Goal: Information Seeking & Learning: Check status

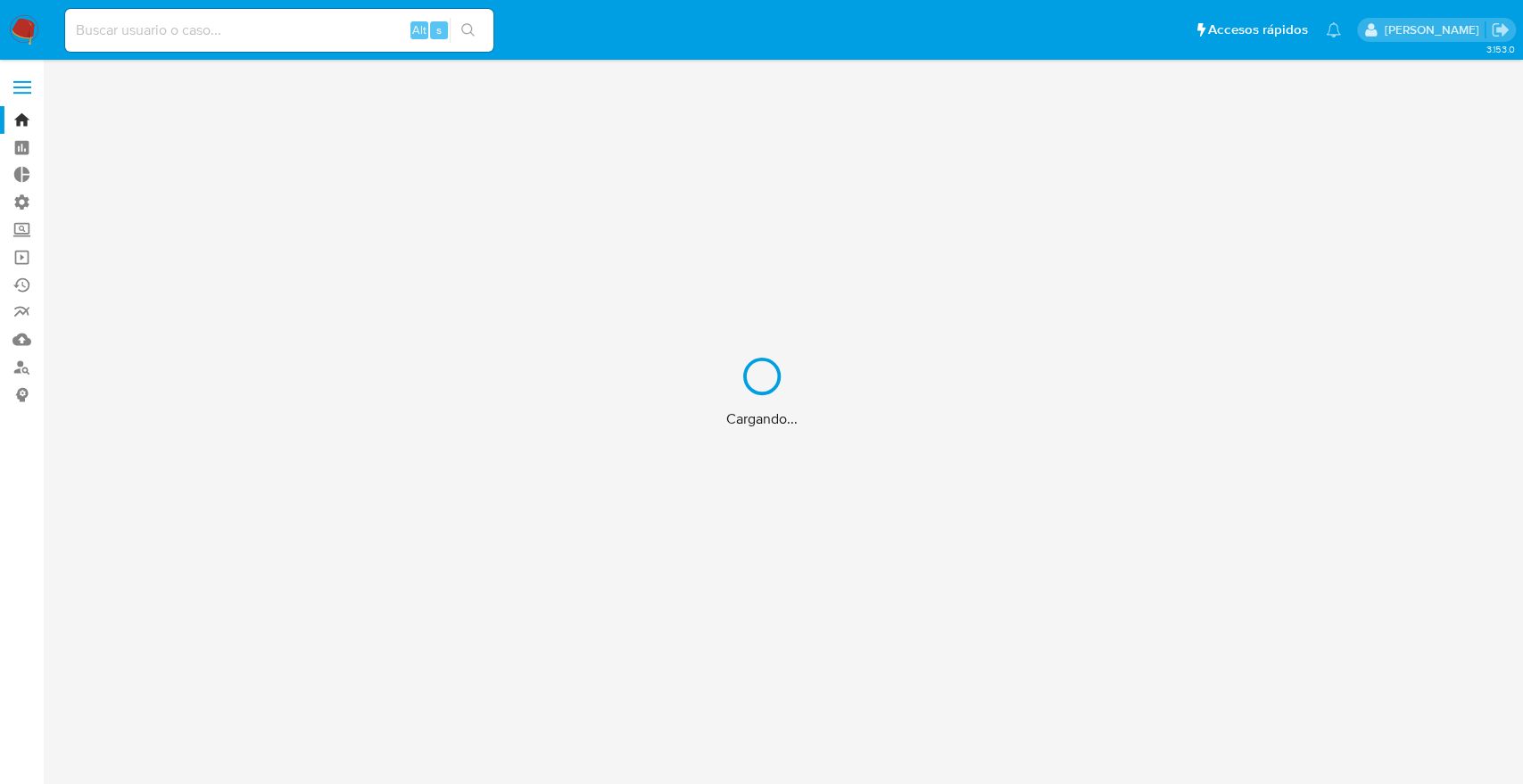
click at [298, 44] on div "Cargando..." at bounding box center [762, 392] width 1523 height 784
click at [278, 33] on div "Cargando..." at bounding box center [762, 392] width 1523 height 784
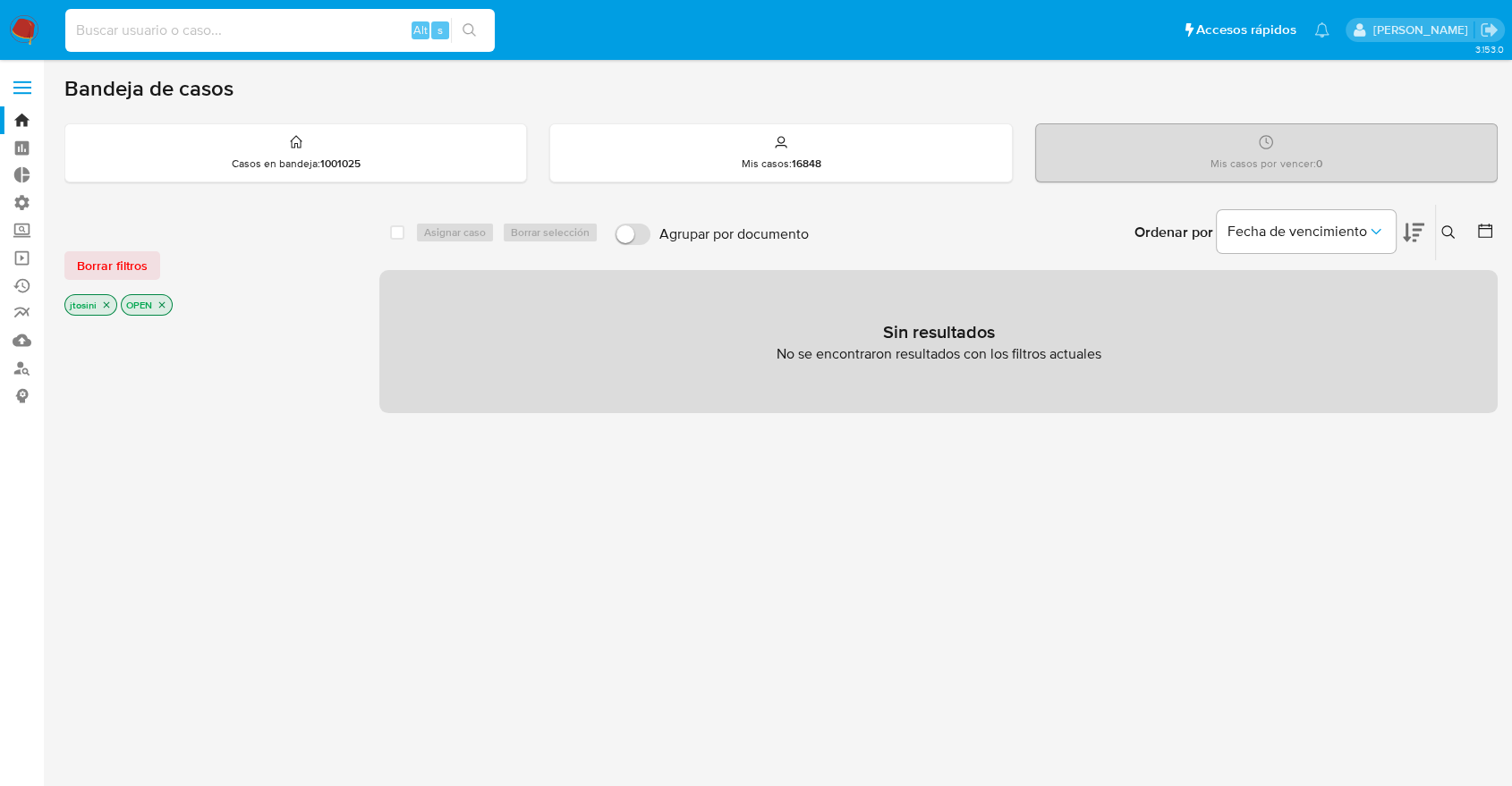
click at [278, 33] on input at bounding box center [280, 29] width 430 height 23
paste input "299308808"
type input "299308808"
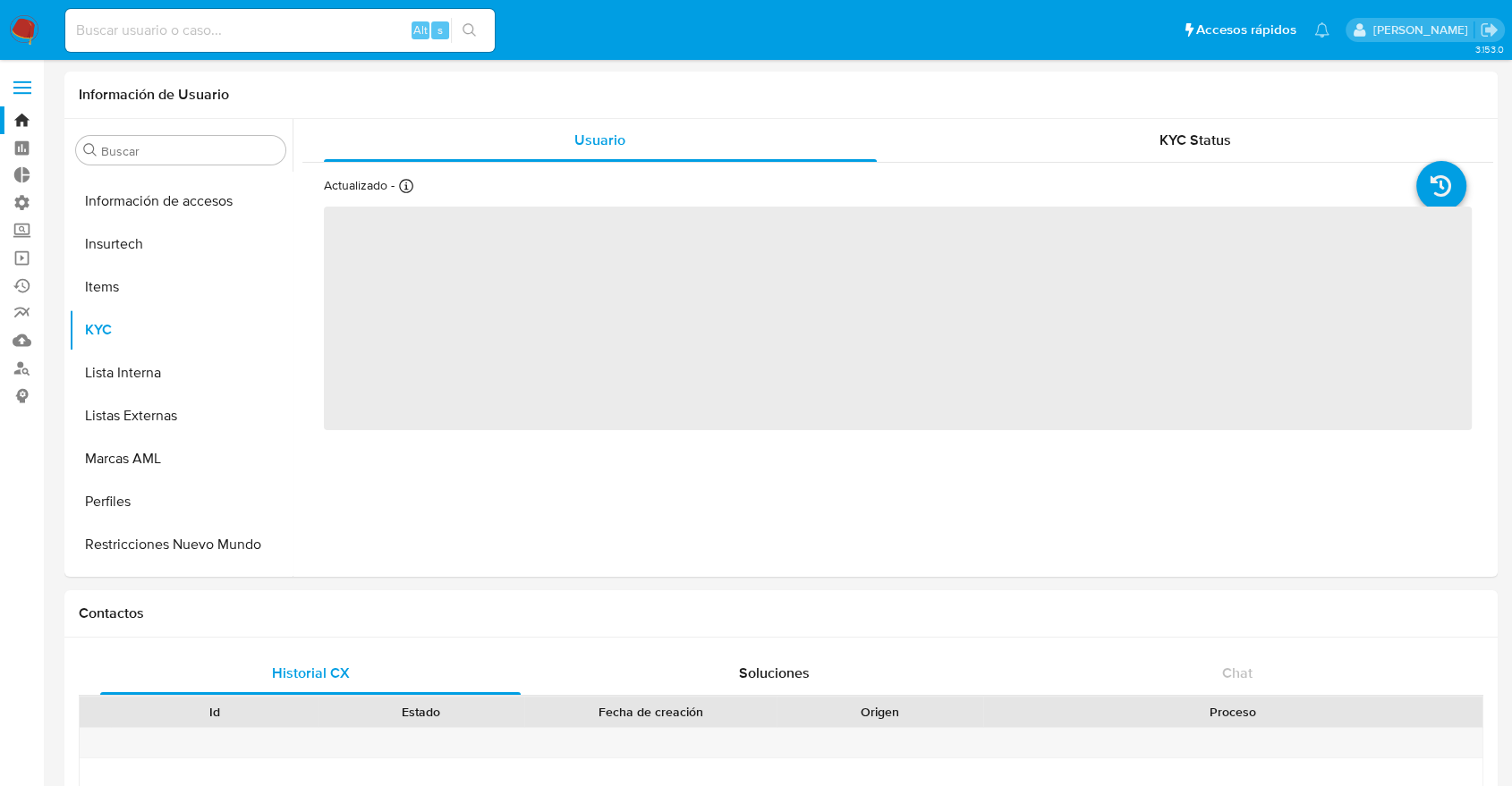
scroll to position [756, 0]
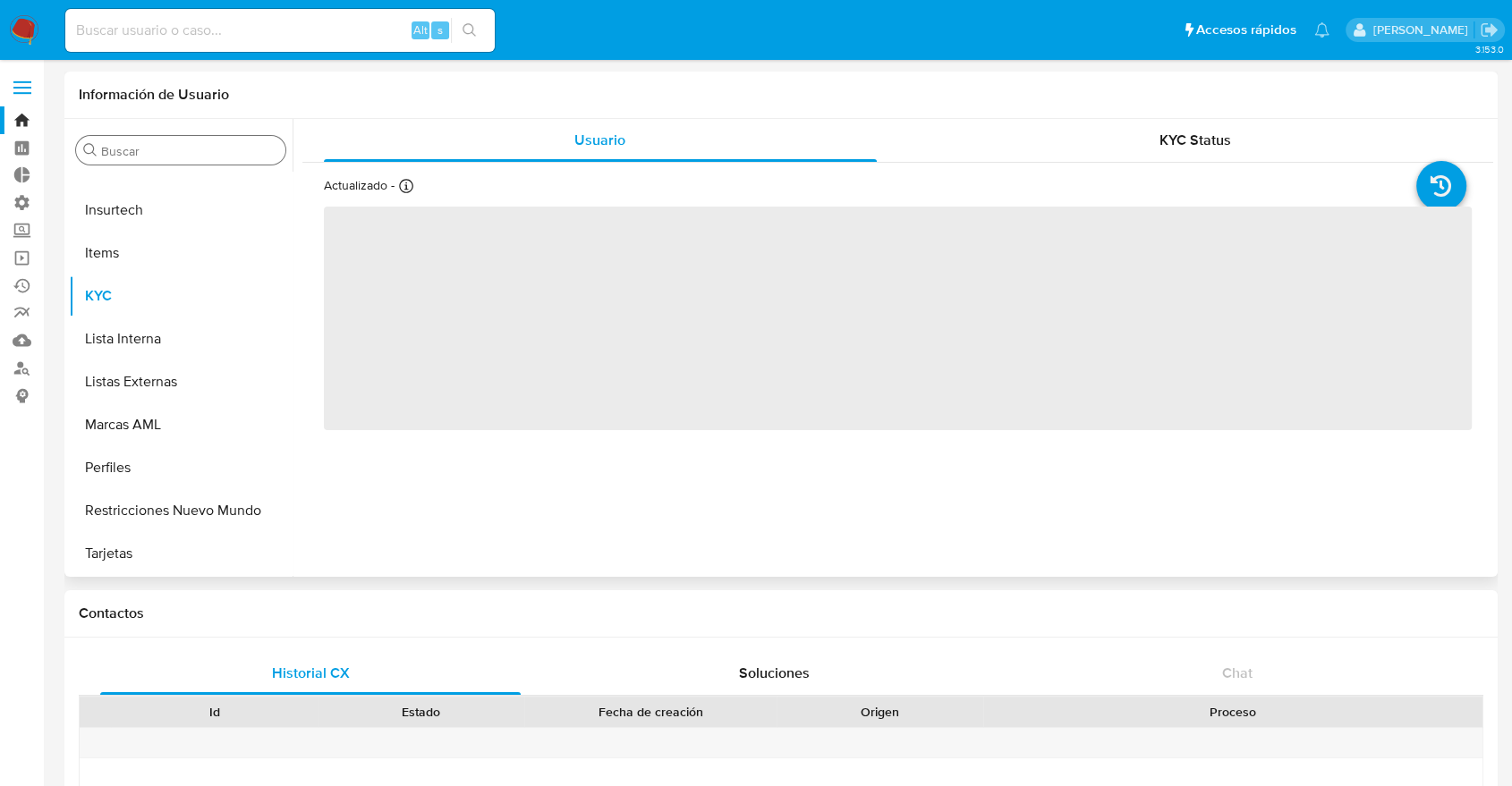
click at [191, 156] on input "Buscar" at bounding box center [190, 150] width 177 height 16
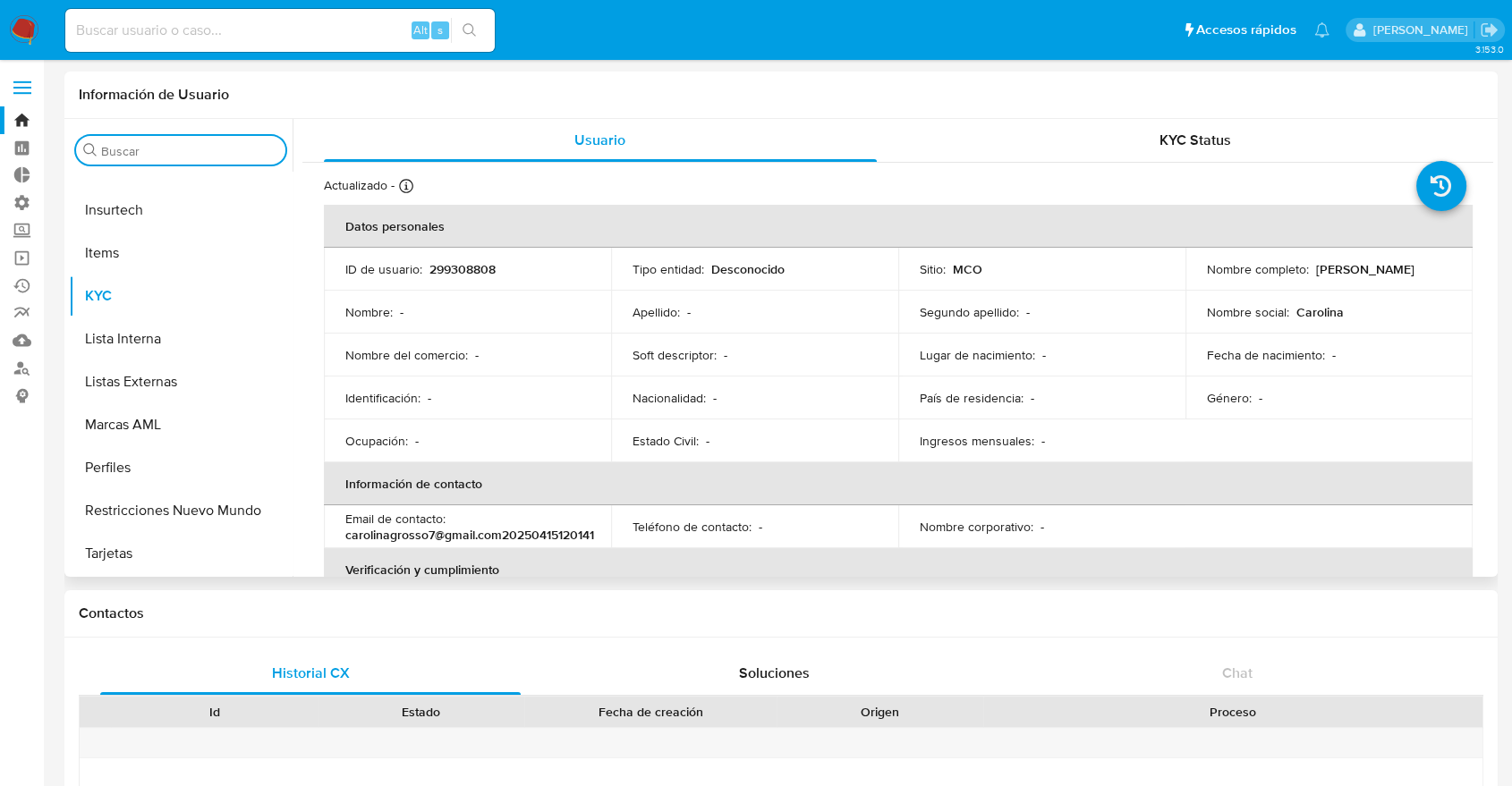
select select "10"
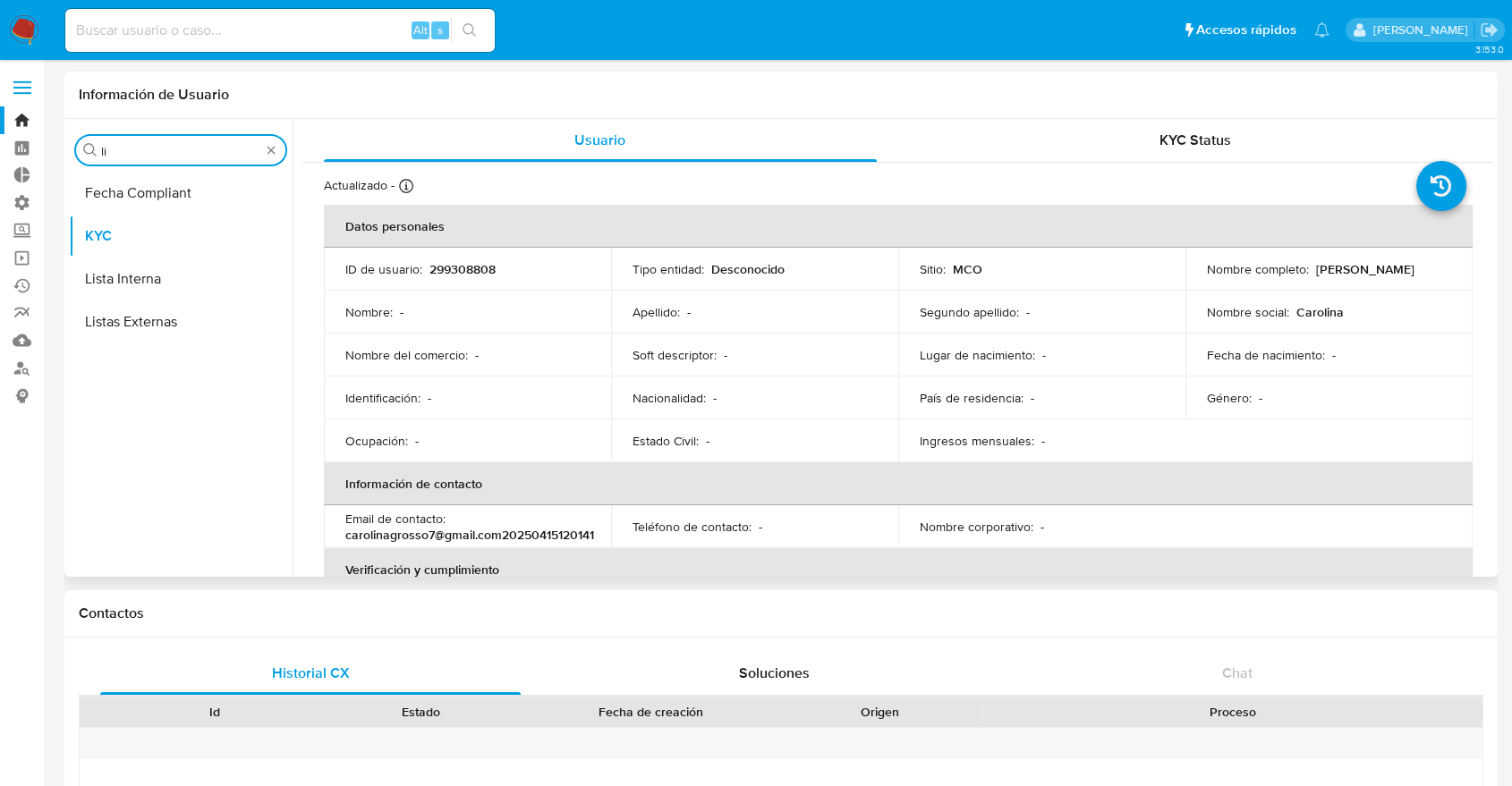
scroll to position [0, 0]
click at [163, 225] on button "KYC" at bounding box center [173, 236] width 209 height 43
click at [163, 140] on div "Buscar li" at bounding box center [180, 149] width 209 height 29
click at [159, 146] on input "li" at bounding box center [181, 150] width 159 height 16
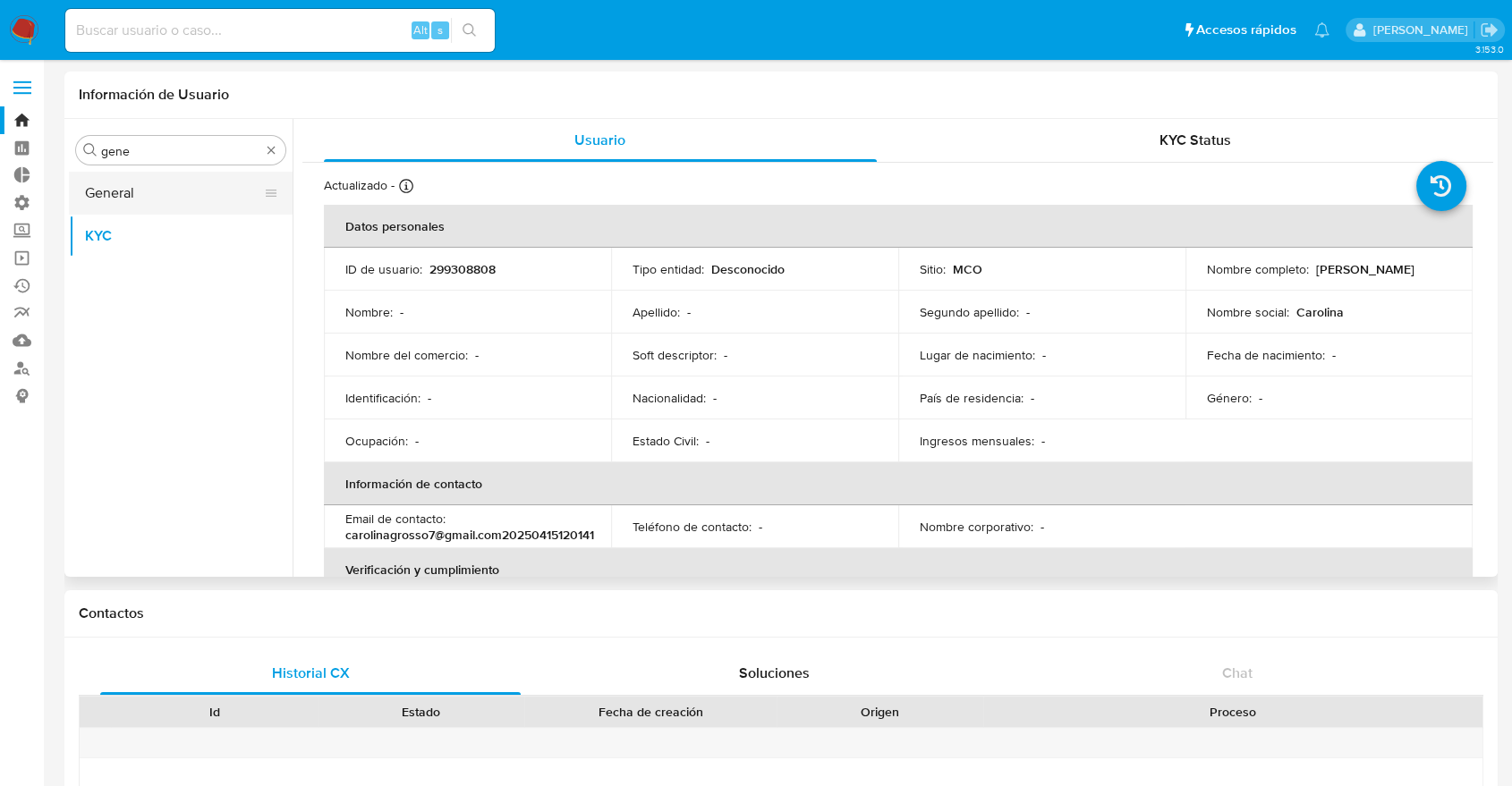
click at [157, 177] on button "General" at bounding box center [173, 193] width 209 height 43
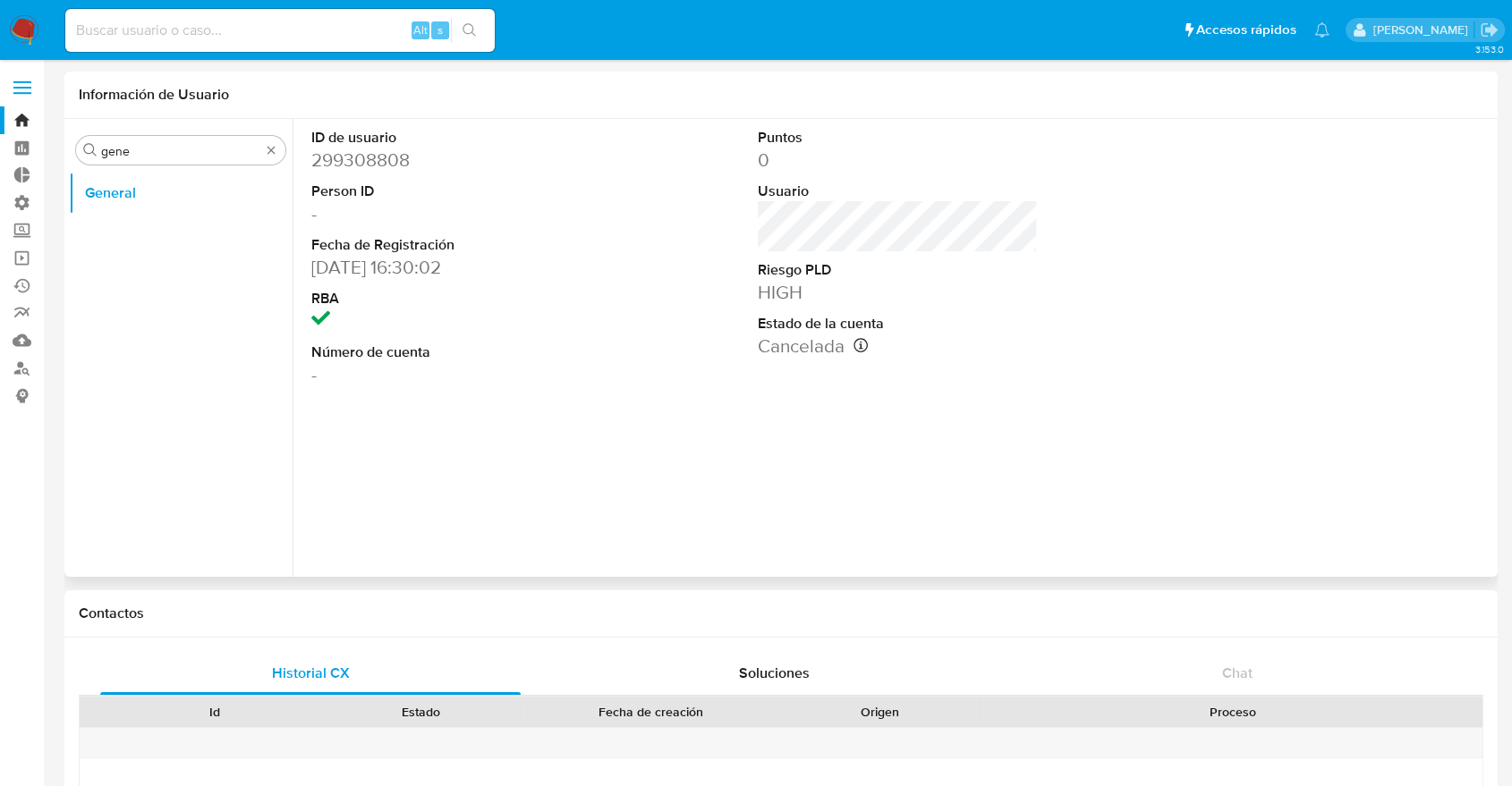
drag, startPoint x: 401, startPoint y: 404, endPoint x: 436, endPoint y: 403, distance: 35.0
click at [436, 403] on div "ID de usuario 299308808 Person ID - Fecha de Registración 30/01/2018 16:30:02 R…" at bounding box center [892, 347] width 1200 height 458
click at [189, 135] on div "Buscar gene" at bounding box center [180, 149] width 209 height 29
click at [187, 138] on div "Buscar gene" at bounding box center [180, 149] width 209 height 29
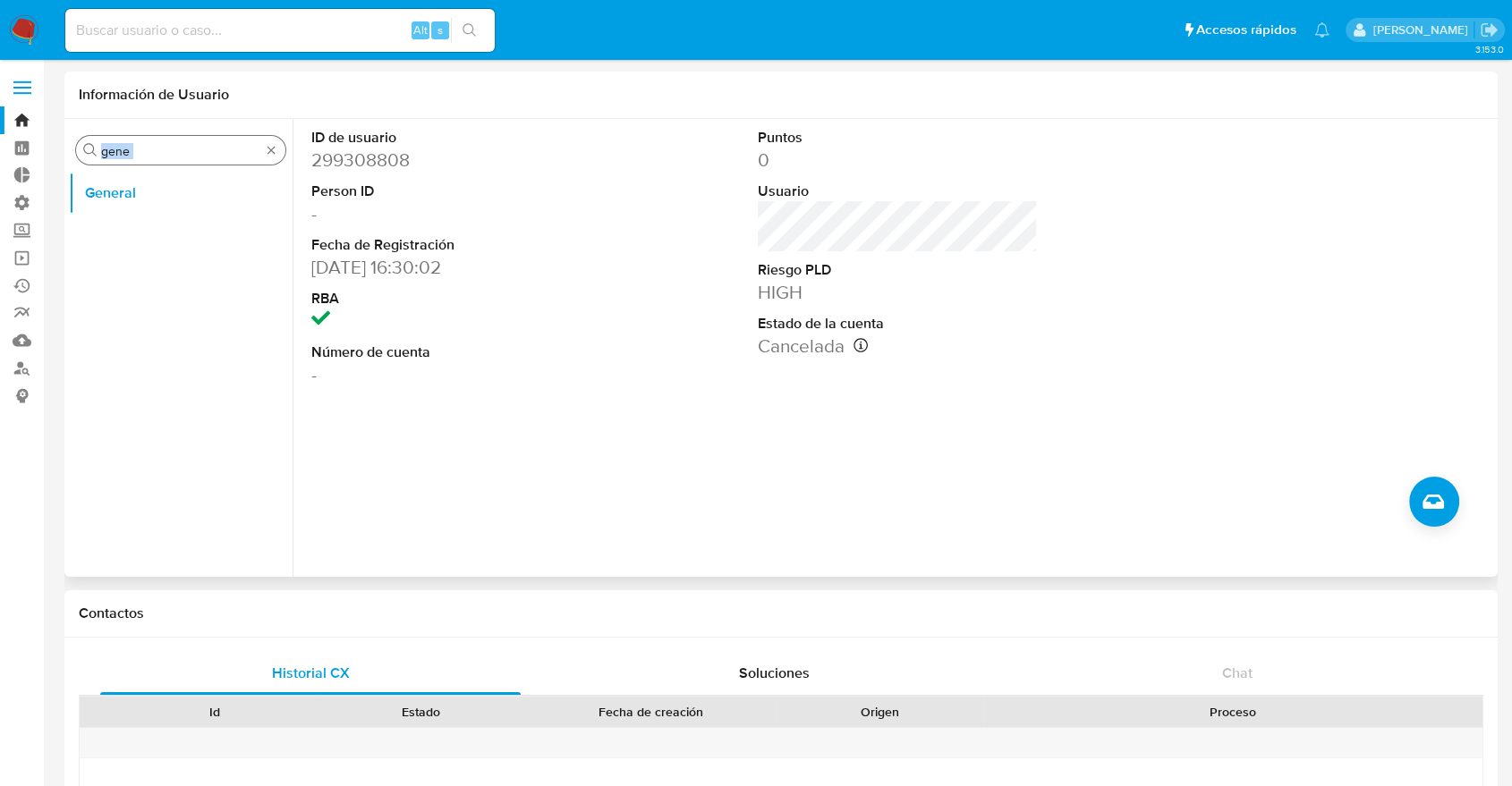
click at [169, 151] on input "gene" at bounding box center [181, 150] width 159 height 16
click at [166, 234] on button "KYC" at bounding box center [173, 236] width 209 height 43
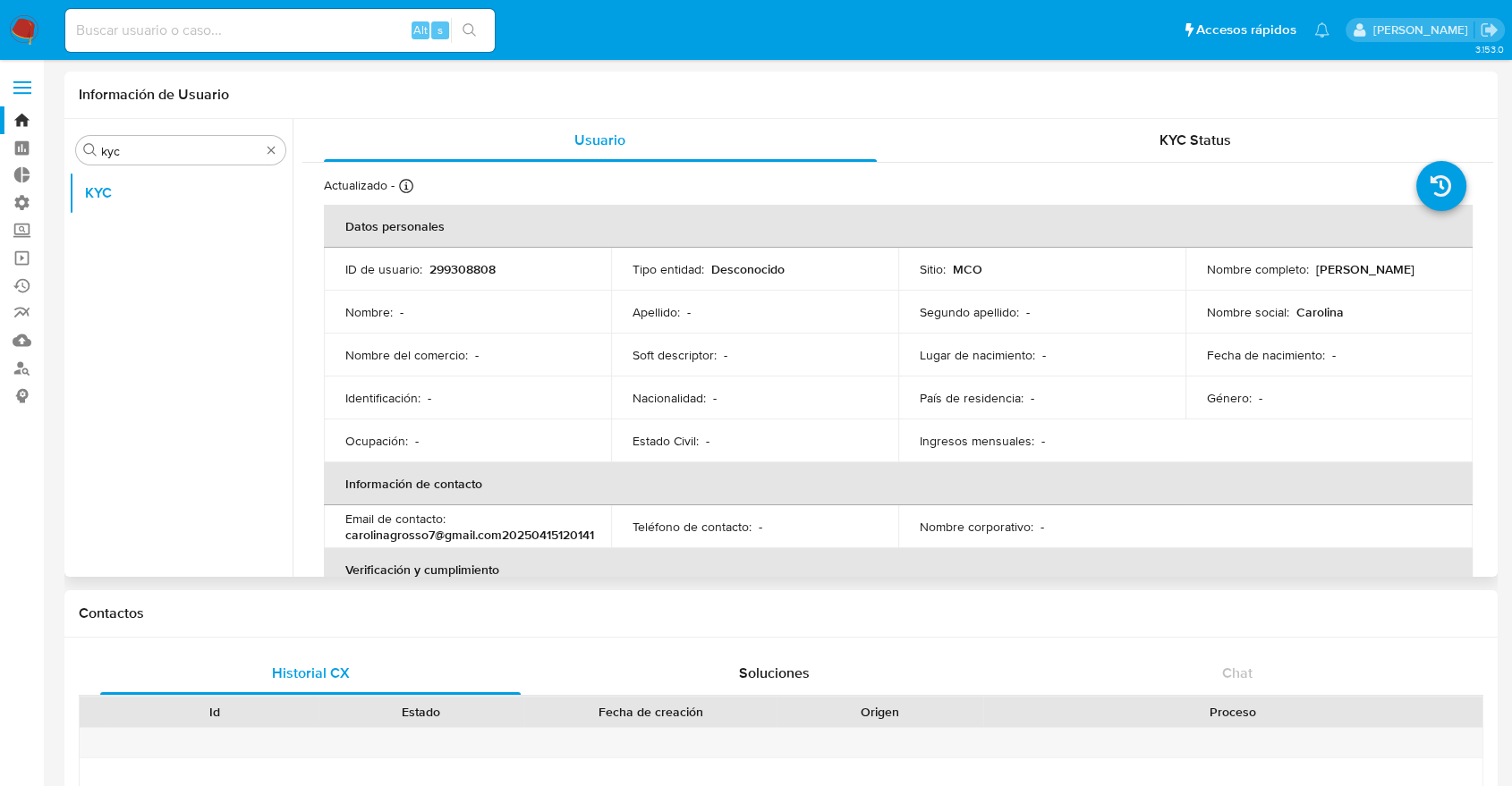
click at [651, 274] on p "Tipo entidad :" at bounding box center [668, 268] width 72 height 16
click at [161, 156] on input "kyc" at bounding box center [181, 150] width 159 height 16
click at [139, 253] on button "Lista Interna" at bounding box center [173, 236] width 209 height 43
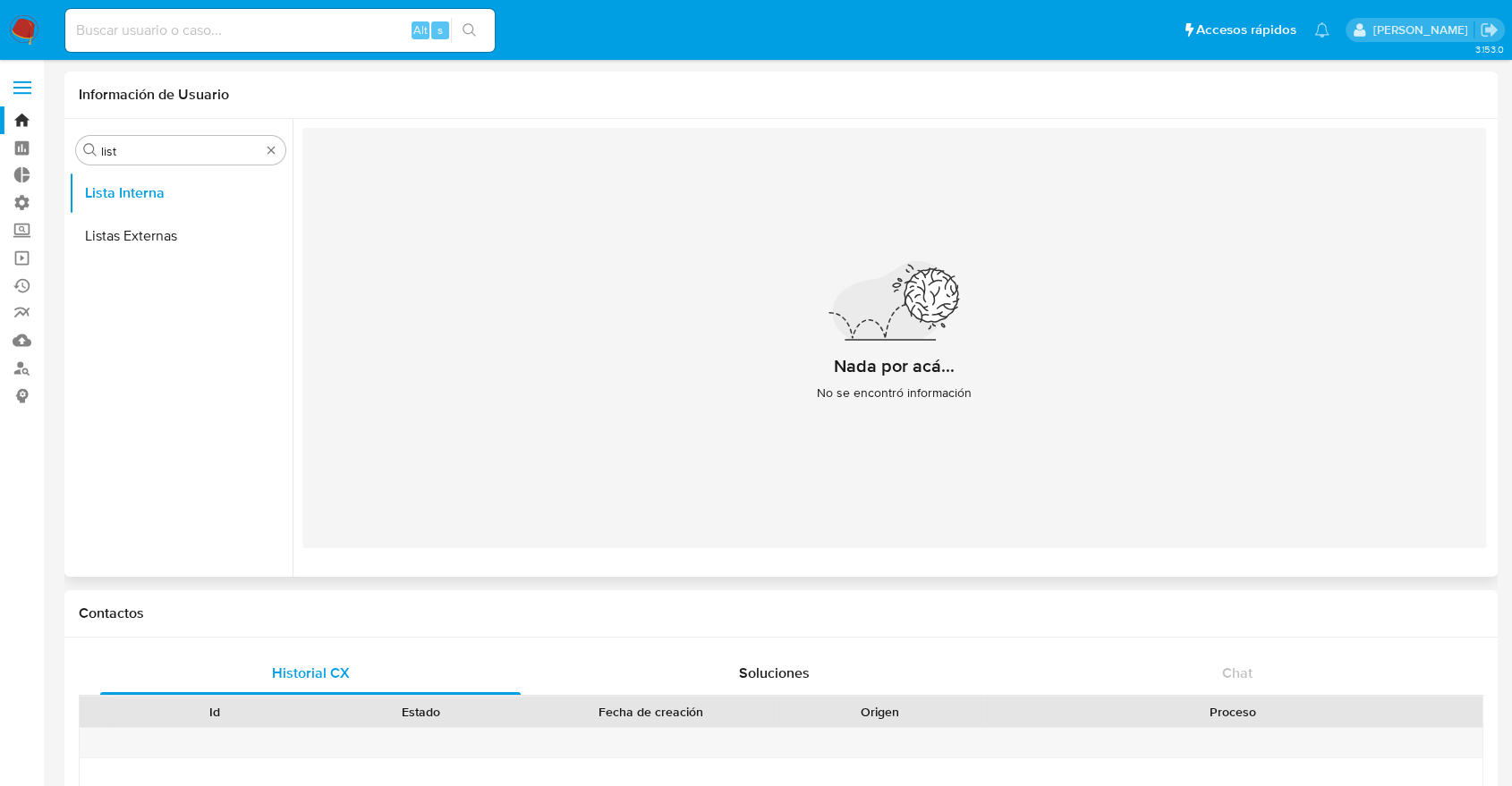
click at [456, 331] on div "Nada por acá... No se encontró información" at bounding box center [893, 338] width 1183 height 420
click at [158, 148] on input "list" at bounding box center [181, 150] width 159 height 16
type input "marc"
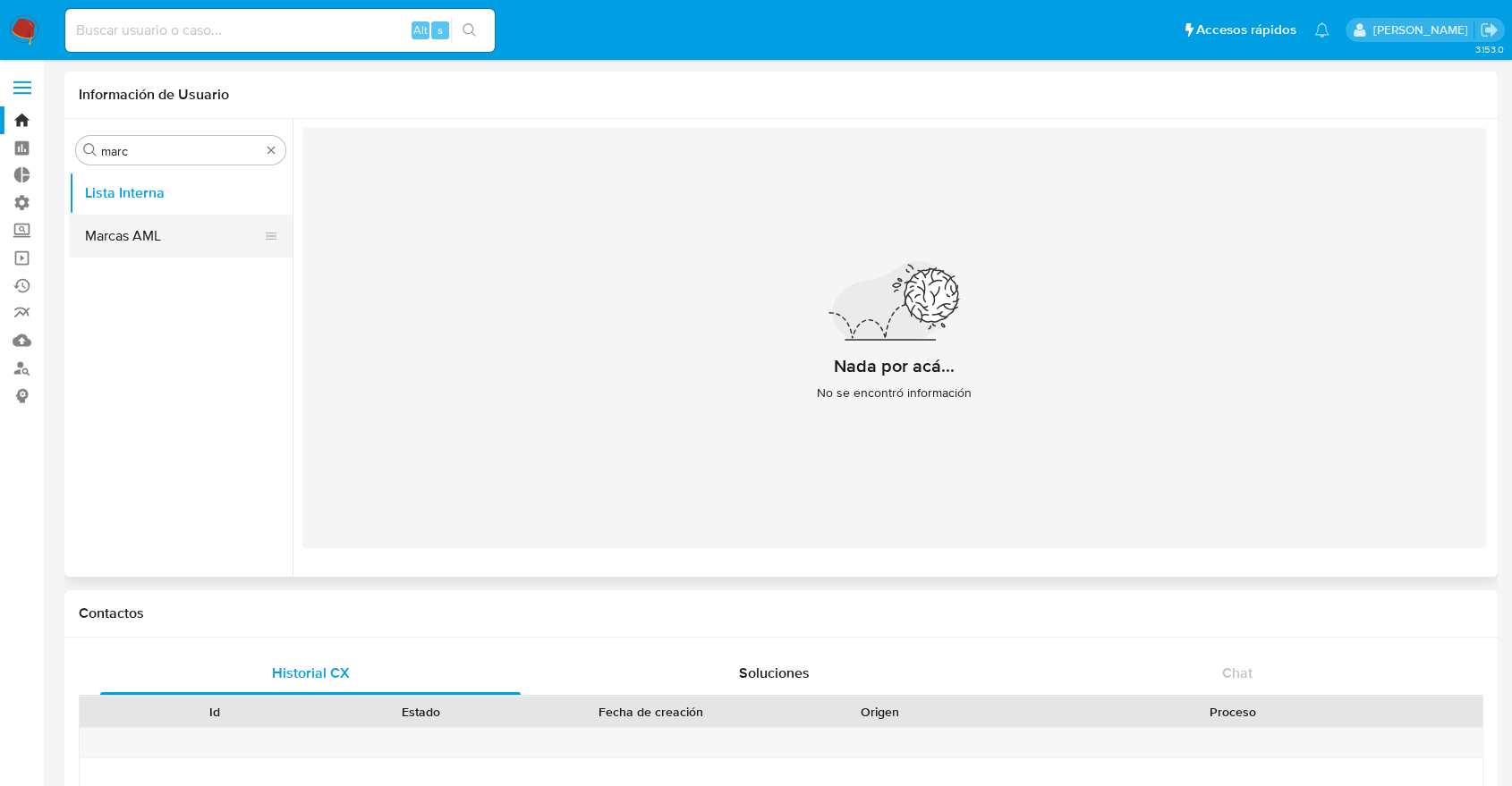
click at [136, 247] on button "Marcas AML" at bounding box center [173, 236] width 209 height 43
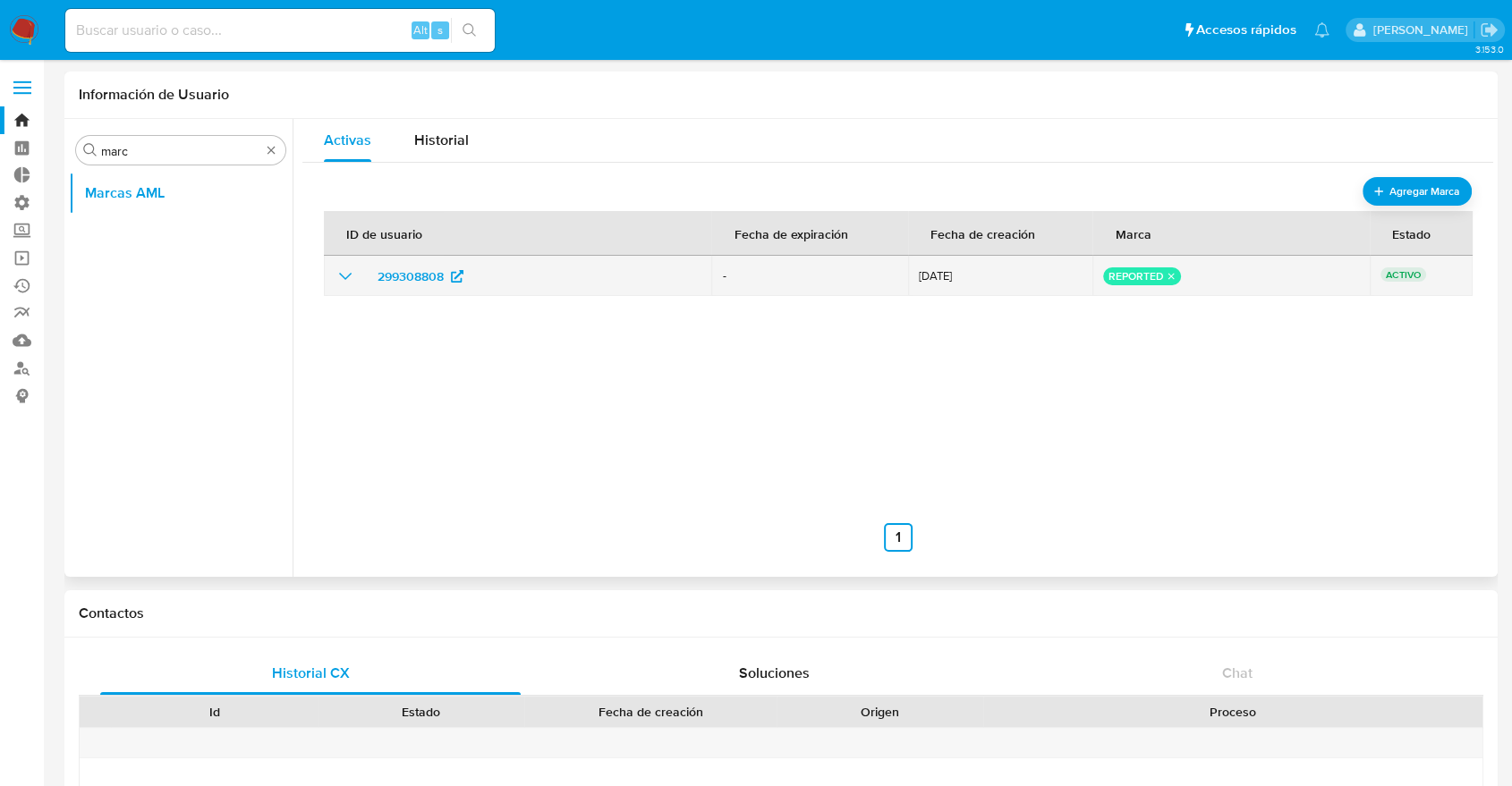
click at [347, 284] on icon "show_hidden_detail_by_id_299308808" at bounding box center [345, 276] width 21 height 21
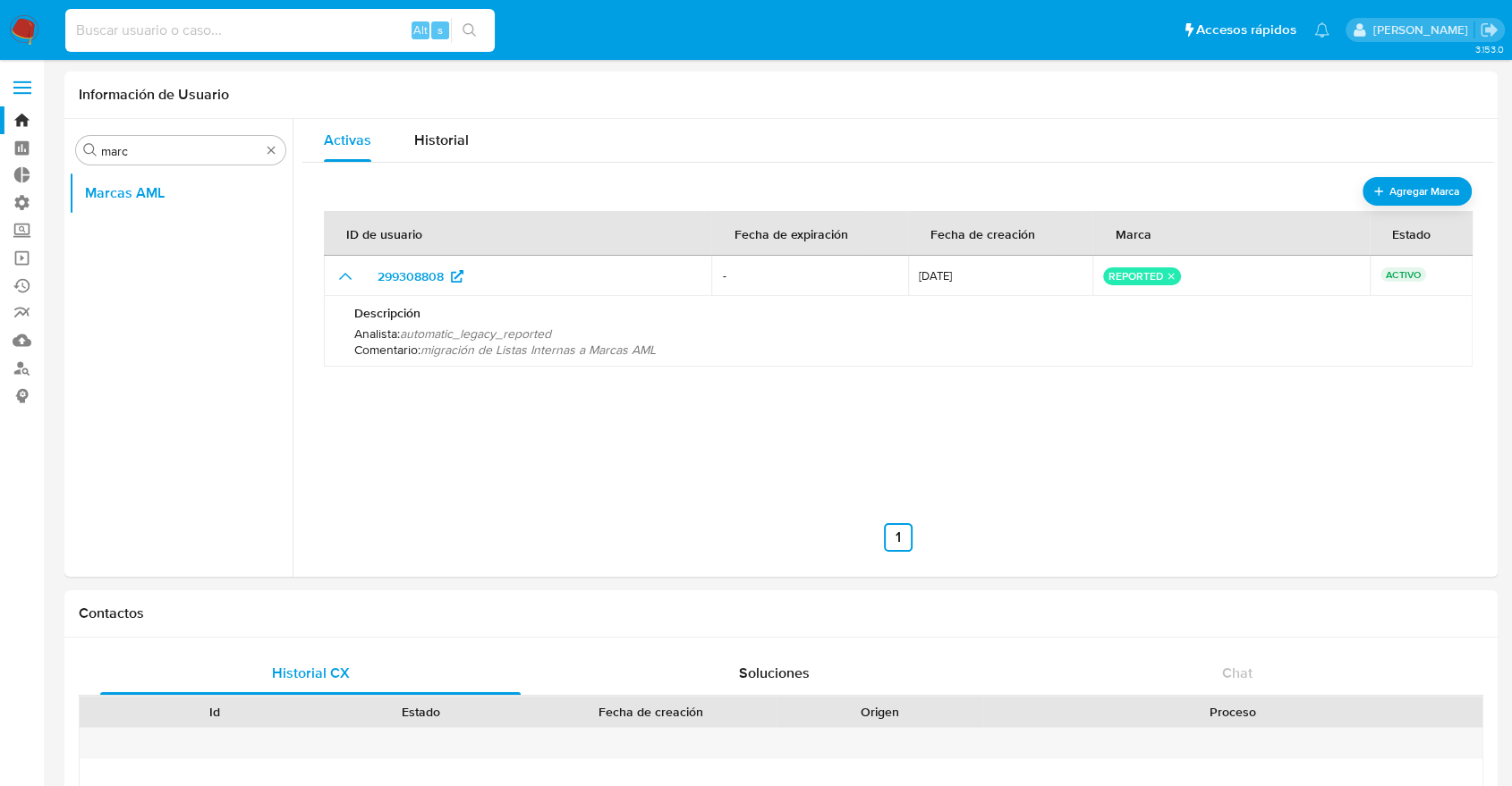
click at [301, 34] on input at bounding box center [280, 29] width 430 height 23
paste input "deOjquurLMmAcyZXnOnBSrai"
type input "deOjquurLMmAcyZXnOnBSrai"
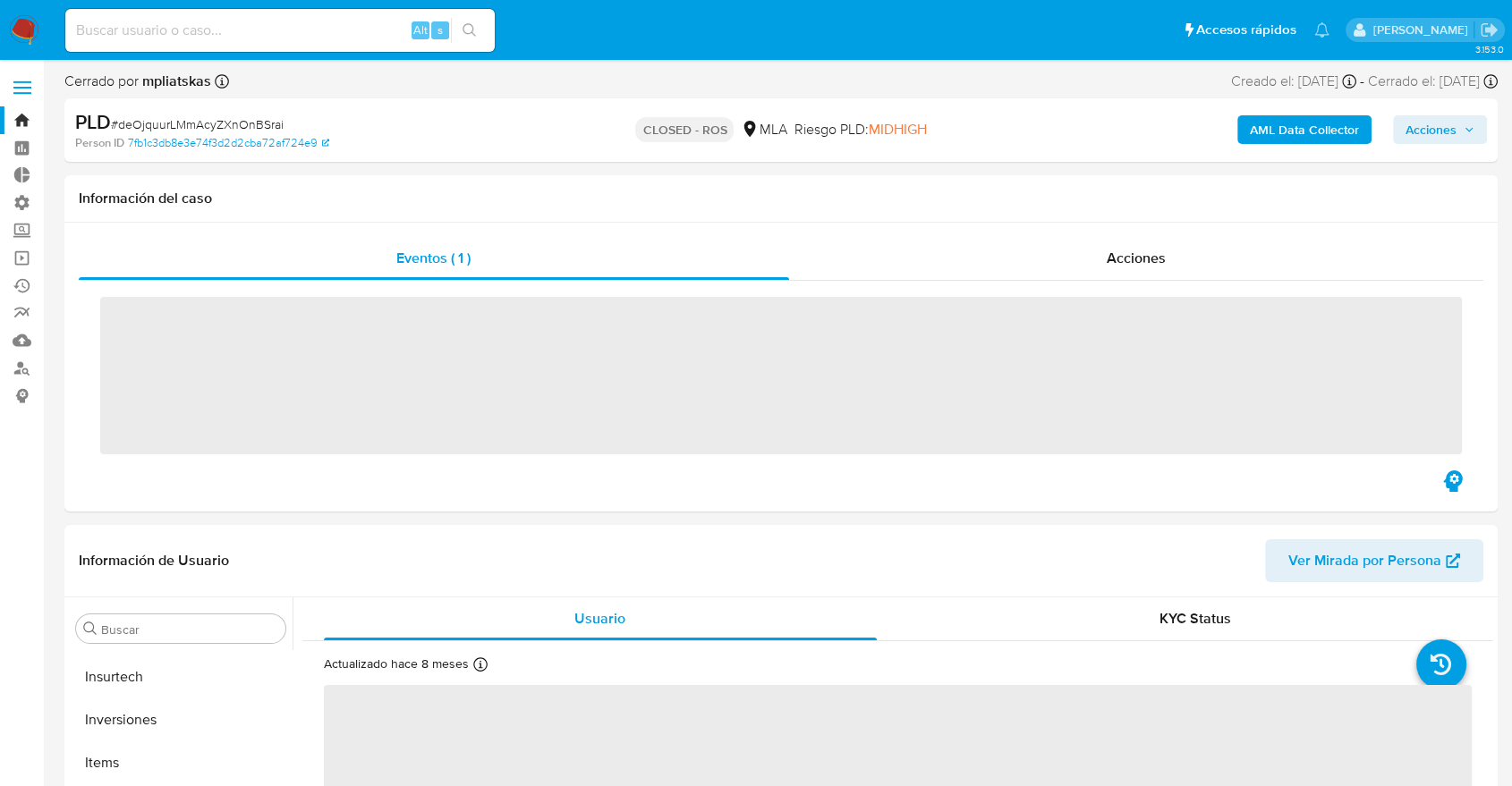
scroll to position [841, 0]
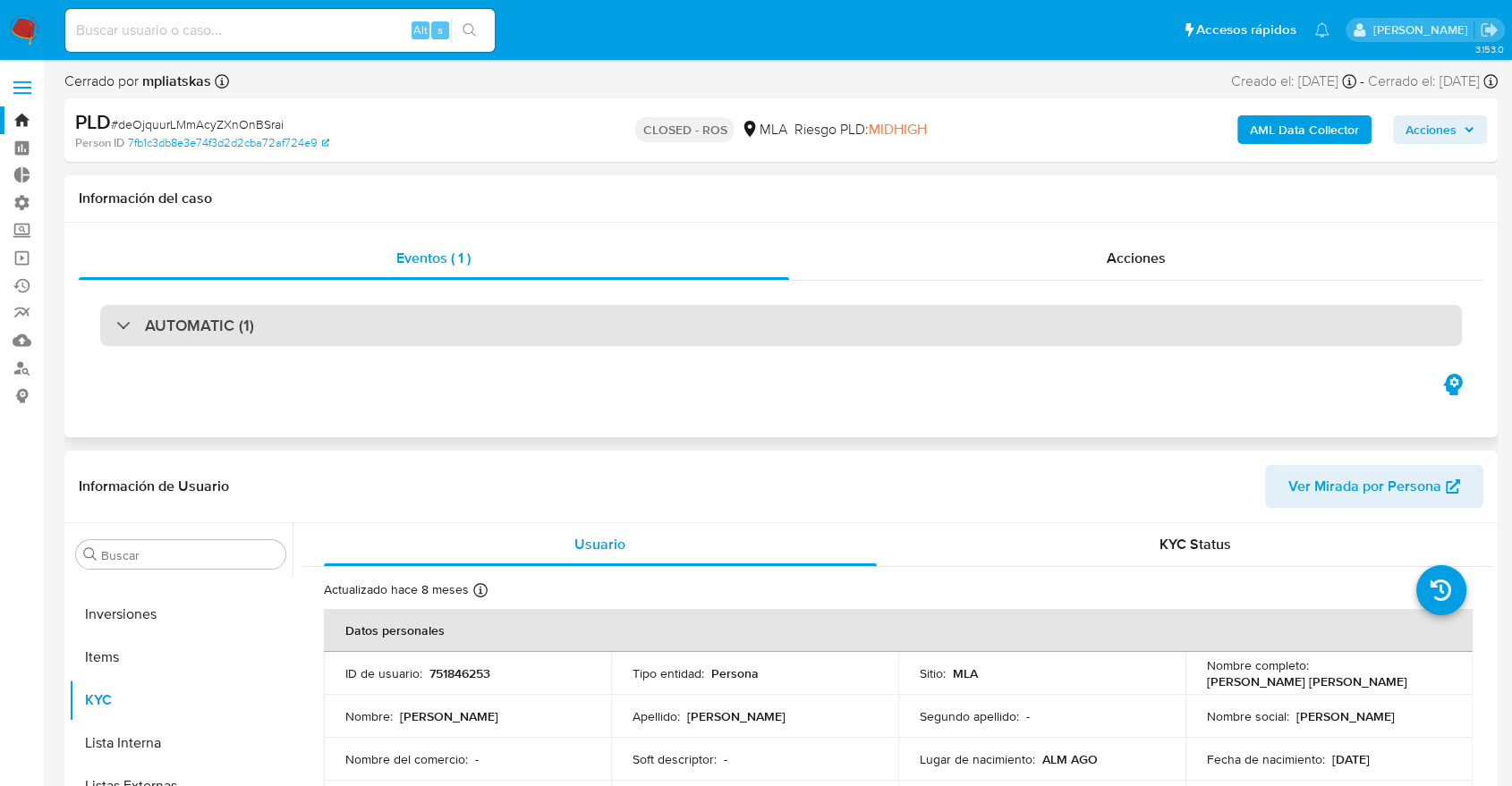
click at [354, 314] on div "AUTOMATIC (1)" at bounding box center [781, 325] width 1362 height 41
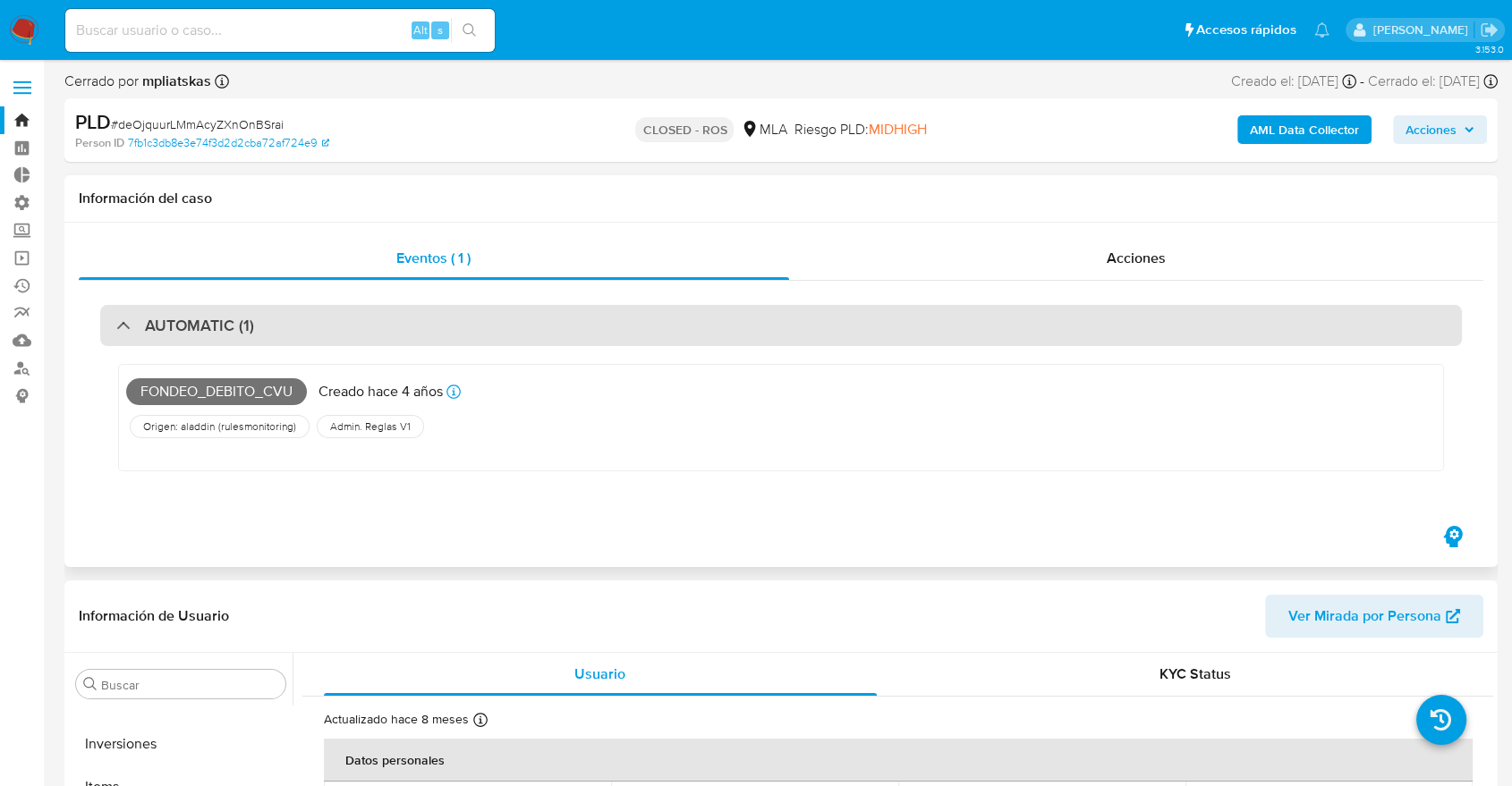
select select "10"
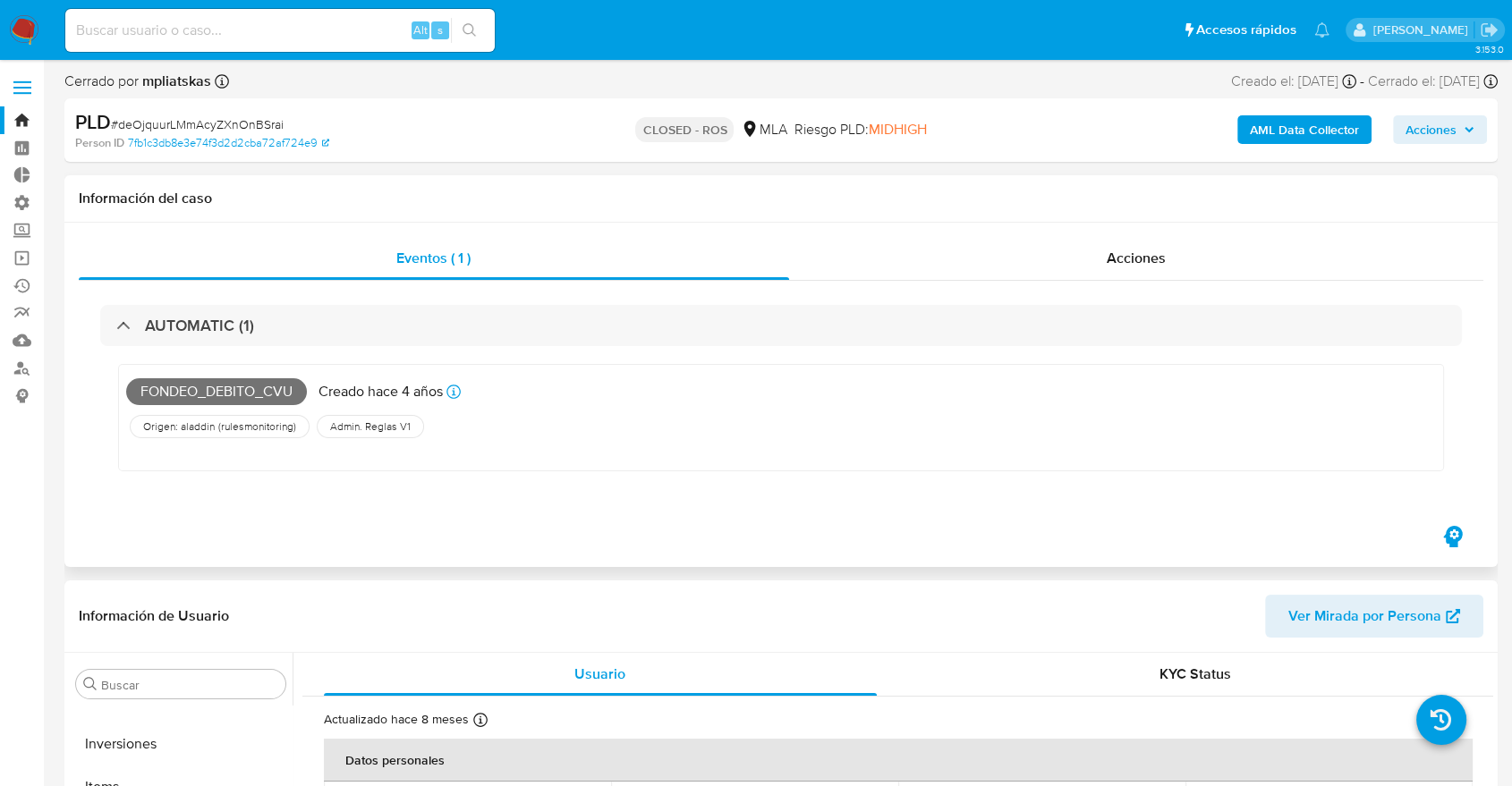
click at [530, 392] on div "FONDEO_DEBITO_CVU Creado hace 4 años Creado: 12/07/2021 16:23:13" at bounding box center [523, 392] width 794 height 40
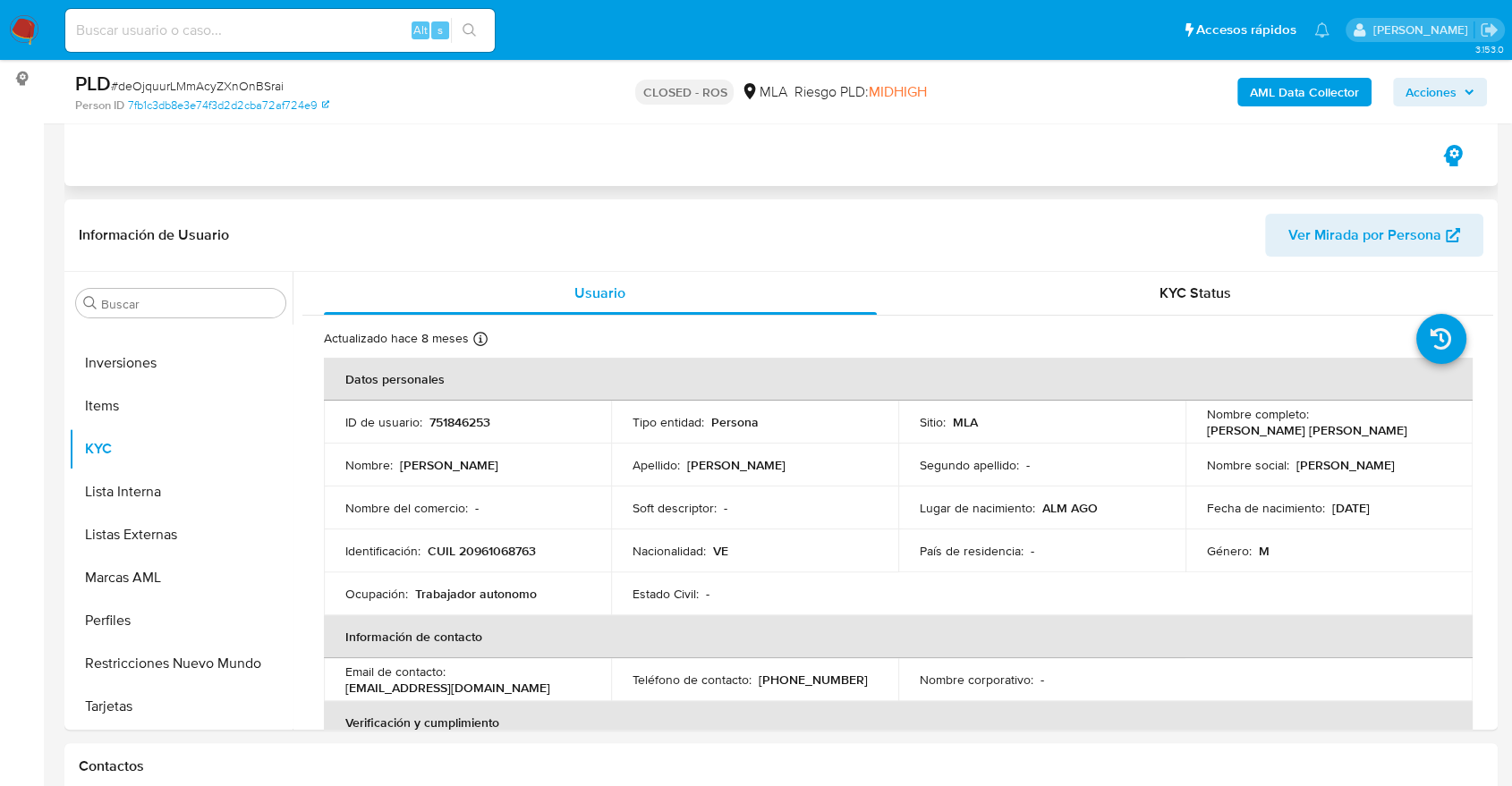
scroll to position [358, 0]
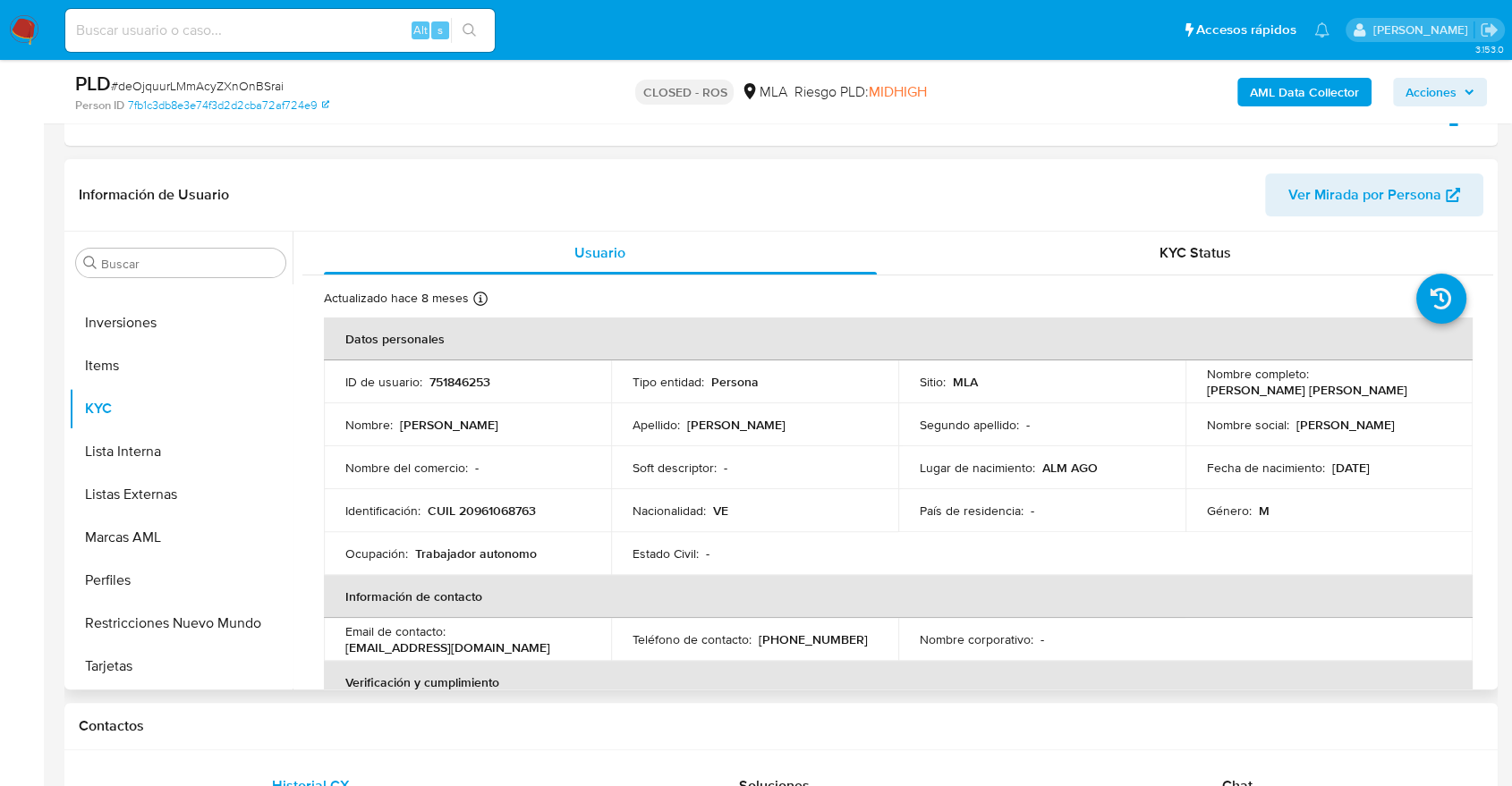
click at [150, 278] on div "Buscar Anticipos de dinero Archivos adjuntos CBT CVU Cruces y Relaciones Crédit…" at bounding box center [181, 462] width 224 height 455
click at [134, 260] on input "Buscar" at bounding box center [190, 263] width 177 height 16
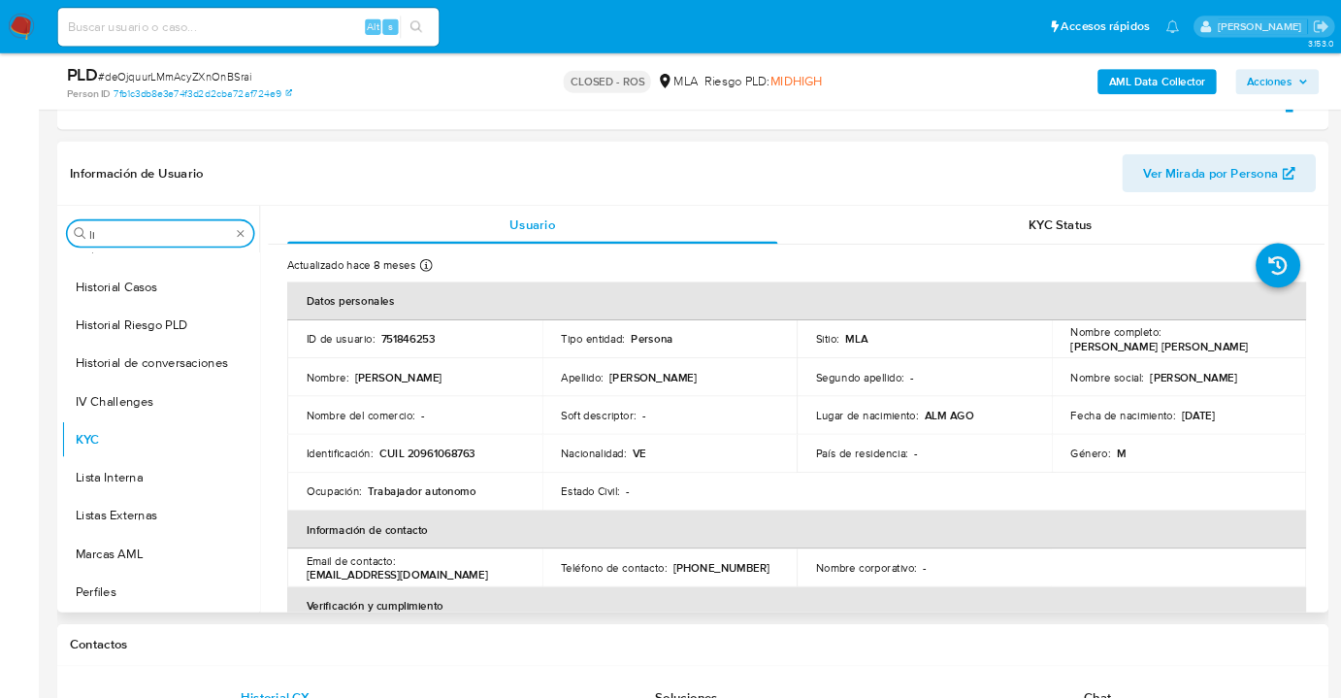
scroll to position [0, 0]
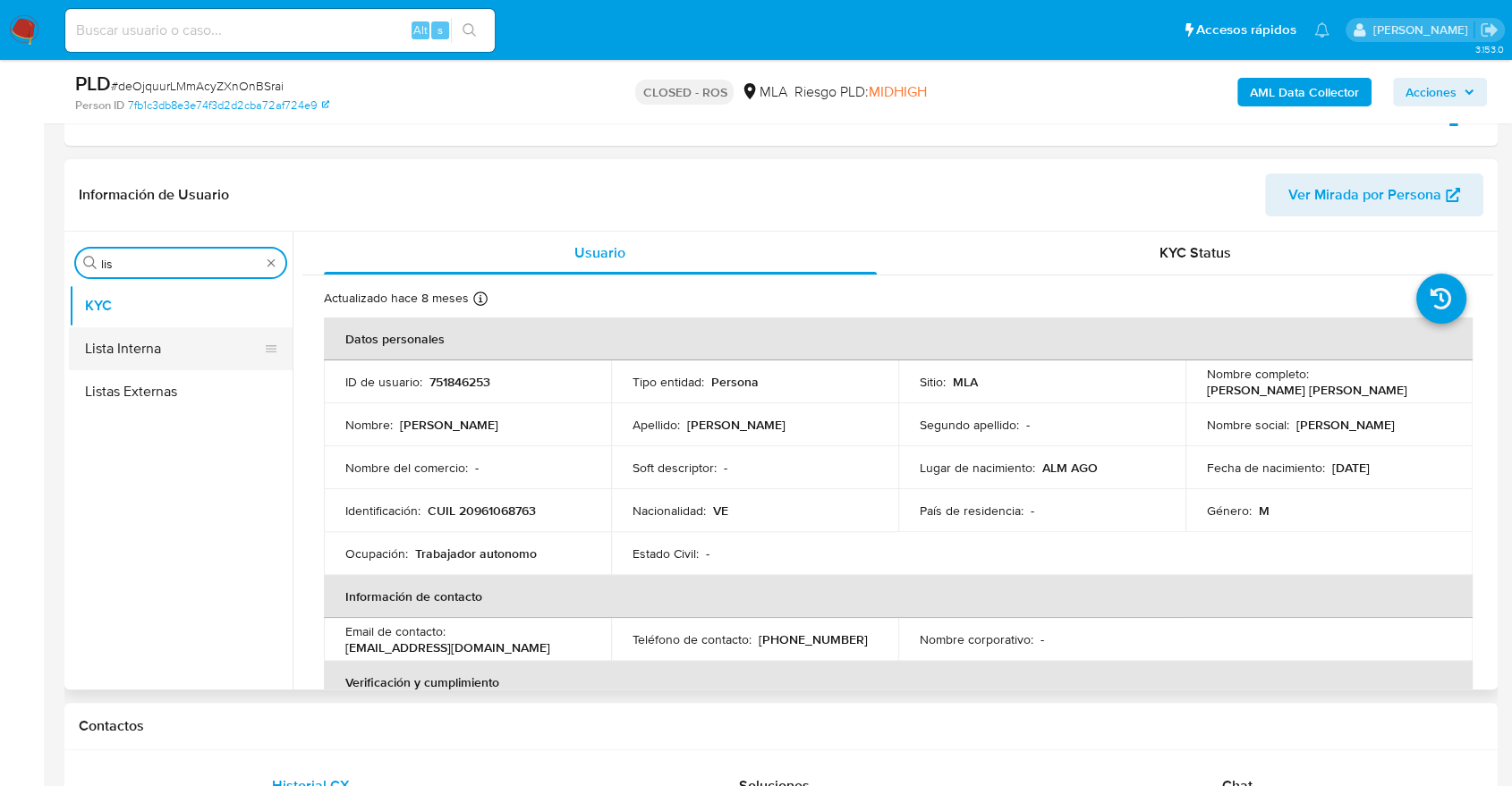
click at [135, 334] on button "Lista Interna" at bounding box center [173, 348] width 209 height 43
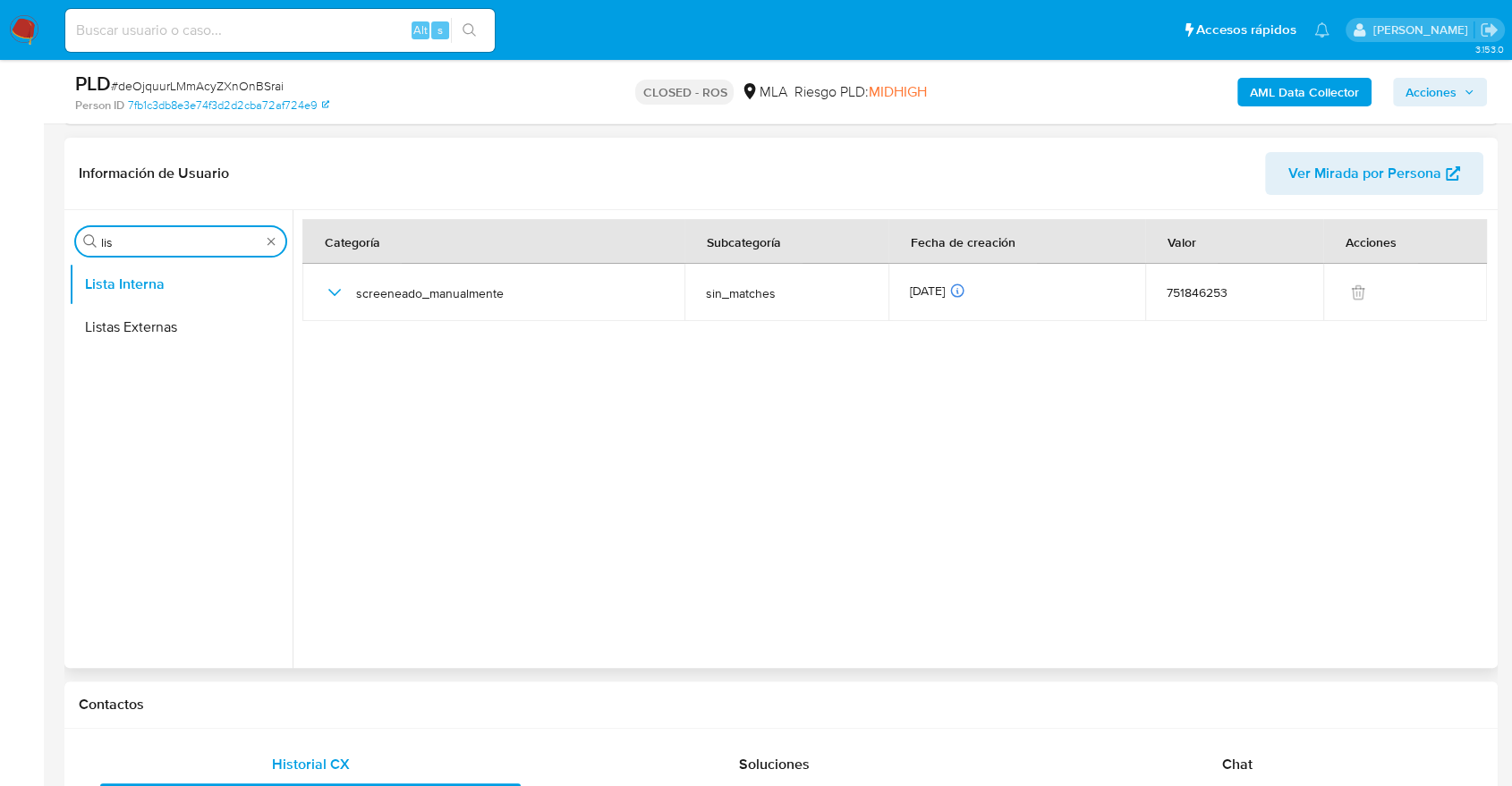
click at [150, 234] on input "lis" at bounding box center [181, 241] width 159 height 16
type input "cas"
click at [153, 279] on button "Historial Casos" at bounding box center [173, 284] width 209 height 43
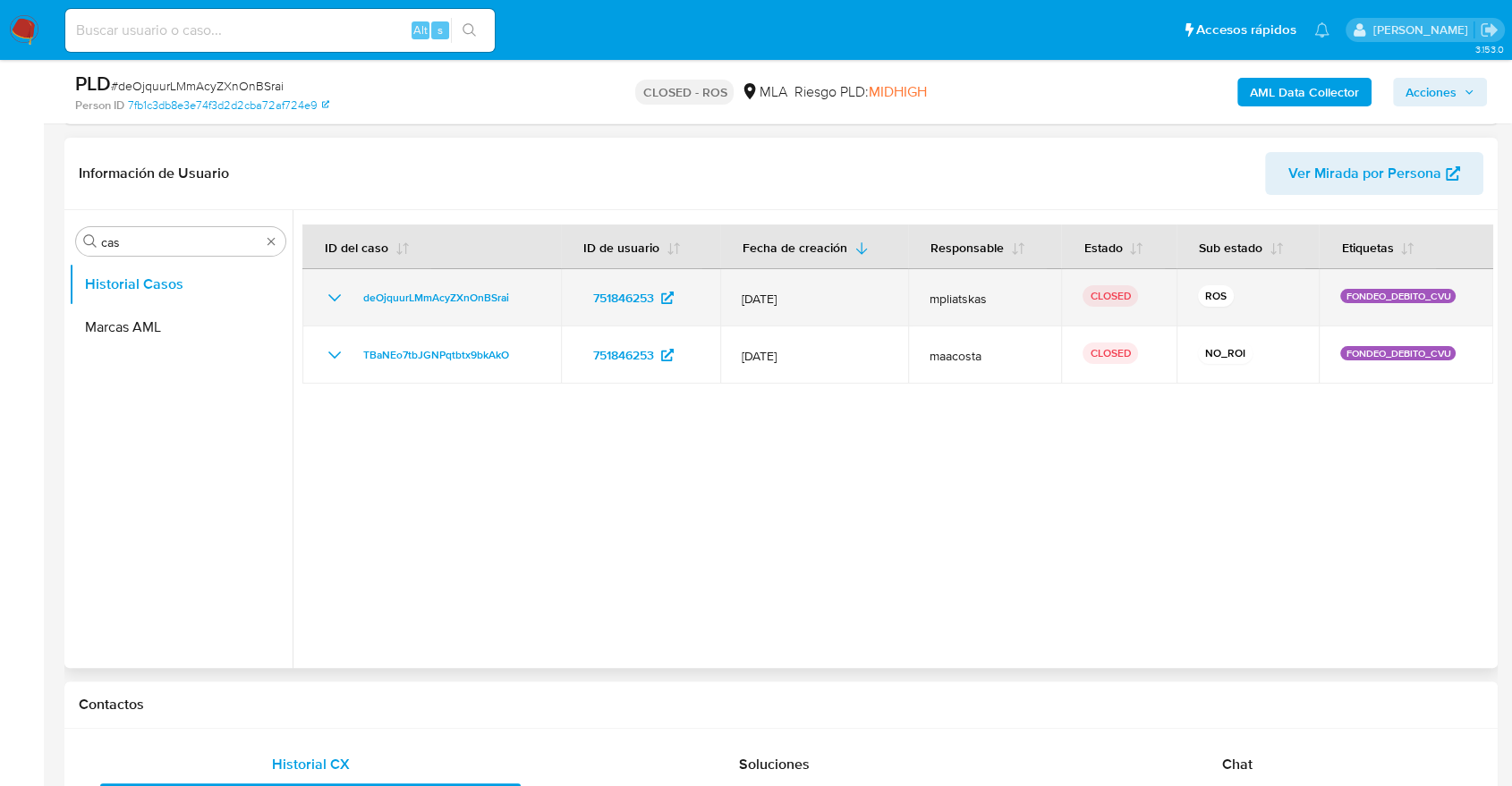
click at [329, 290] on icon "Mostrar/Ocultar" at bounding box center [334, 297] width 21 height 21
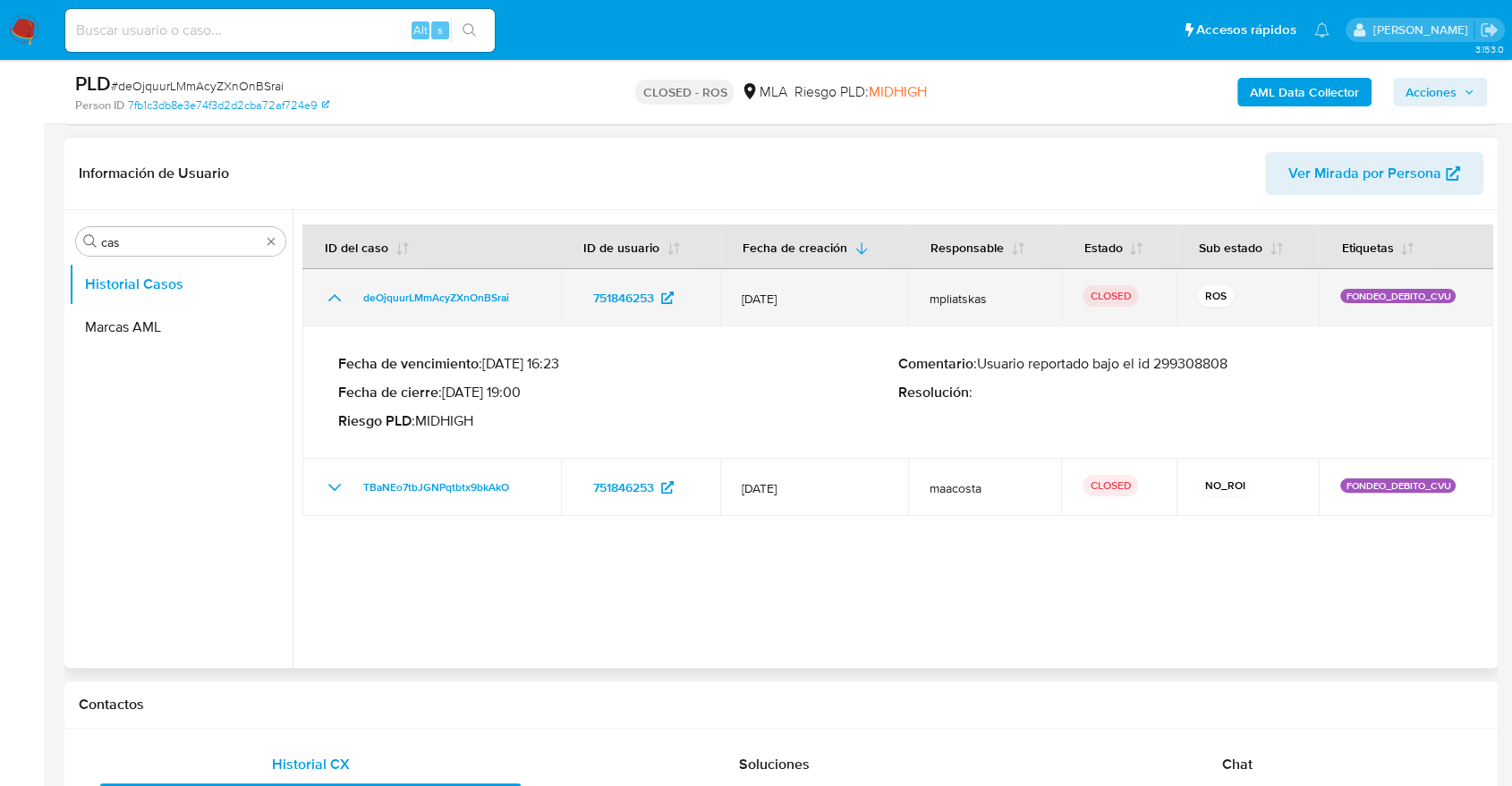
click at [331, 290] on icon "Mostrar/Ocultar" at bounding box center [334, 297] width 21 height 21
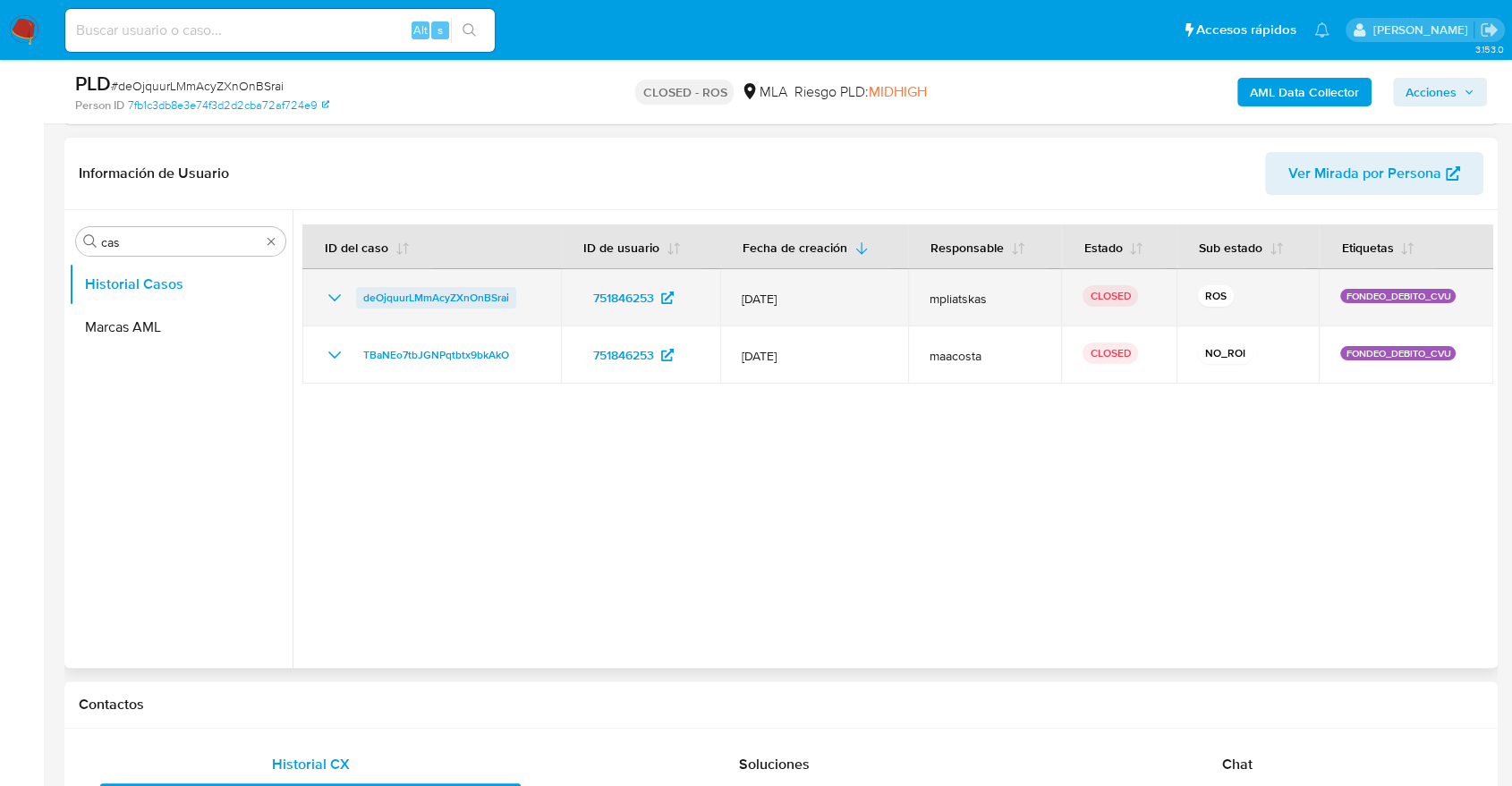
click at [386, 301] on span "deOjquurLMmAcyZXnOnBSrai" at bounding box center [436, 297] width 146 height 21
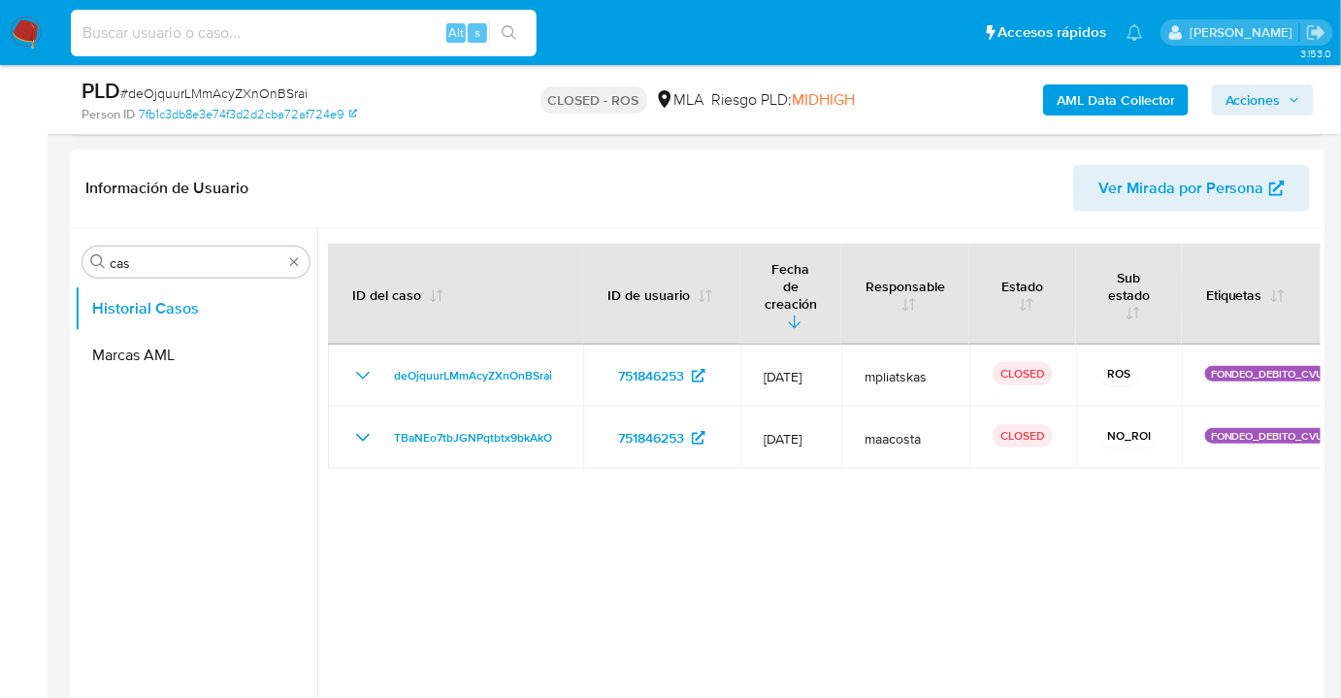
click at [320, 33] on input at bounding box center [304, 32] width 466 height 25
paste input "apVtK6QYTk8ZhFPqFwujPseZ"
type input "apVtK6QYTk8ZhFPqFwujPseZ"
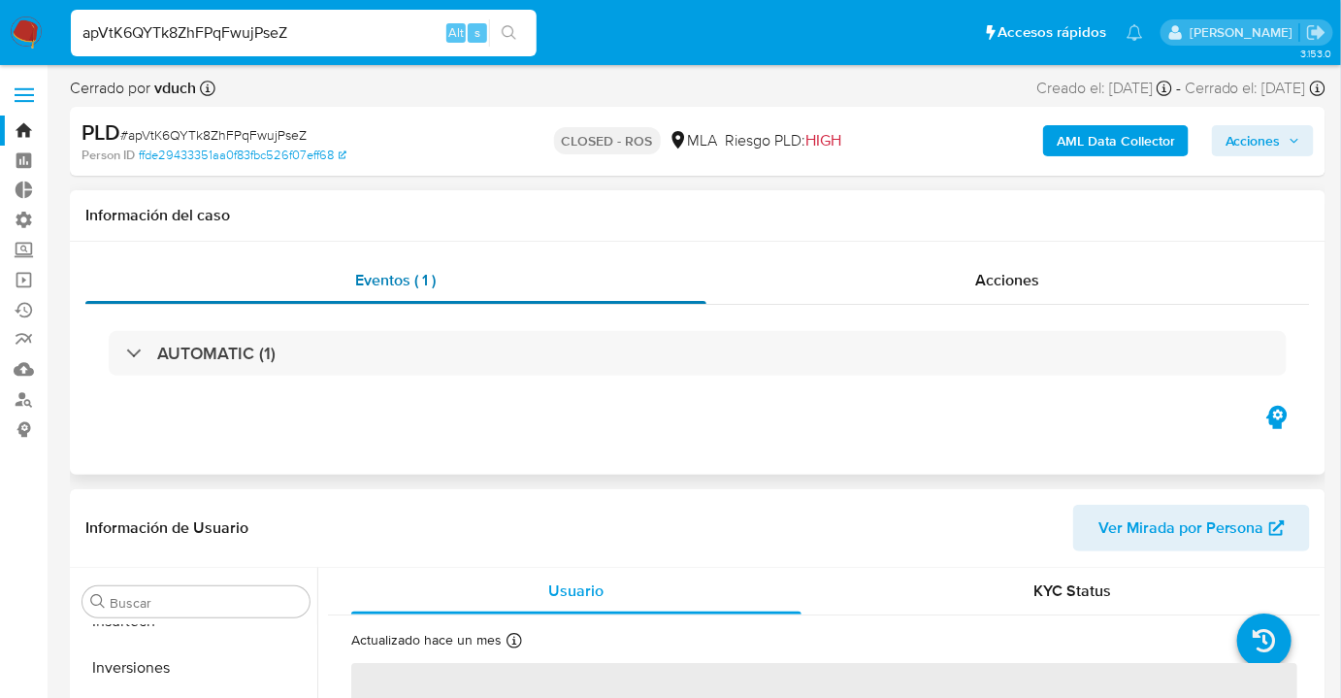
scroll to position [913, 0]
select select "10"
click at [190, 612] on div "Buscar" at bounding box center [195, 601] width 227 height 31
click at [190, 609] on input "Buscar" at bounding box center [206, 602] width 192 height 17
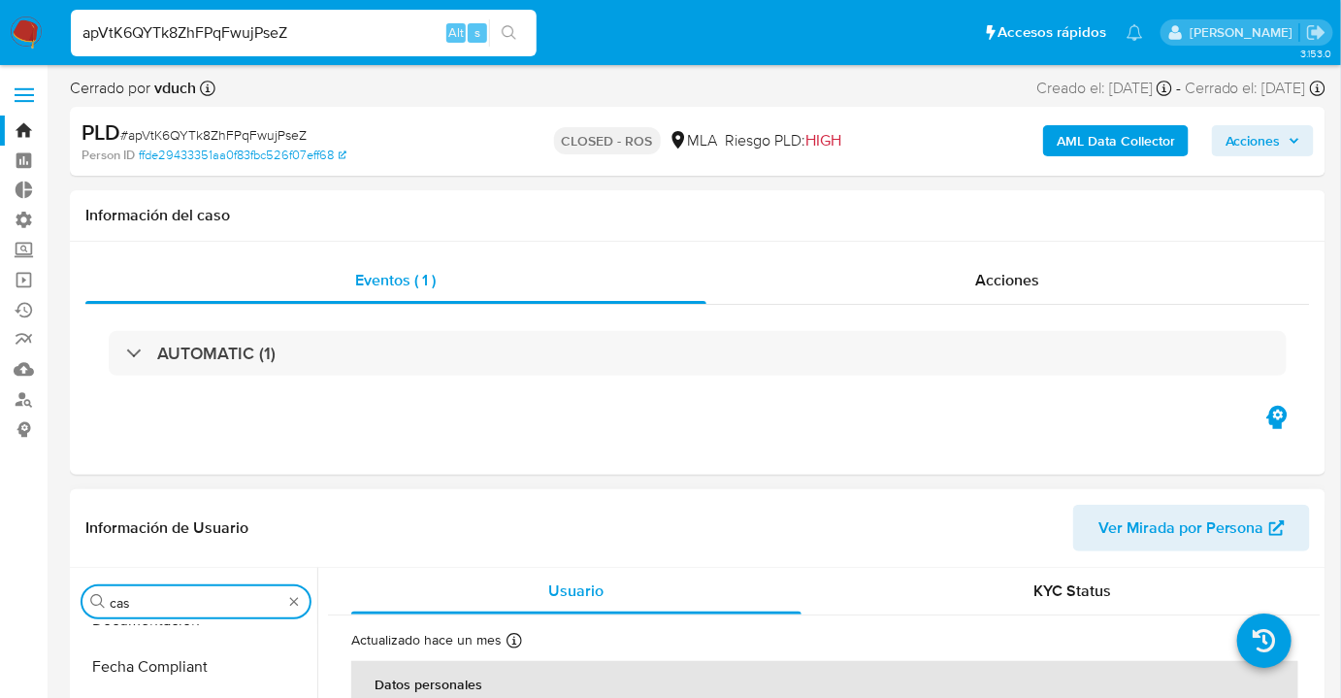
scroll to position [0, 0]
click at [191, 666] on button "Historial Casos" at bounding box center [188, 648] width 227 height 47
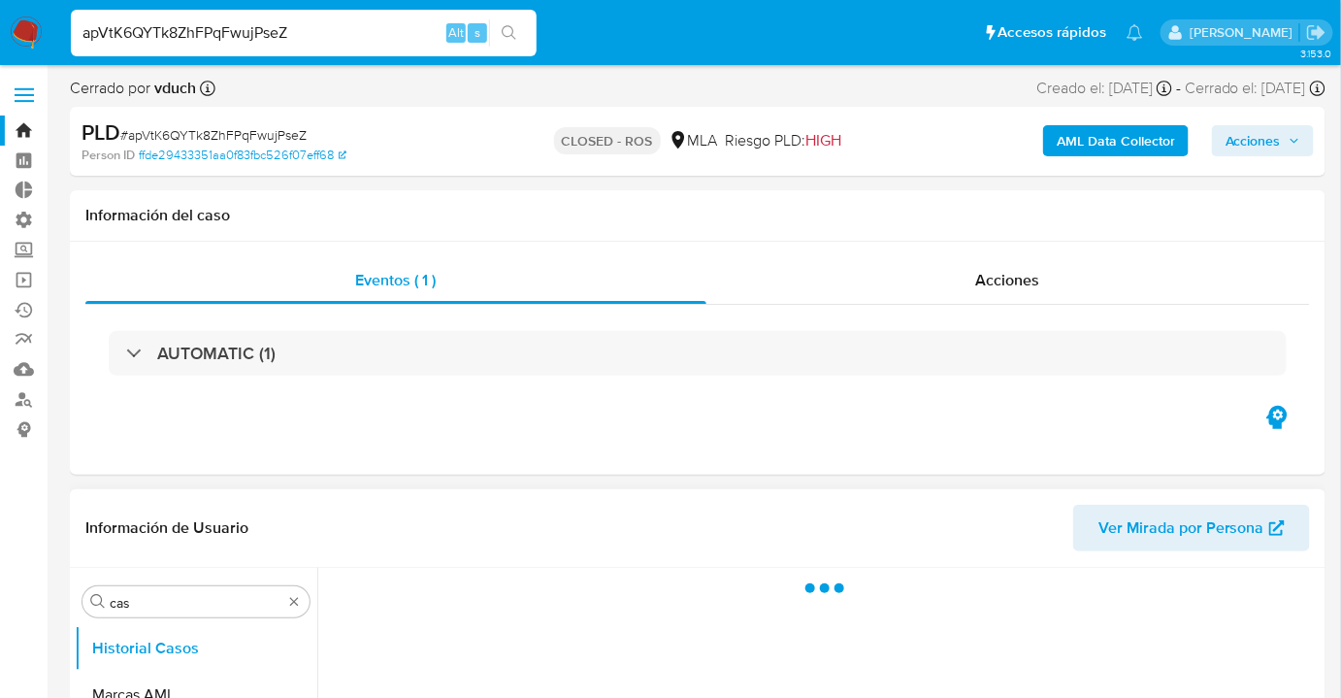
click at [373, 518] on header "Información de Usuario Ver Mirada por Persona" at bounding box center [697, 527] width 1224 height 47
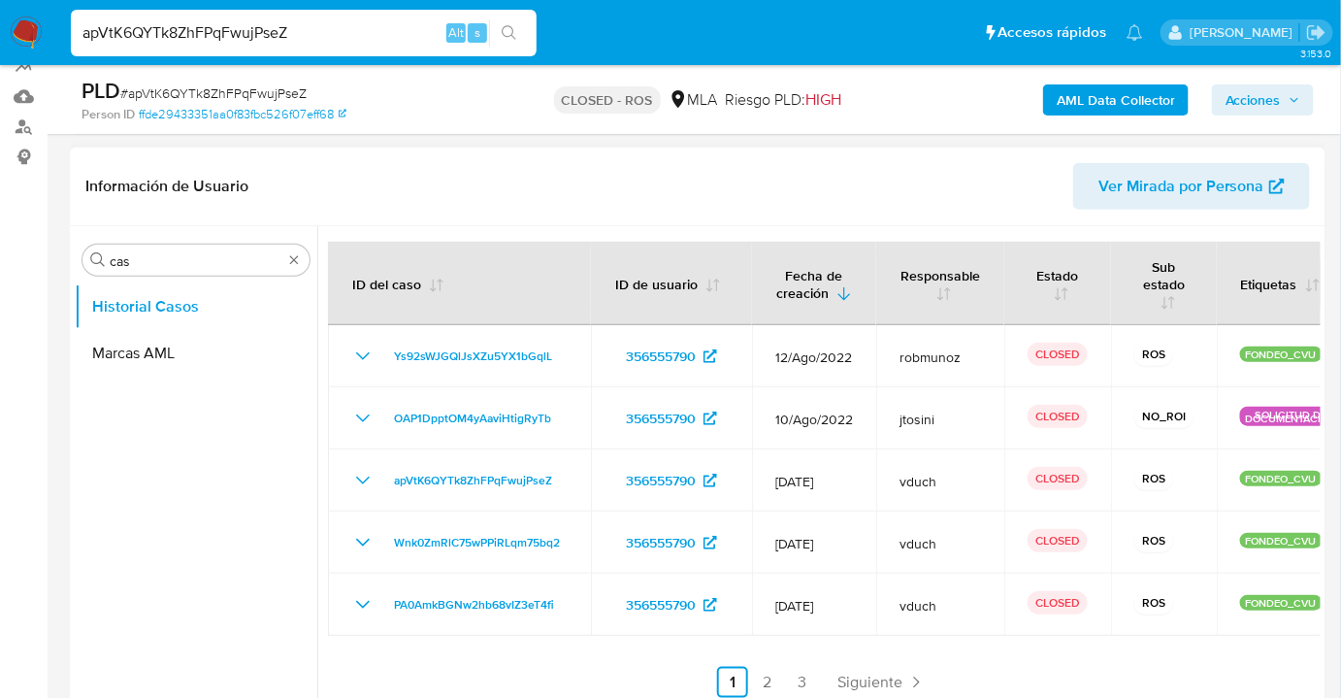
scroll to position [281, 0]
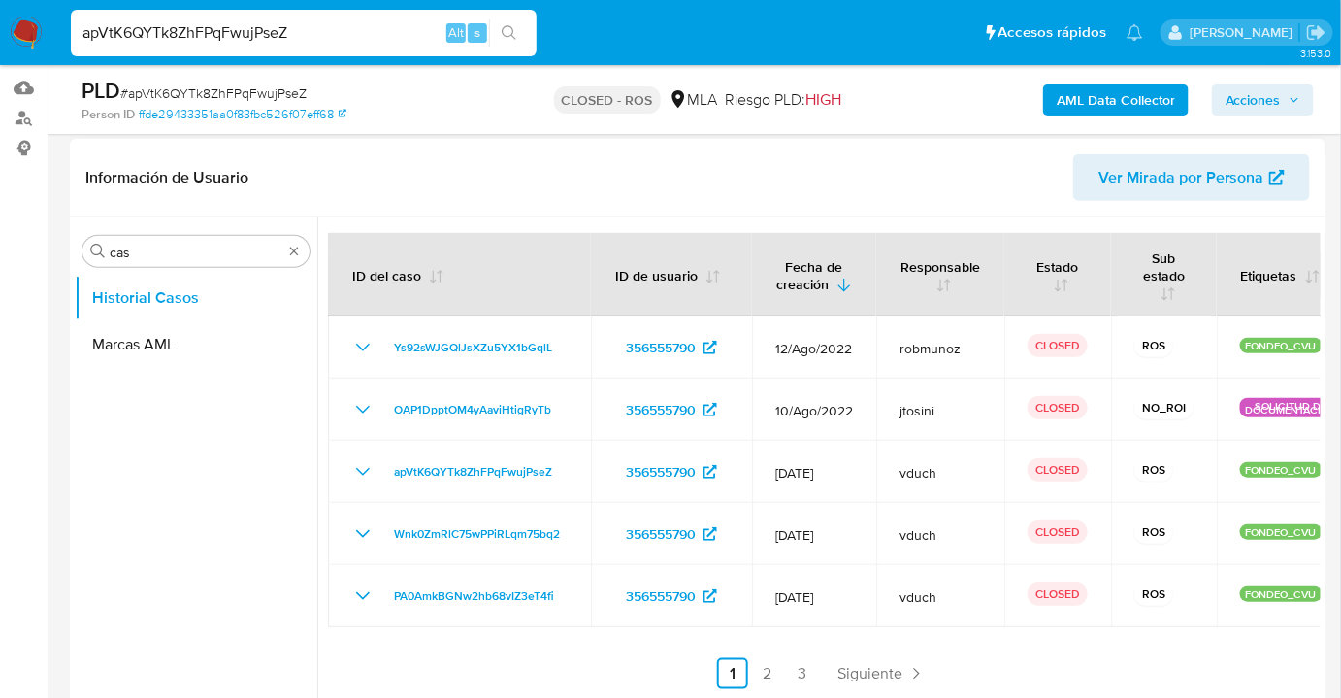
click at [1053, 672] on ul "Anterior 1 2 3 Siguiente" at bounding box center [824, 673] width 992 height 31
click at [915, 673] on icon "Paginación" at bounding box center [915, 673] width 19 height 19
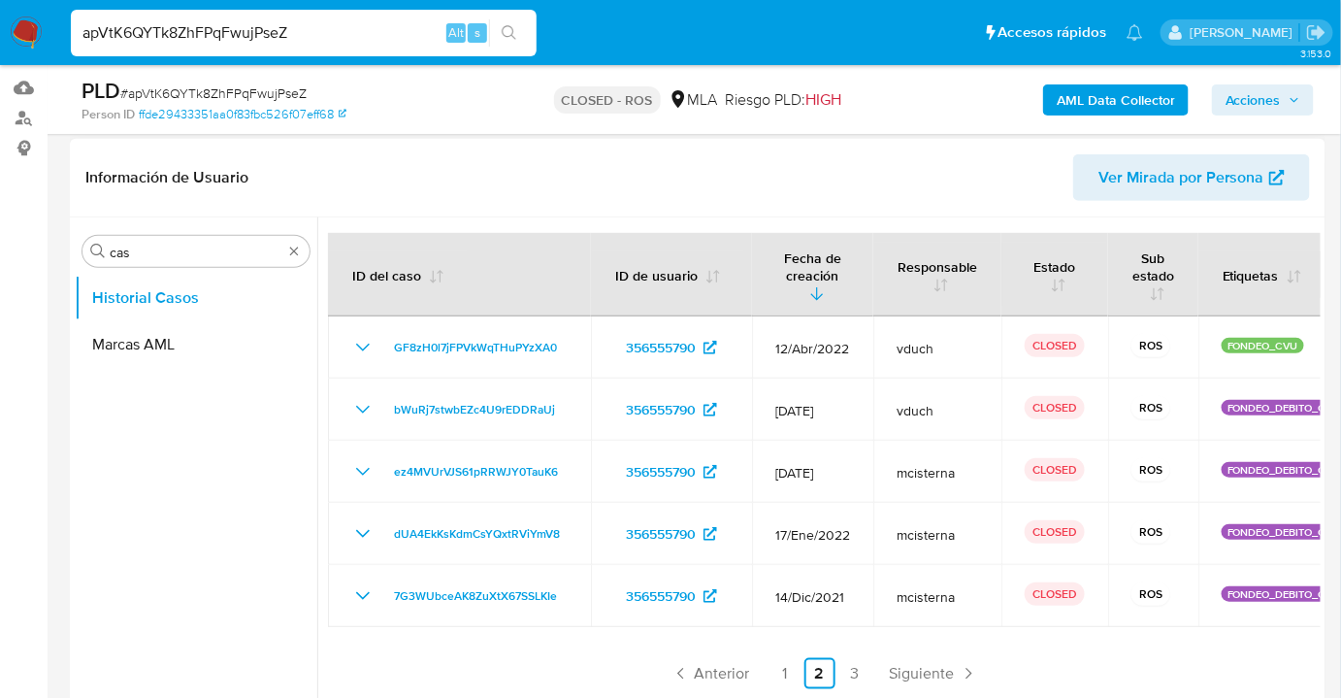
scroll to position [0, 0]
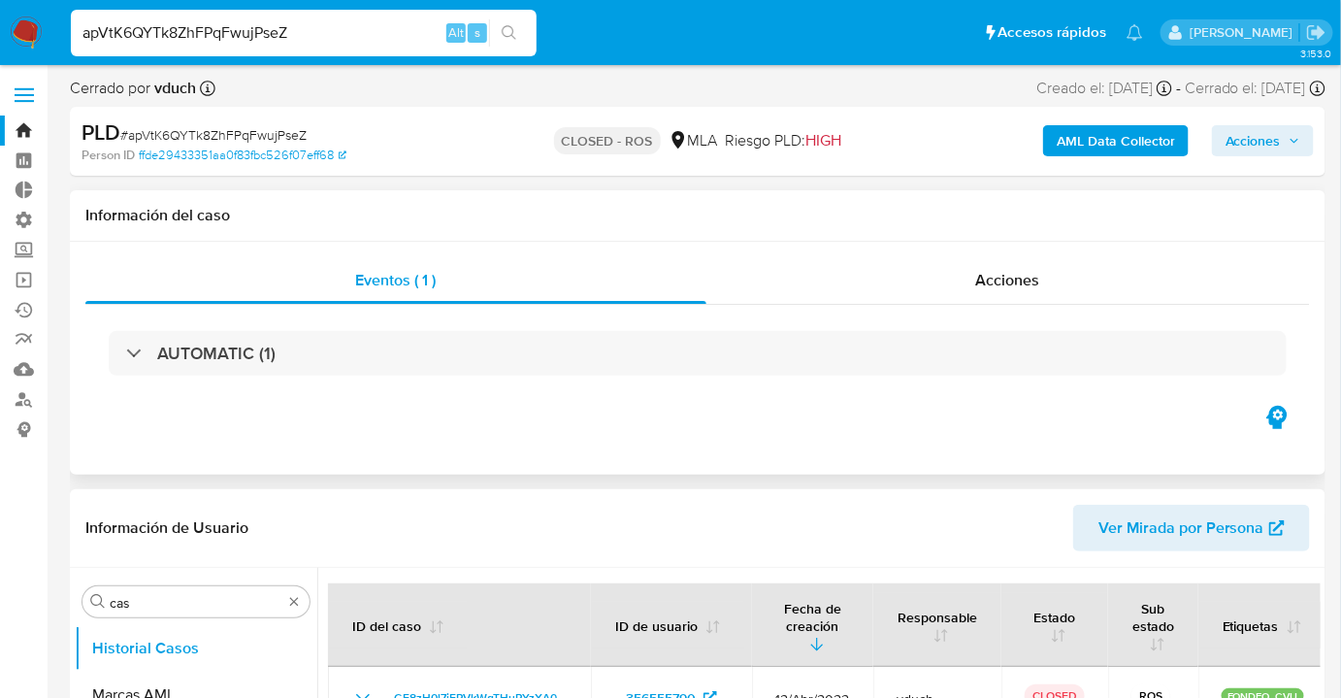
click at [1058, 316] on div "AUTOMATIC (1)" at bounding box center [697, 353] width 1224 height 97
click at [1025, 289] on span "Acciones" at bounding box center [1008, 280] width 64 height 22
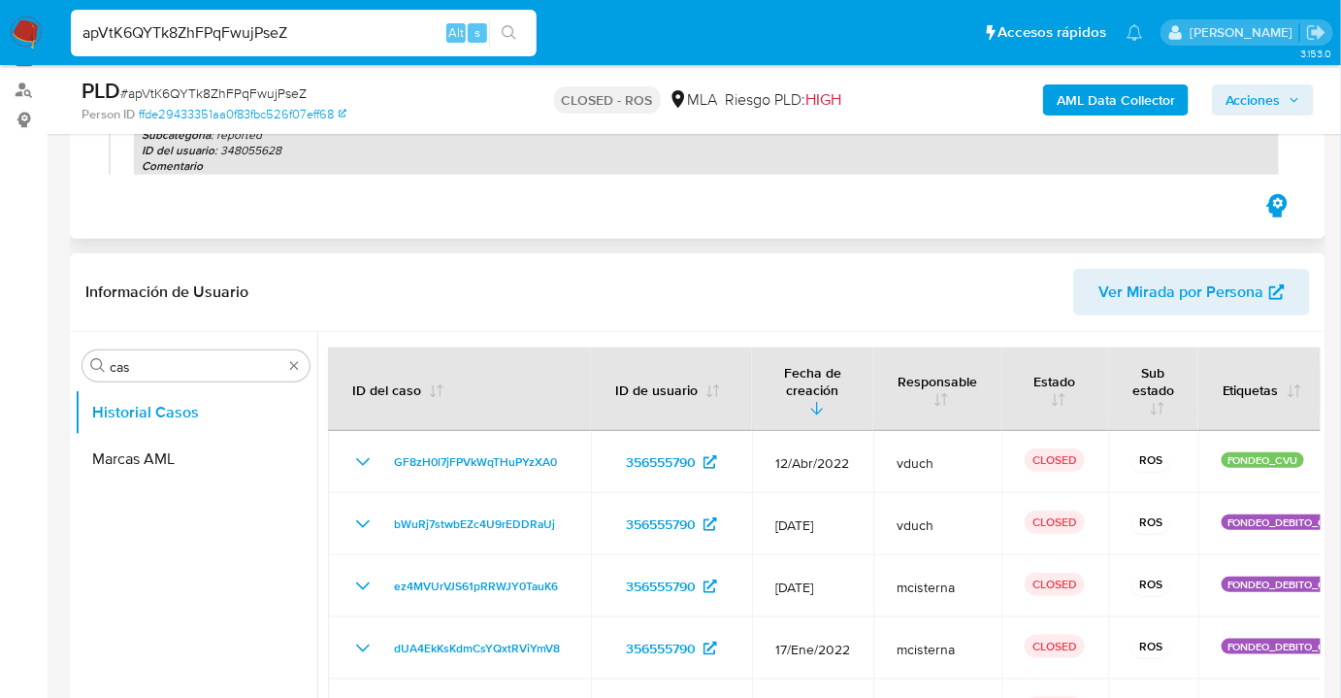
scroll to position [317, 0]
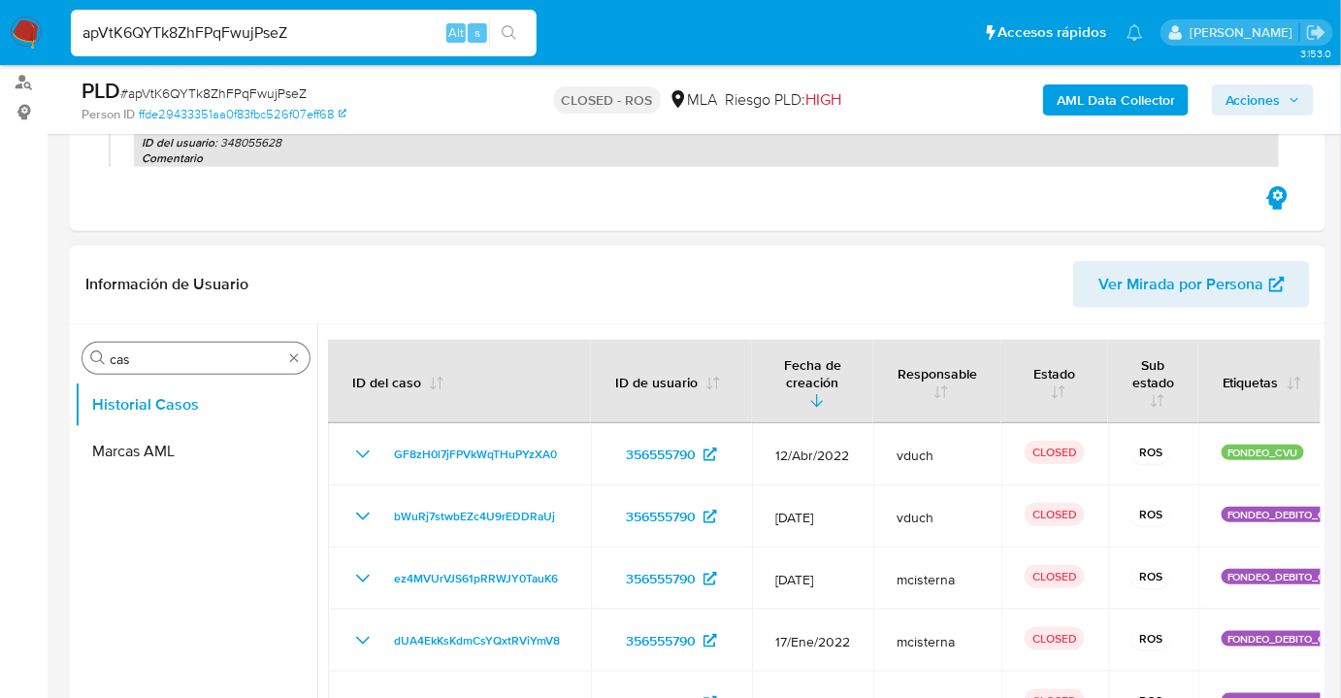
click at [219, 364] on input "cas" at bounding box center [196, 358] width 173 height 17
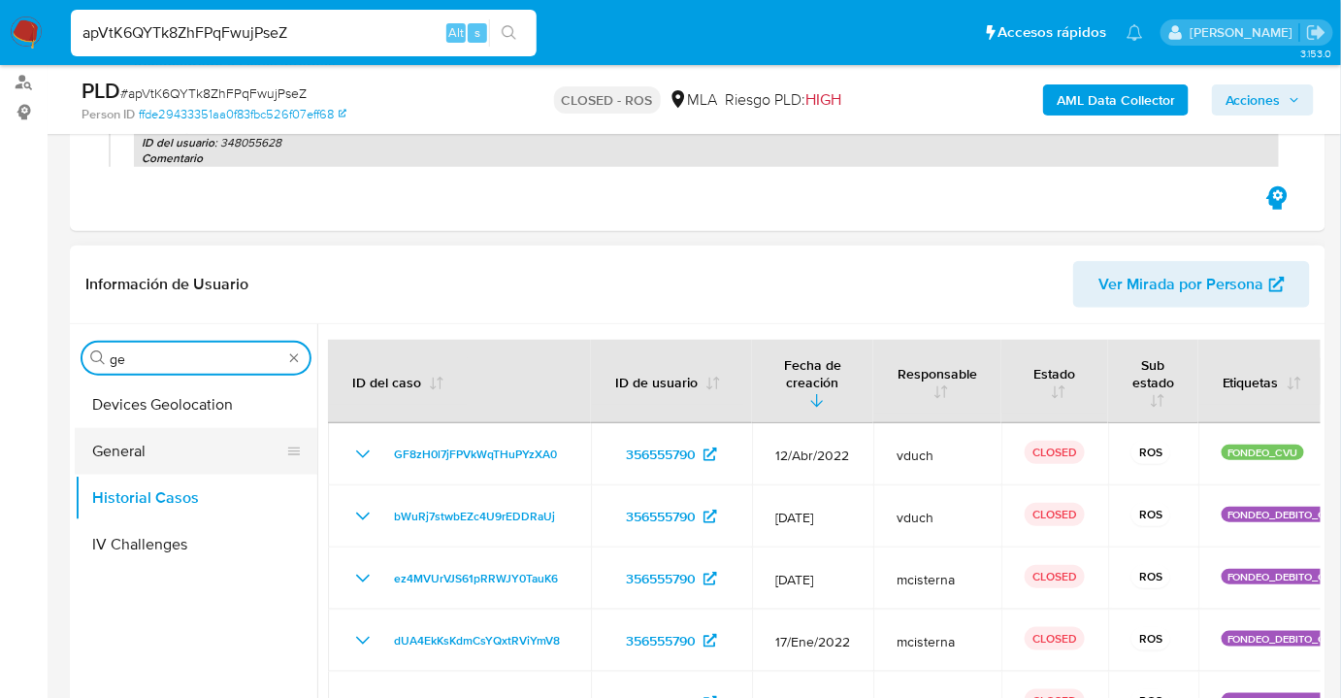
click at [188, 435] on button "General" at bounding box center [188, 451] width 227 height 47
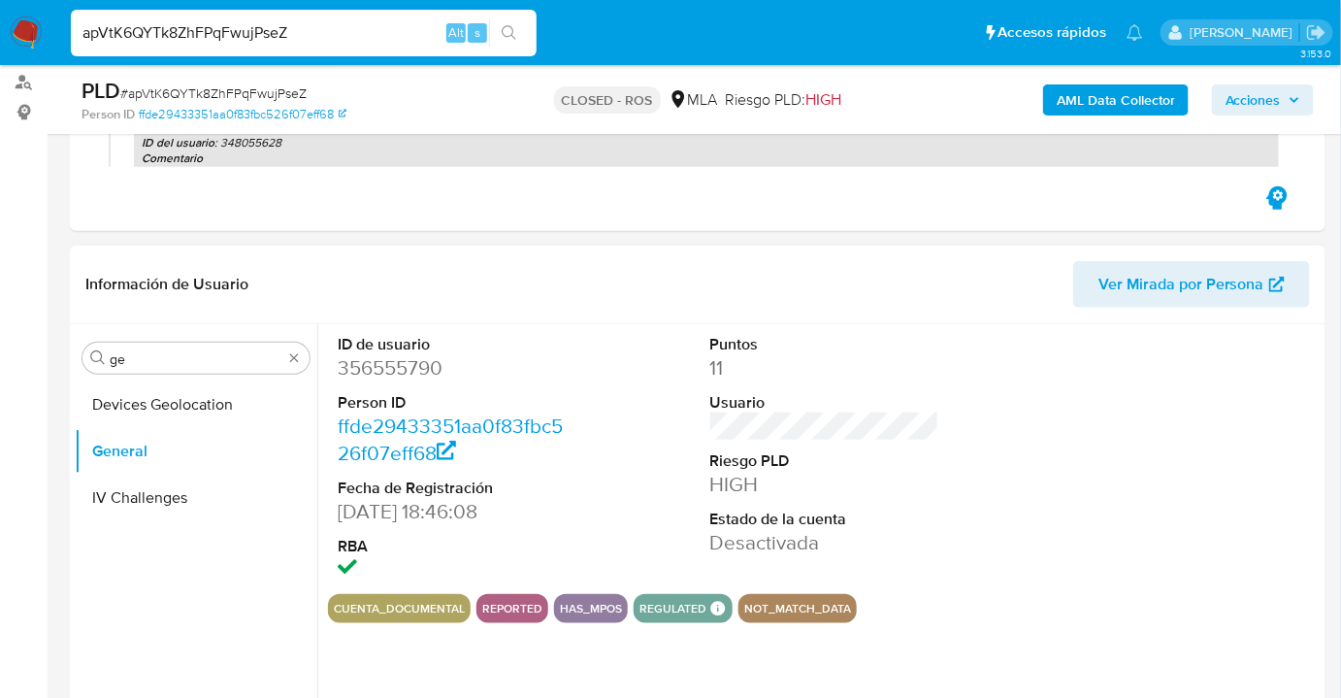
click at [517, 280] on header "Información de Usuario Ver Mirada por Persona" at bounding box center [697, 284] width 1224 height 47
click at [501, 618] on div "reported" at bounding box center [512, 608] width 72 height 29
click at [161, 362] on input "ge" at bounding box center [196, 358] width 173 height 17
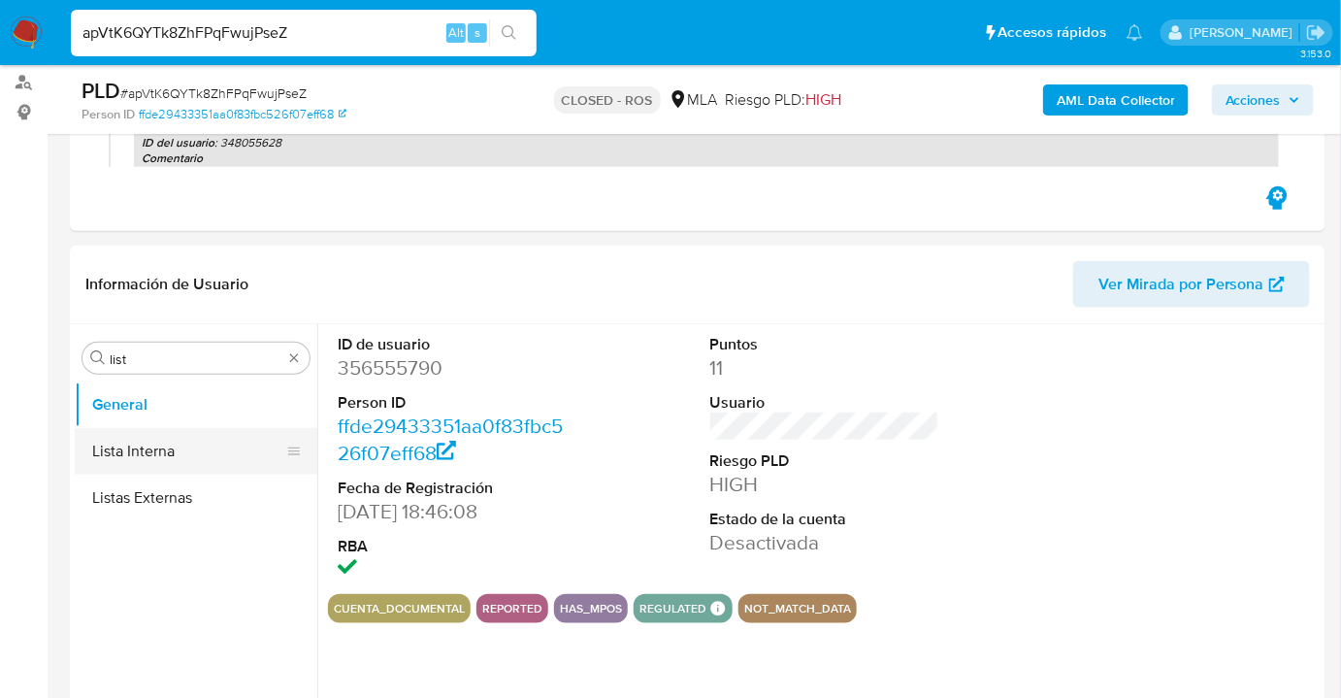
click at [170, 443] on button "Lista Interna" at bounding box center [188, 451] width 227 height 47
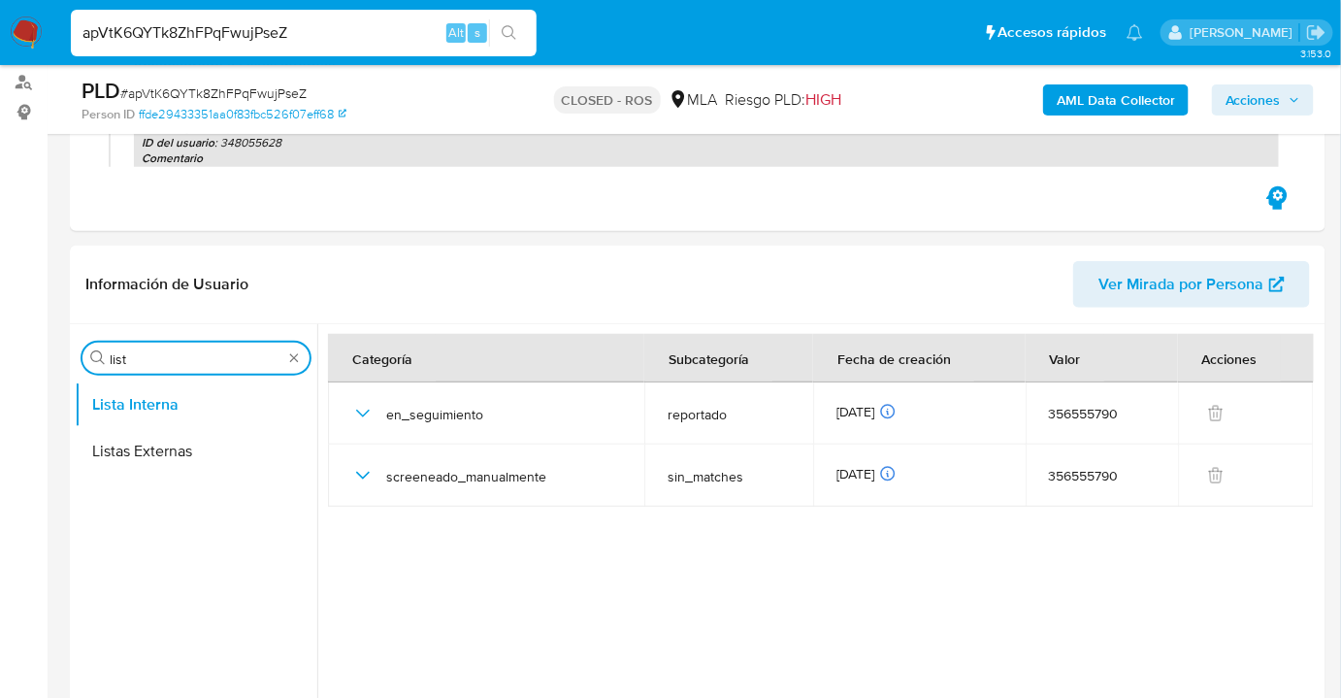
click at [198, 354] on input "list" at bounding box center [196, 358] width 173 height 17
click at [375, 265] on header "Información de Usuario Ver Mirada por Persona" at bounding box center [697, 284] width 1224 height 47
click at [378, 224] on div "Eventos ( 1 ) Acciones 05/08/2022 00:00:22 (hace 3 años) El caso pasó a estado …" at bounding box center [697, 42] width 1255 height 375
click at [223, 353] on input "list" at bounding box center [196, 358] width 173 height 17
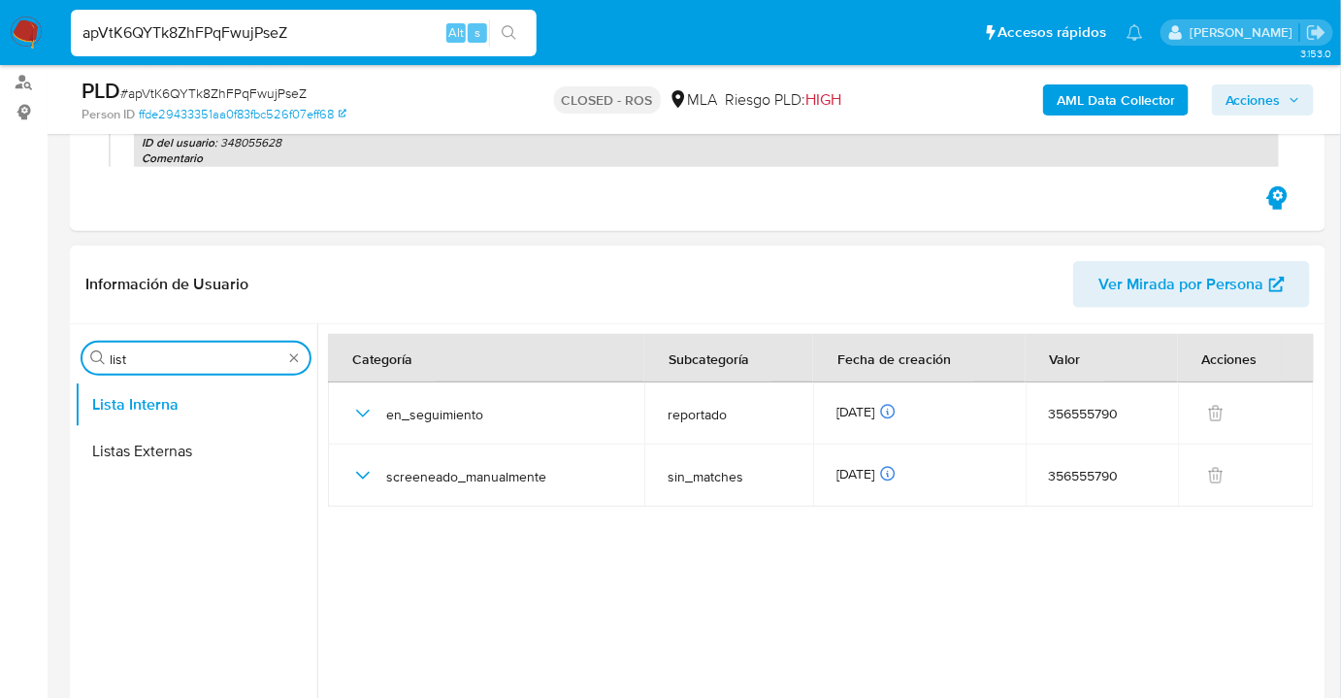
click at [223, 353] on input "list" at bounding box center [196, 358] width 173 height 17
type input "marcas"
click at [210, 425] on button "Lista Interna" at bounding box center [188, 404] width 227 height 47
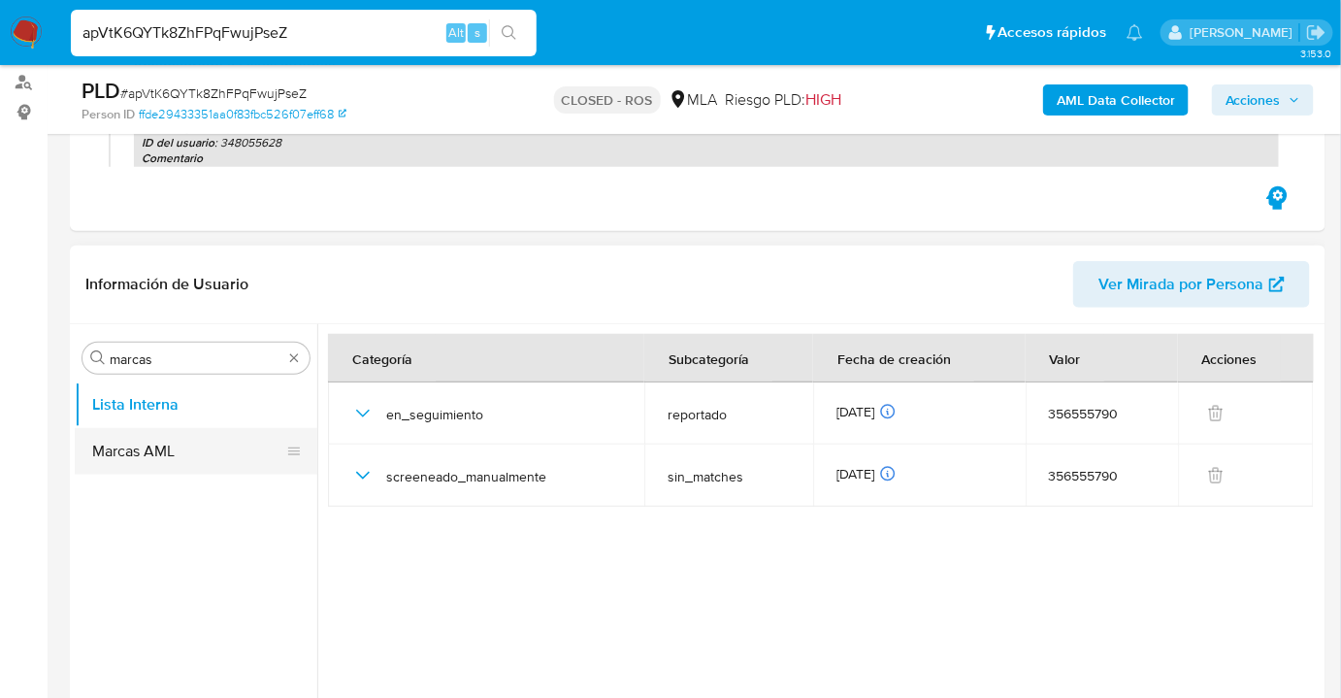
click at [210, 442] on button "Marcas AML" at bounding box center [188, 451] width 227 height 47
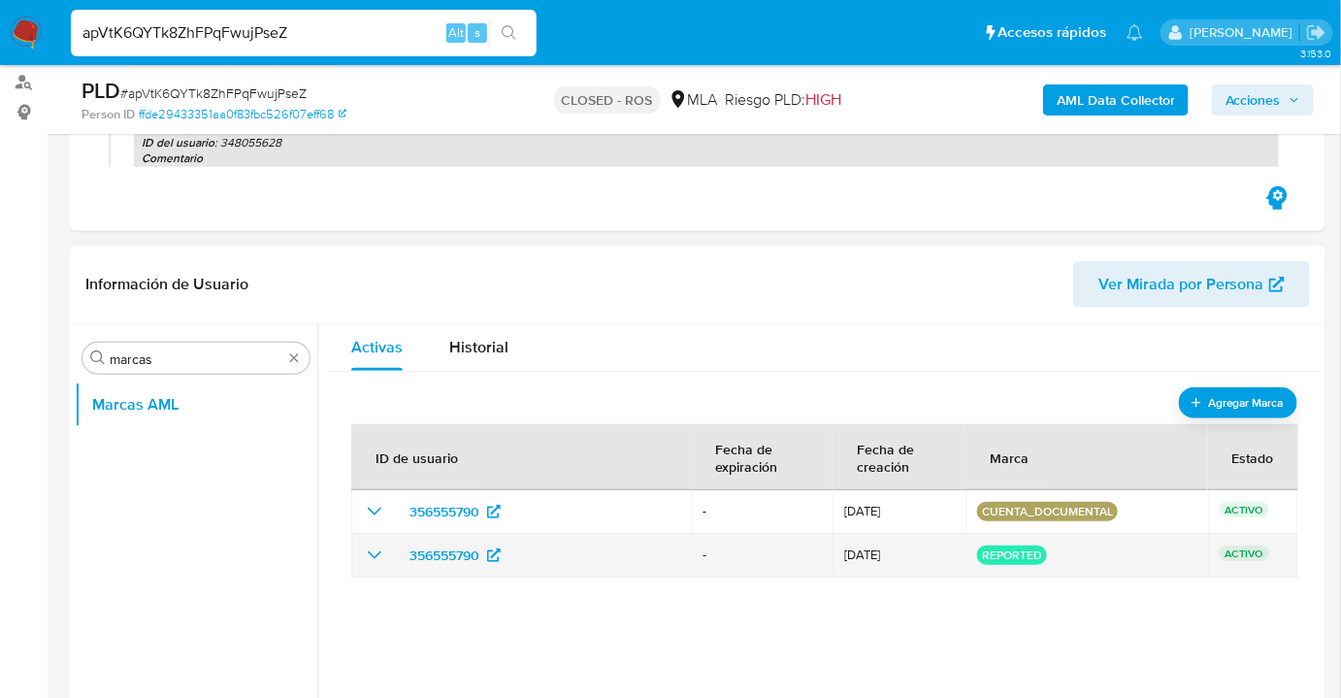
drag, startPoint x: 789, startPoint y: 553, endPoint x: 949, endPoint y: 553, distance: 160.1
click at [949, 553] on tr "356555790 - 15/12/2022 reported ACTIVO" at bounding box center [824, 556] width 947 height 44
click at [1012, 557] on p "reported" at bounding box center [1012, 554] width 70 height 19
click at [851, 555] on span "15/12/2022" at bounding box center [898, 555] width 109 height 14
click at [370, 549] on icon "show_hidden_detail_by_id_356555790" at bounding box center [374, 554] width 23 height 23
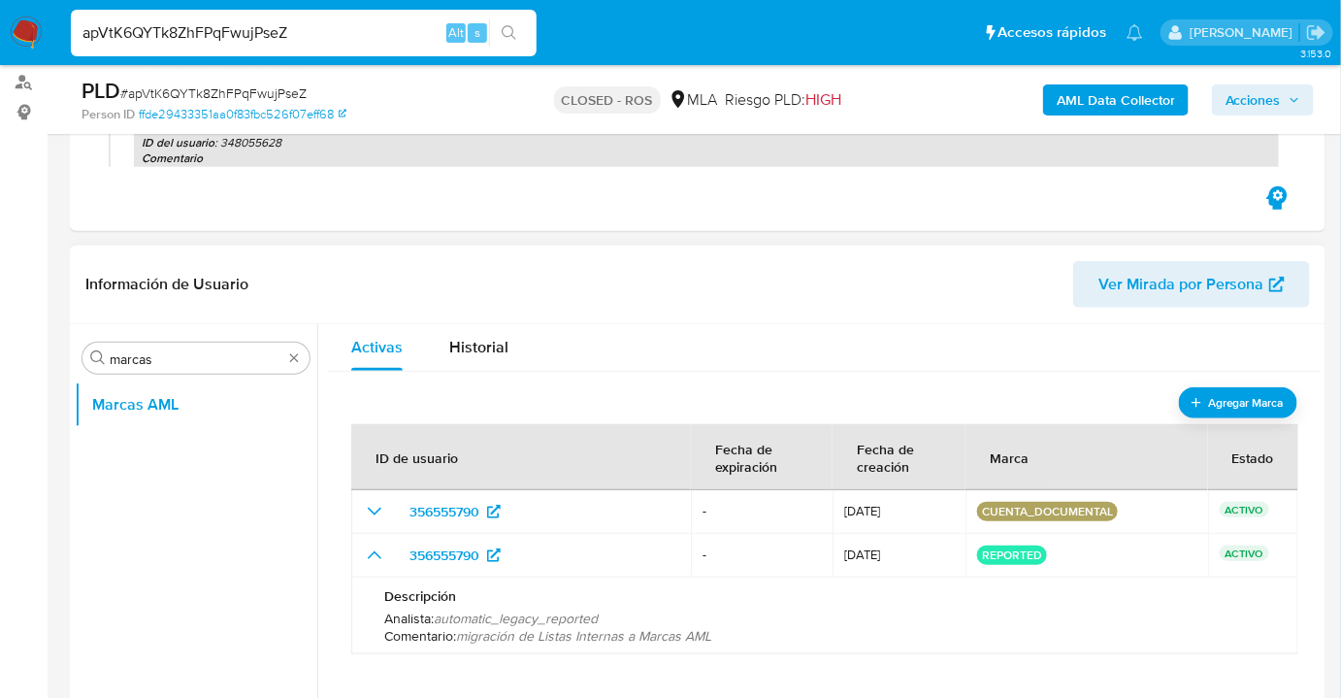
click at [294, 542] on ul "Marcas AML" at bounding box center [196, 600] width 243 height 438
drag, startPoint x: 490, startPoint y: 637, endPoint x: 754, endPoint y: 628, distance: 264.1
click at [754, 628] on p "Comentario : migración de Listas Internas a Marcas AML" at bounding box center [824, 635] width 881 height 17
click at [339, 50] on div "apVtK6QYTk8ZhFPqFwujPseZ Alt s" at bounding box center [304, 33] width 466 height 47
click at [351, 31] on input "apVtK6QYTk8ZhFPqFwujPseZ" at bounding box center [304, 32] width 466 height 25
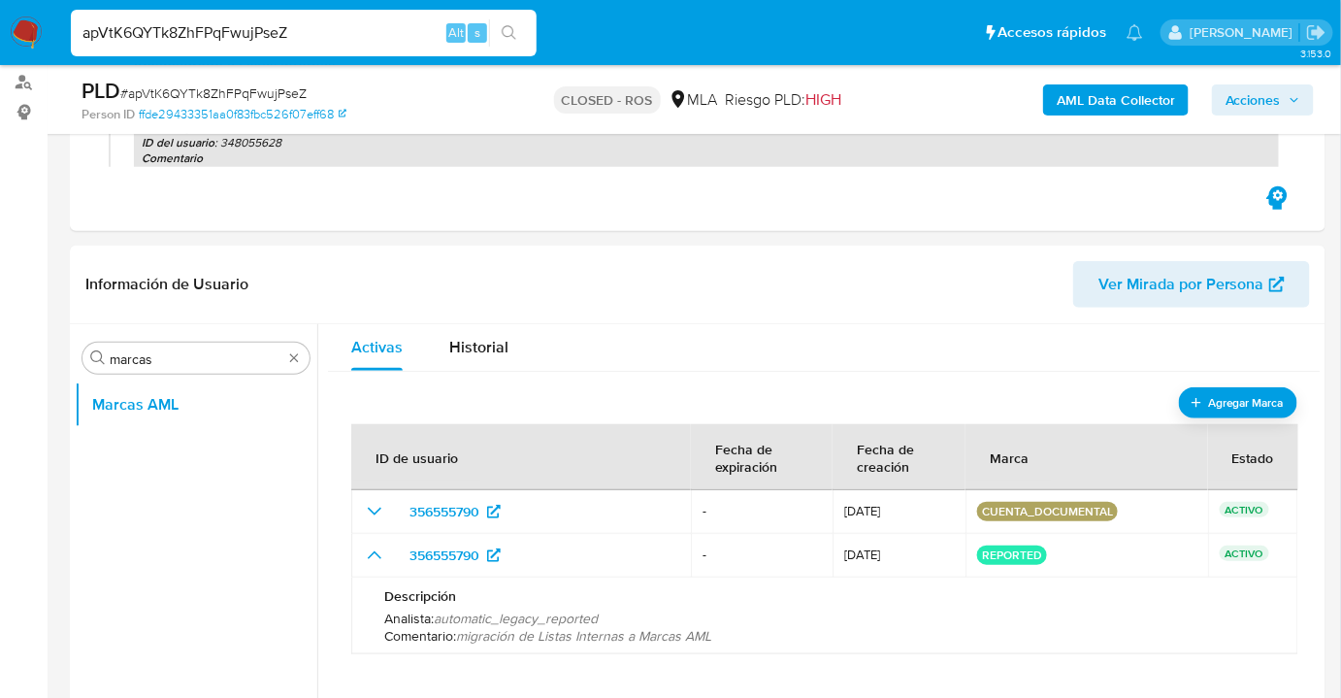
click at [351, 31] on input "apVtK6QYTk8ZhFPqFwujPseZ" at bounding box center [304, 32] width 466 height 25
paste input "GF8zH0l7jFPVkWqTHuPYzXA0"
type input "GF8zH0l7jFPVkWqTHuPYzXA0"
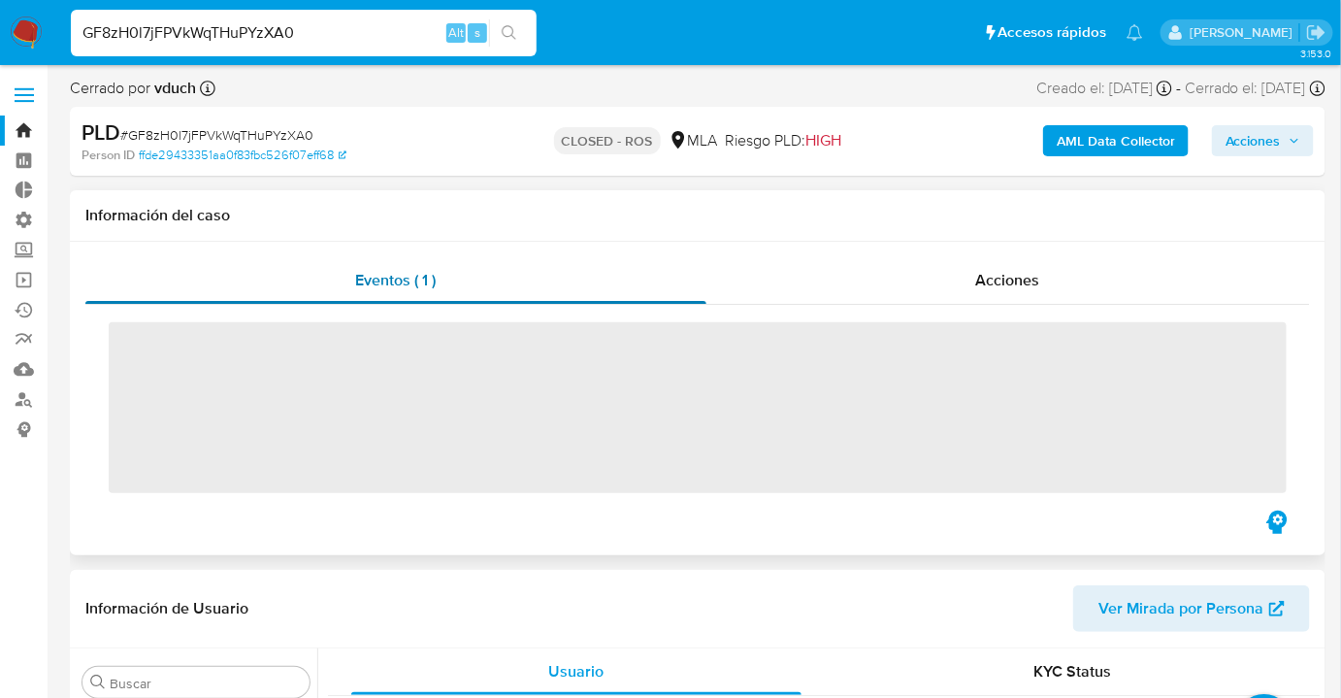
scroll to position [913, 0]
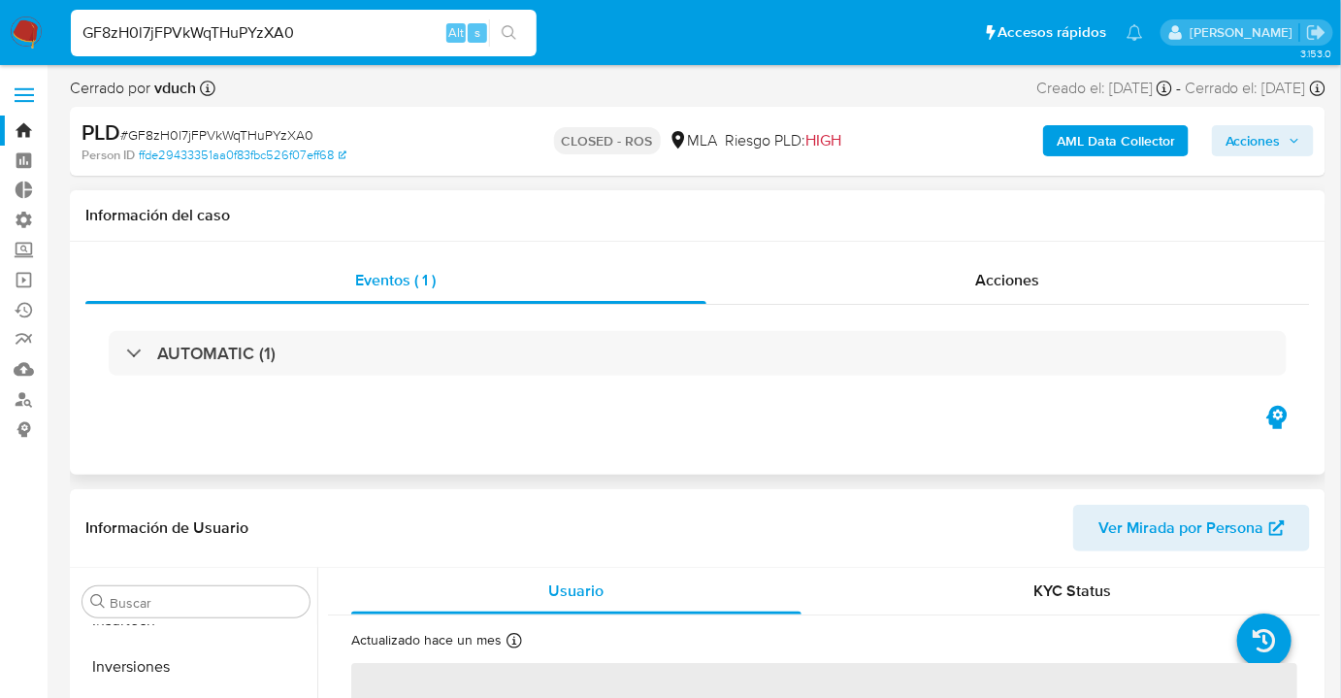
click at [858, 305] on div "AUTOMATIC (1)" at bounding box center [697, 353] width 1224 height 97
click at [861, 287] on div "Acciones" at bounding box center [1008, 280] width 604 height 47
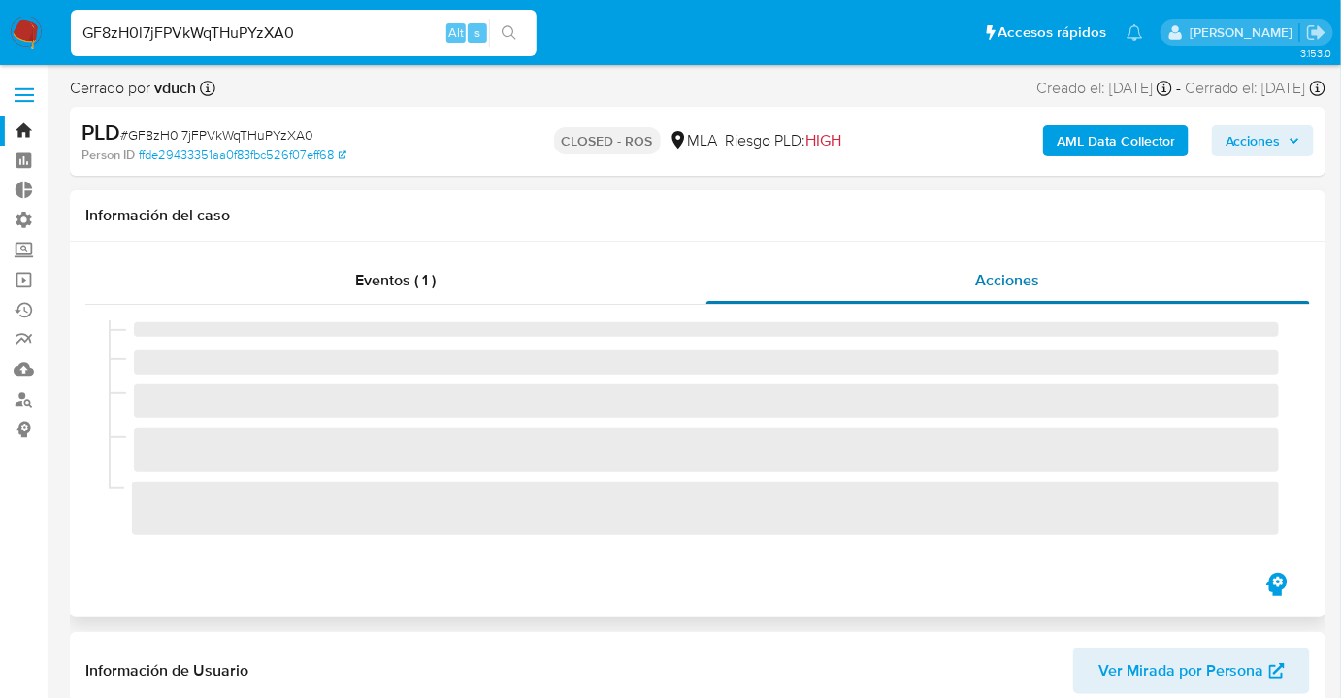
select select "10"
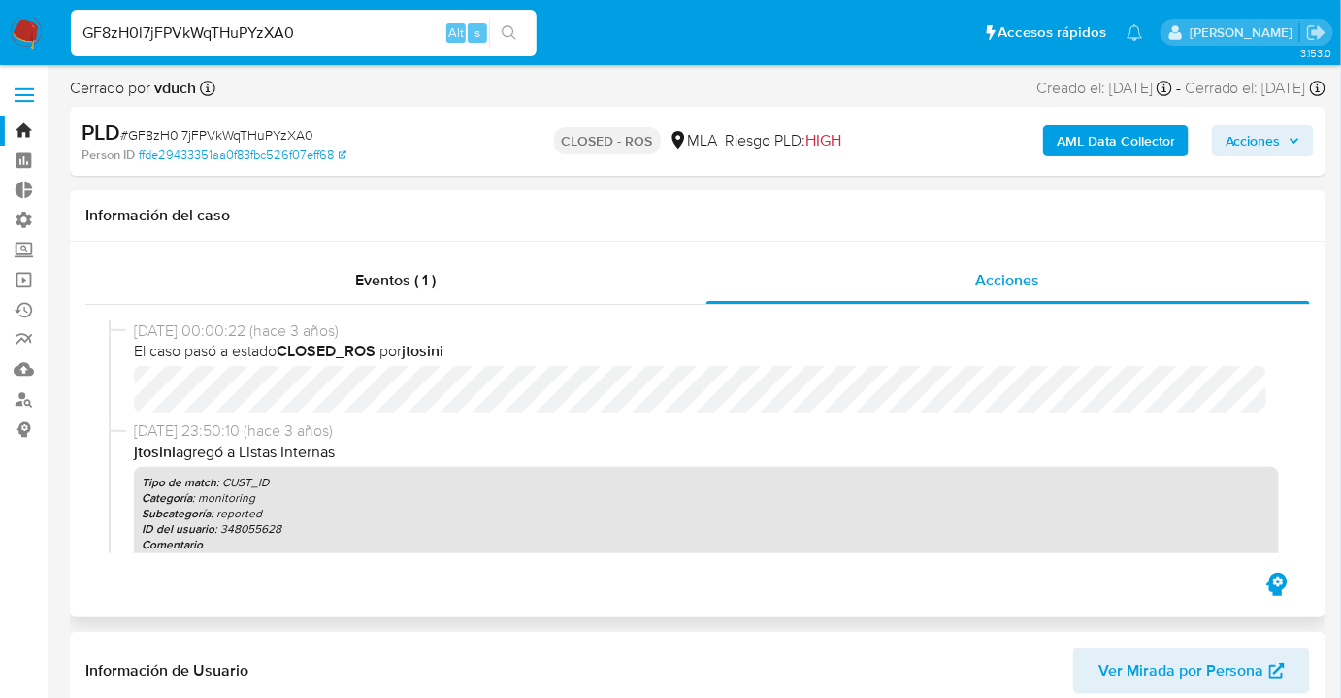
click at [467, 424] on span "04/08/2022 23:50:10 (hace 3 años)" at bounding box center [706, 430] width 1145 height 21
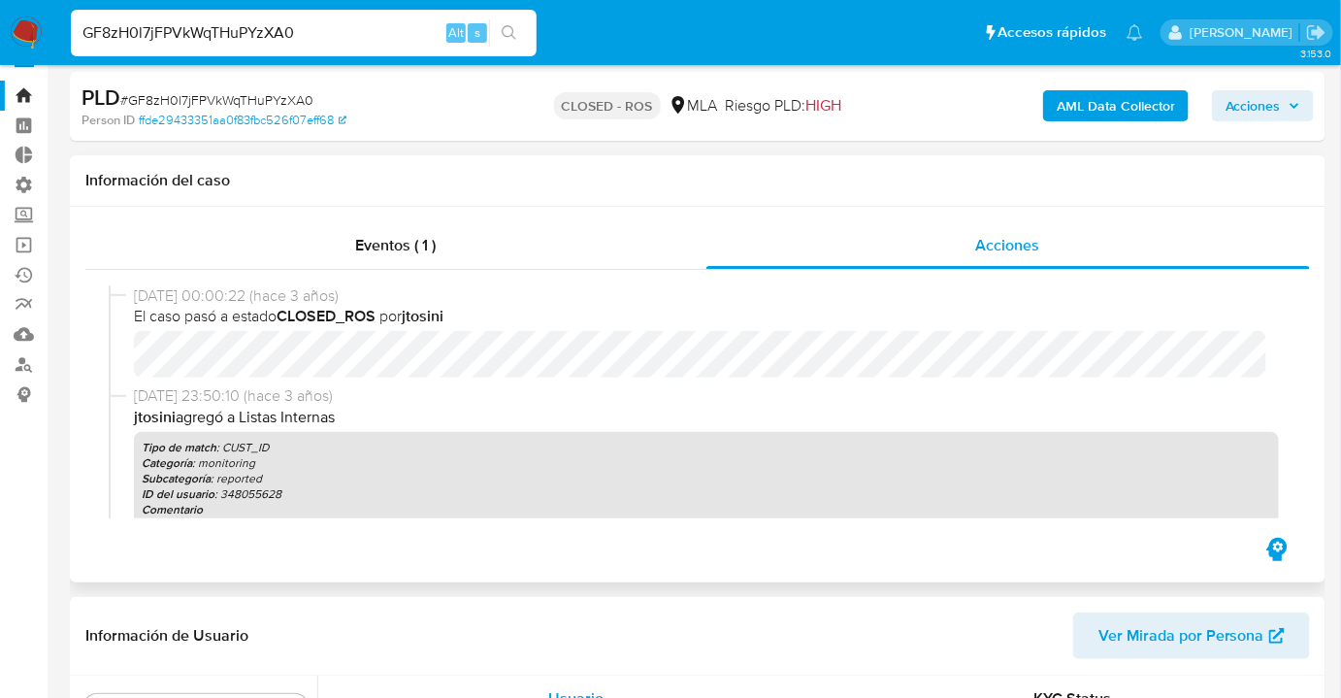
scroll to position [70, 0]
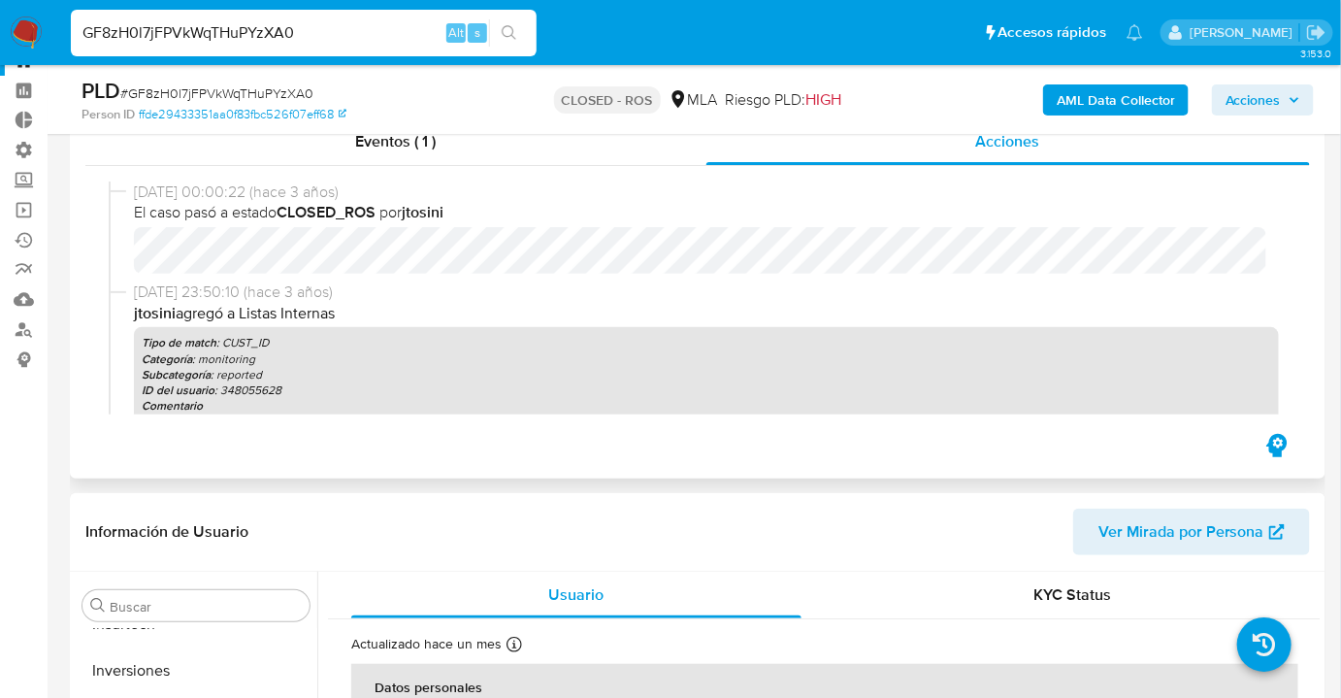
click at [253, 390] on p "ID del usuario : 348055628" at bounding box center [706, 390] width 1129 height 16
copy p "348055628"
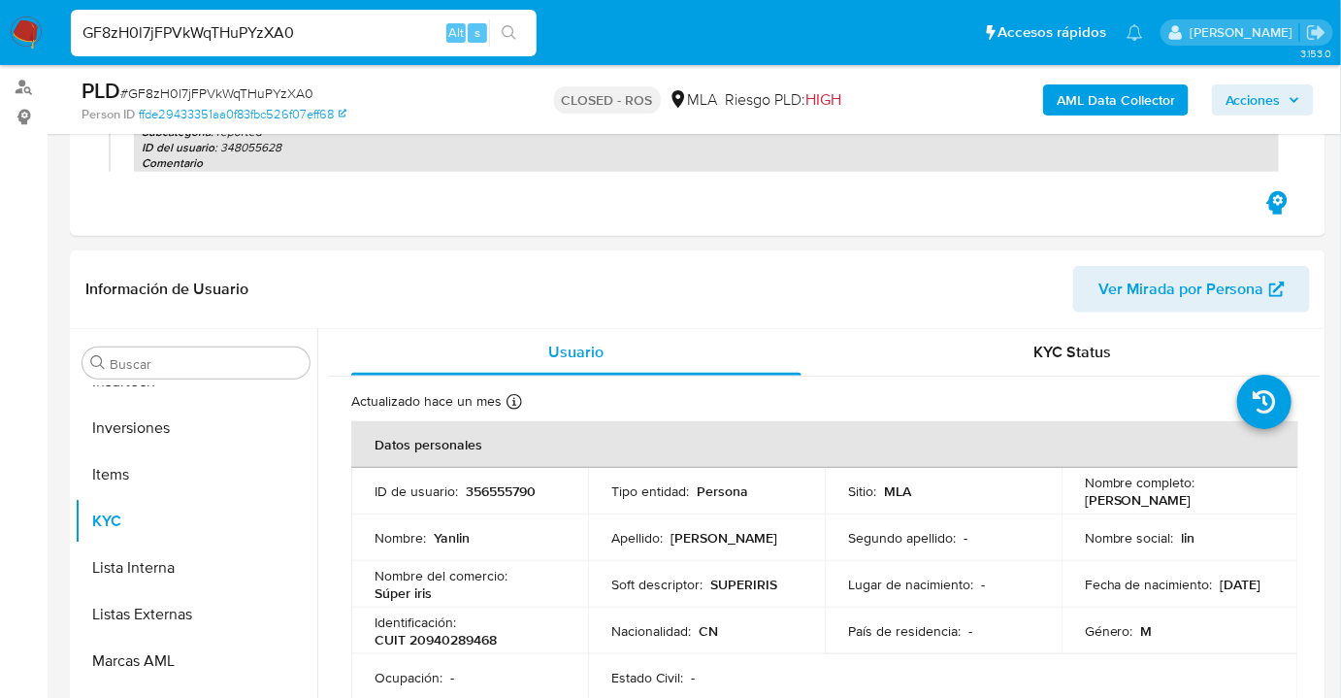
scroll to position [317, 0]
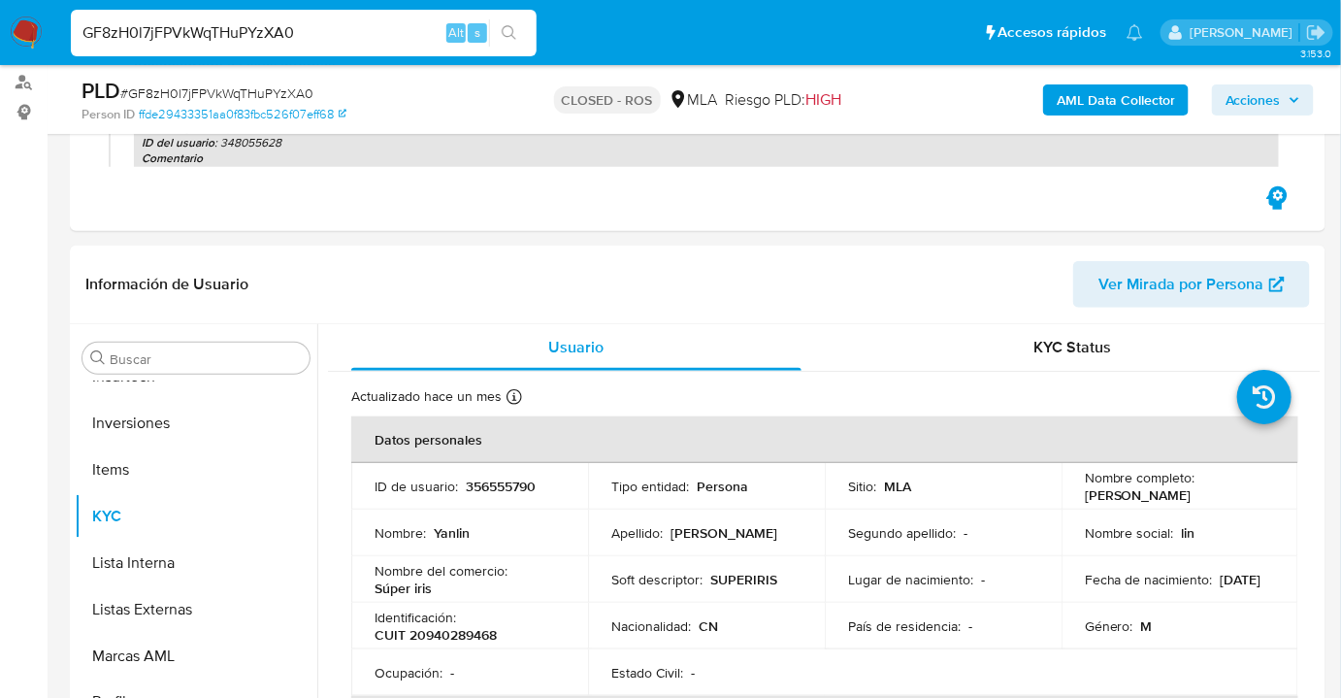
click at [232, 22] on input "GF8zH0l7jFPVkWqTHuPYzXA0" at bounding box center [304, 32] width 466 height 25
paste input "348055628"
type input "348055628"
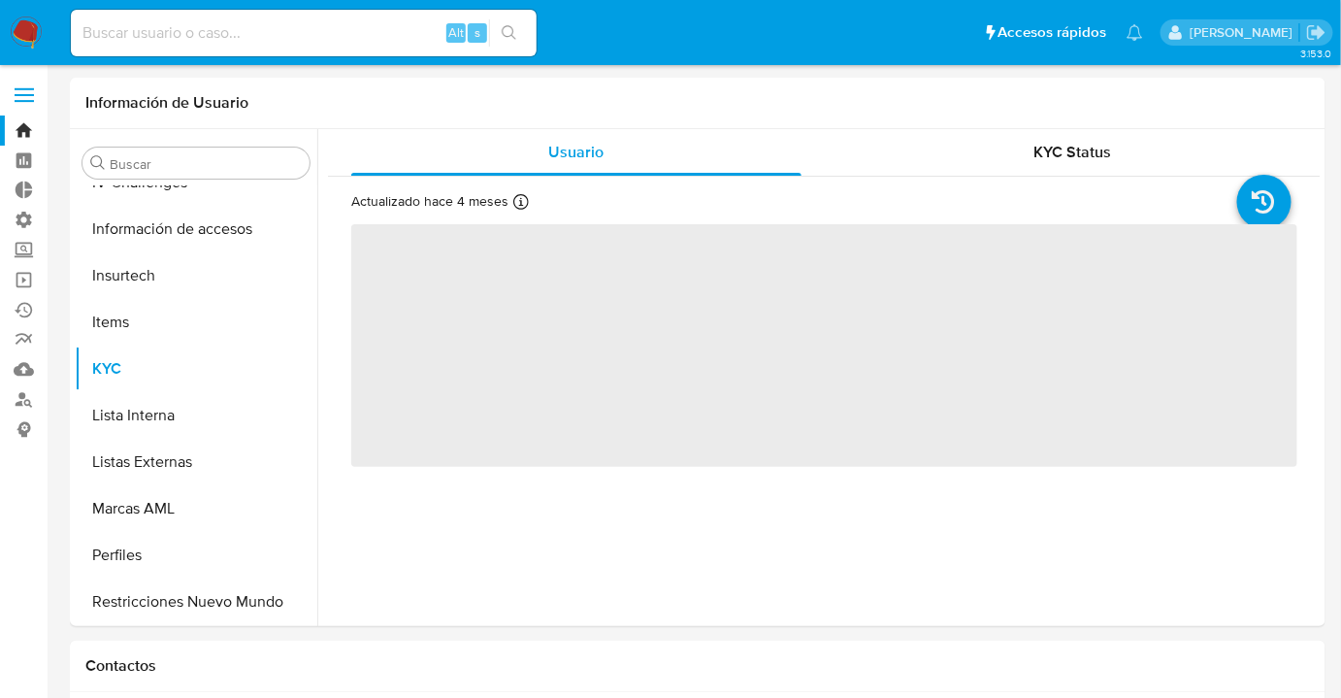
scroll to position [820, 0]
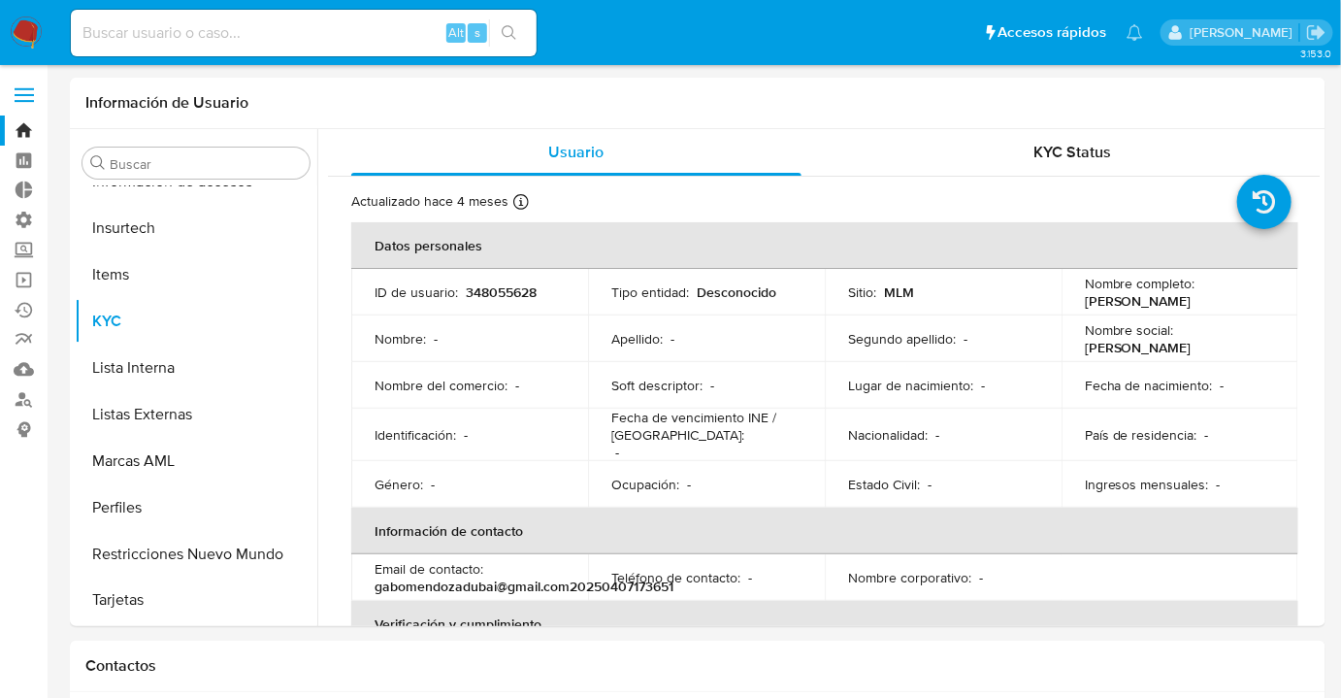
select select "10"
click at [247, 182] on div "Buscar Anticipos de dinero Archivos adjuntos CBT Cruces y Relaciones Créditos C…" at bounding box center [196, 379] width 243 height 494
click at [228, 170] on input "Buscar" at bounding box center [206, 163] width 192 height 17
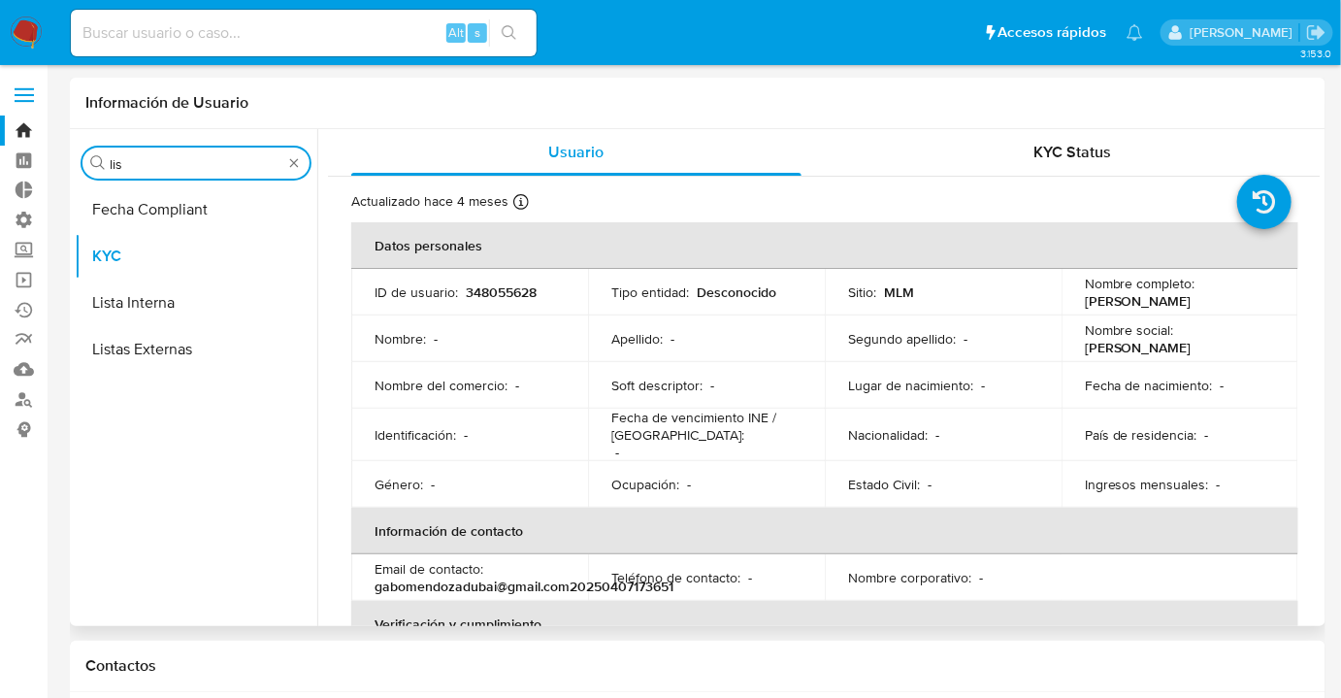
scroll to position [0, 0]
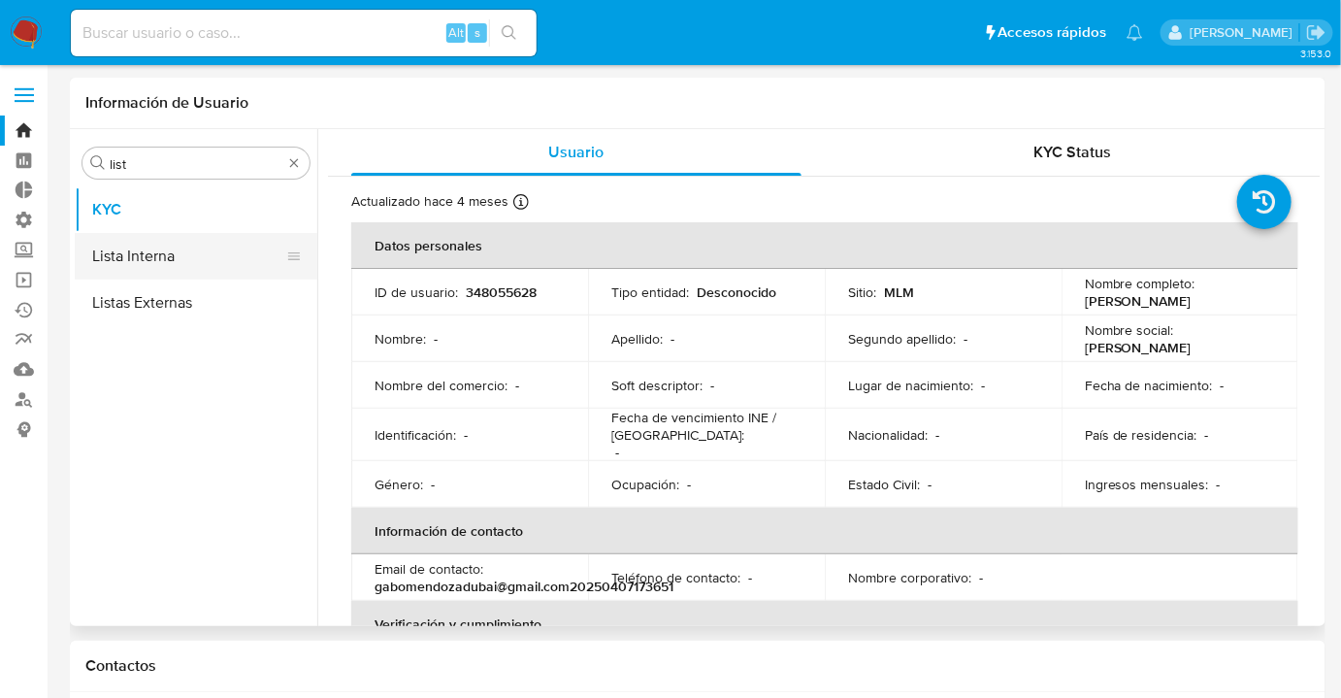
click at [247, 262] on button "Lista Interna" at bounding box center [188, 256] width 227 height 47
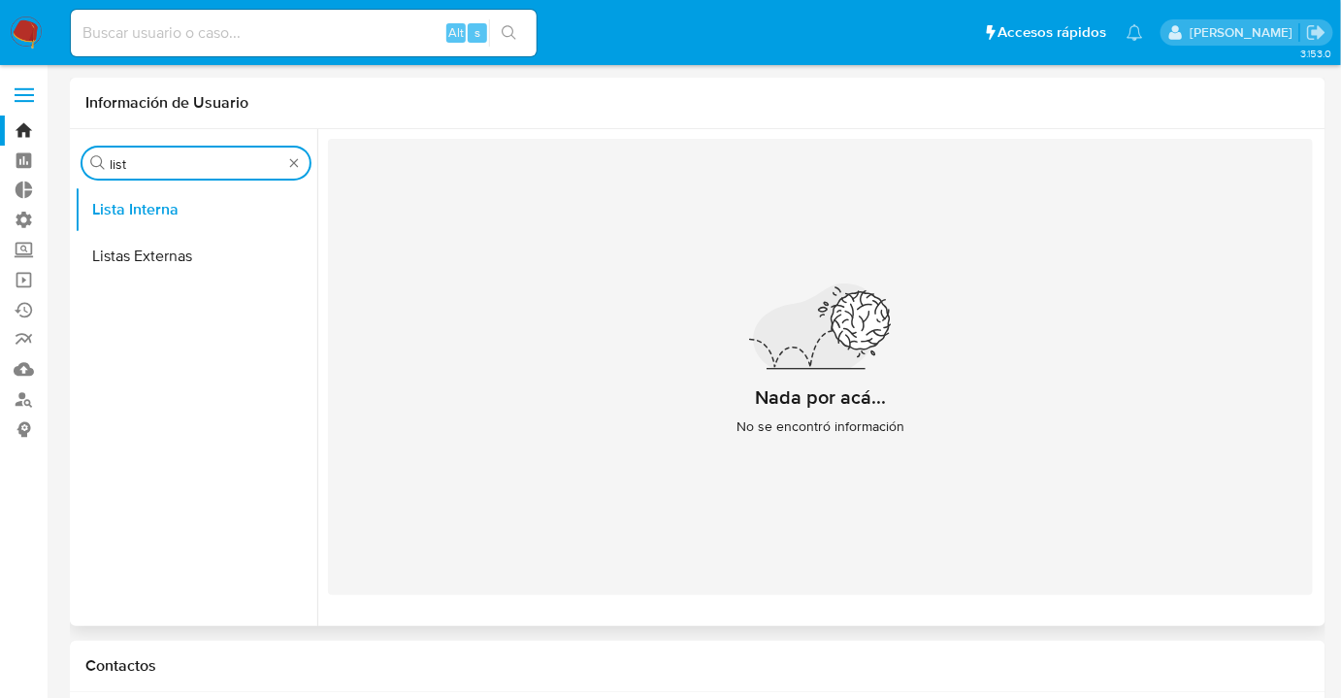
click at [191, 167] on input "list" at bounding box center [196, 163] width 173 height 17
click at [188, 167] on input "list" at bounding box center [196, 163] width 173 height 17
click at [210, 261] on button "Marcas AML" at bounding box center [188, 256] width 227 height 47
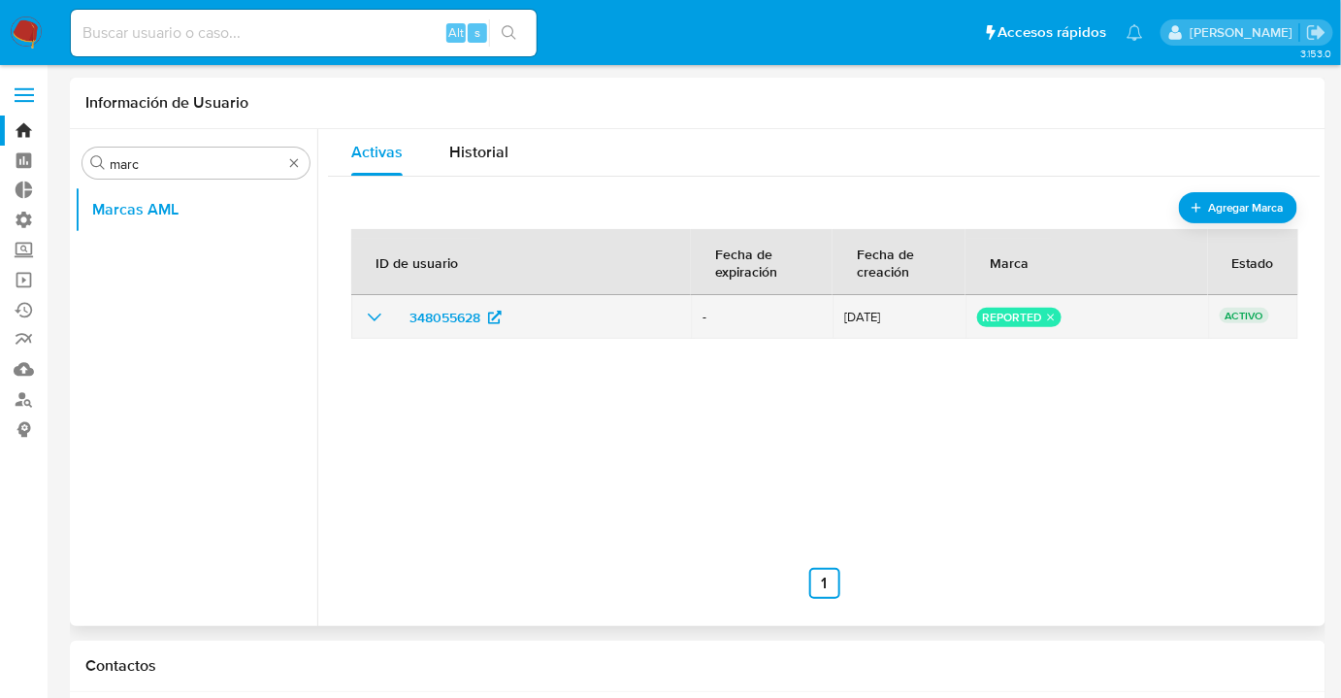
click at [374, 313] on icon "show_hidden_detail_by_id_348055628" at bounding box center [374, 317] width 23 height 23
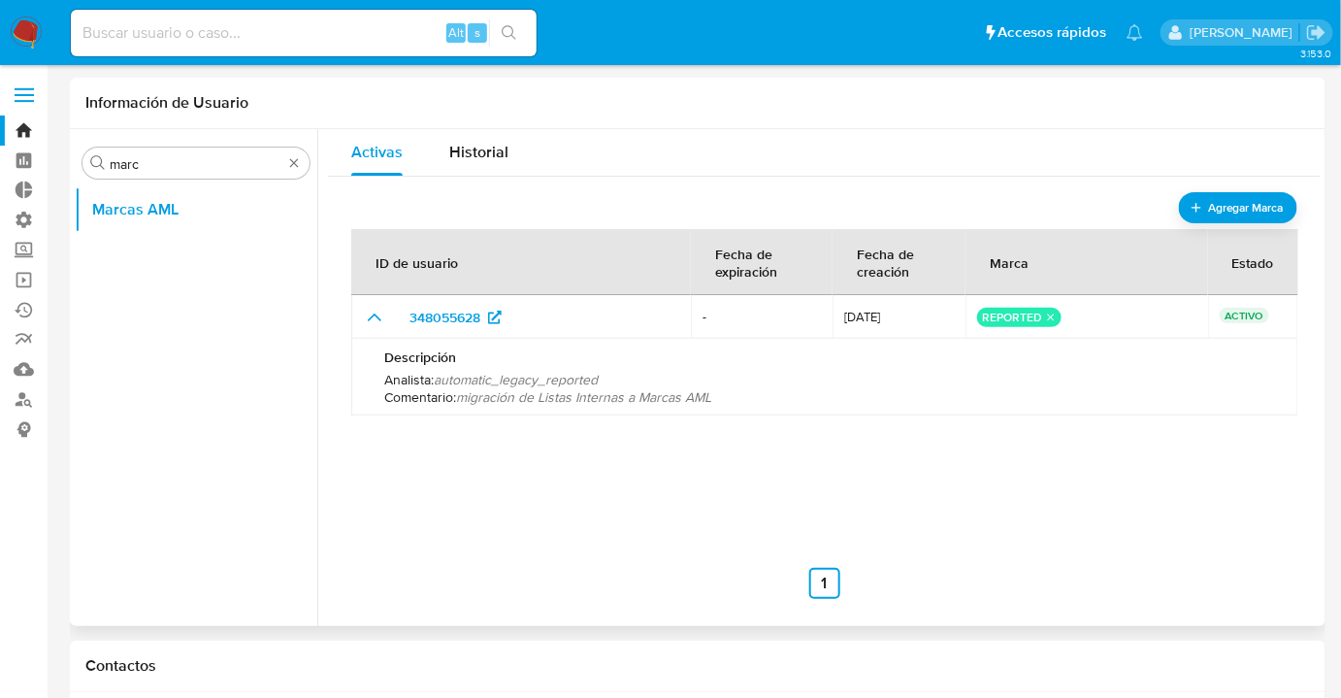
drag, startPoint x: 516, startPoint y: 384, endPoint x: 625, endPoint y: 394, distance: 109.1
click at [625, 394] on div "Analista : automatic_legacy_reported Comentario : migración de Listas Internas …" at bounding box center [824, 388] width 881 height 35
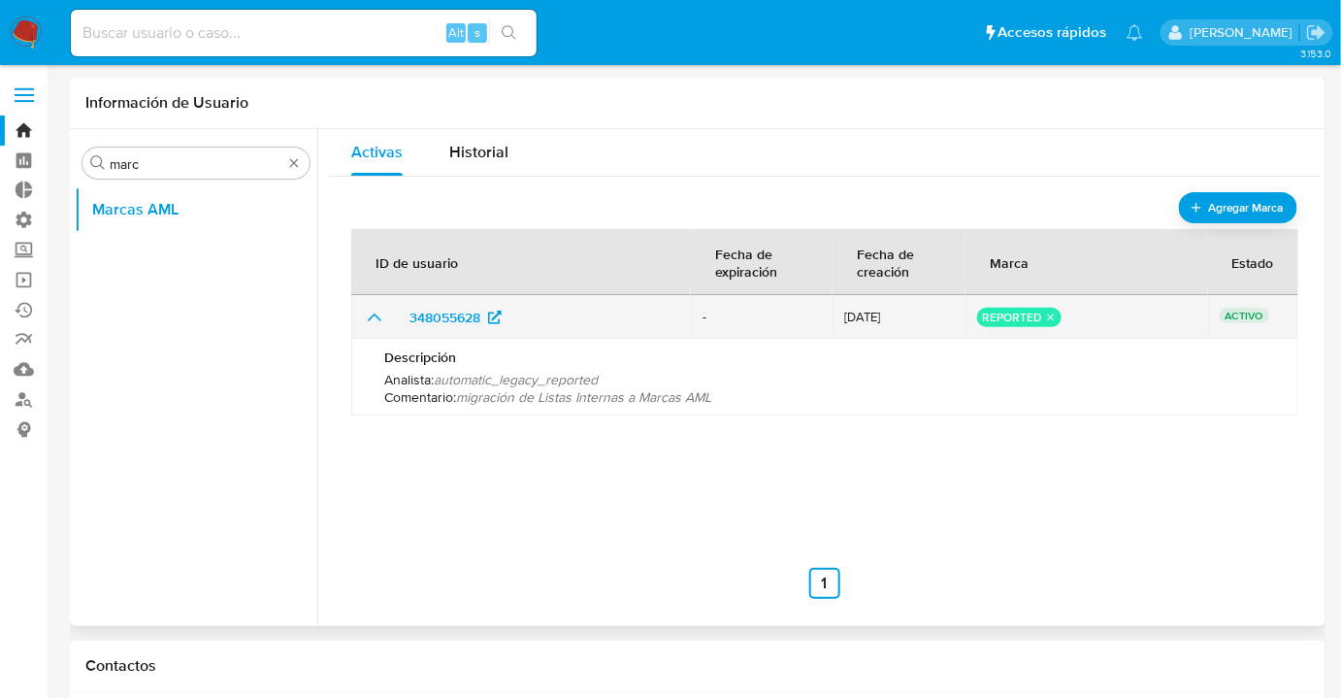
click at [724, 301] on td "-" at bounding box center [762, 317] width 142 height 44
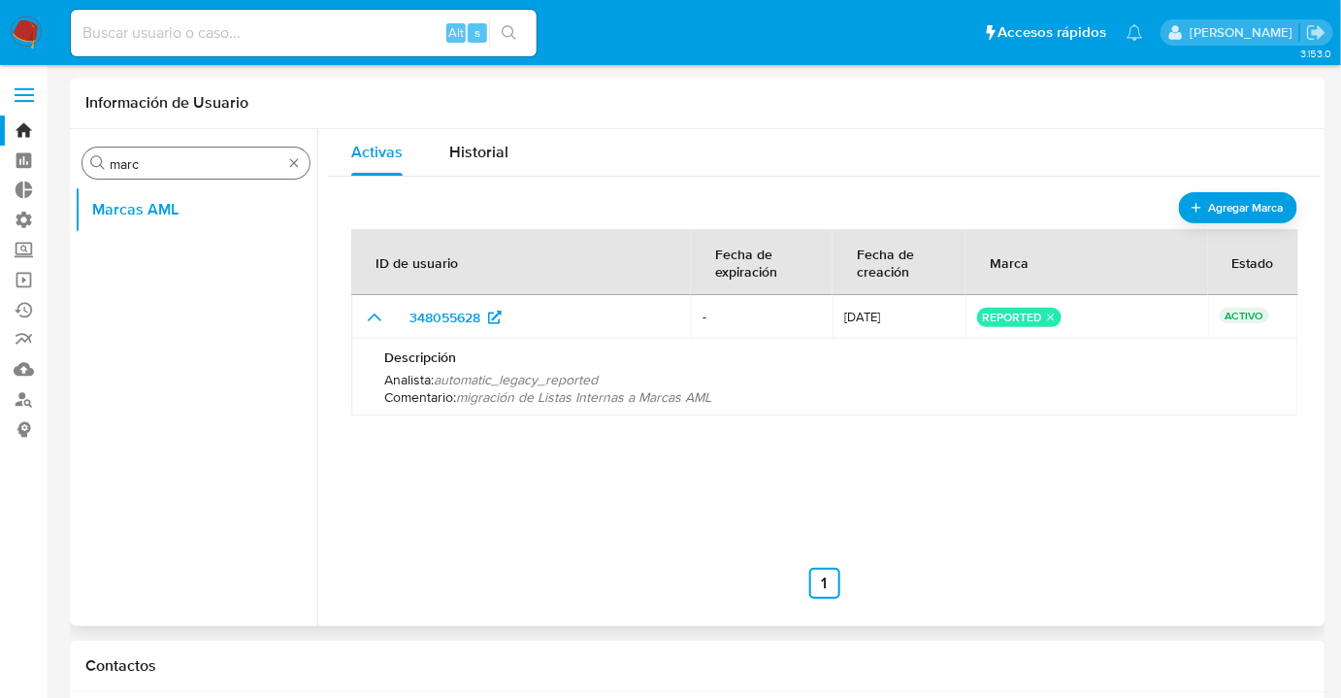
click at [239, 158] on input "marc" at bounding box center [196, 163] width 173 height 17
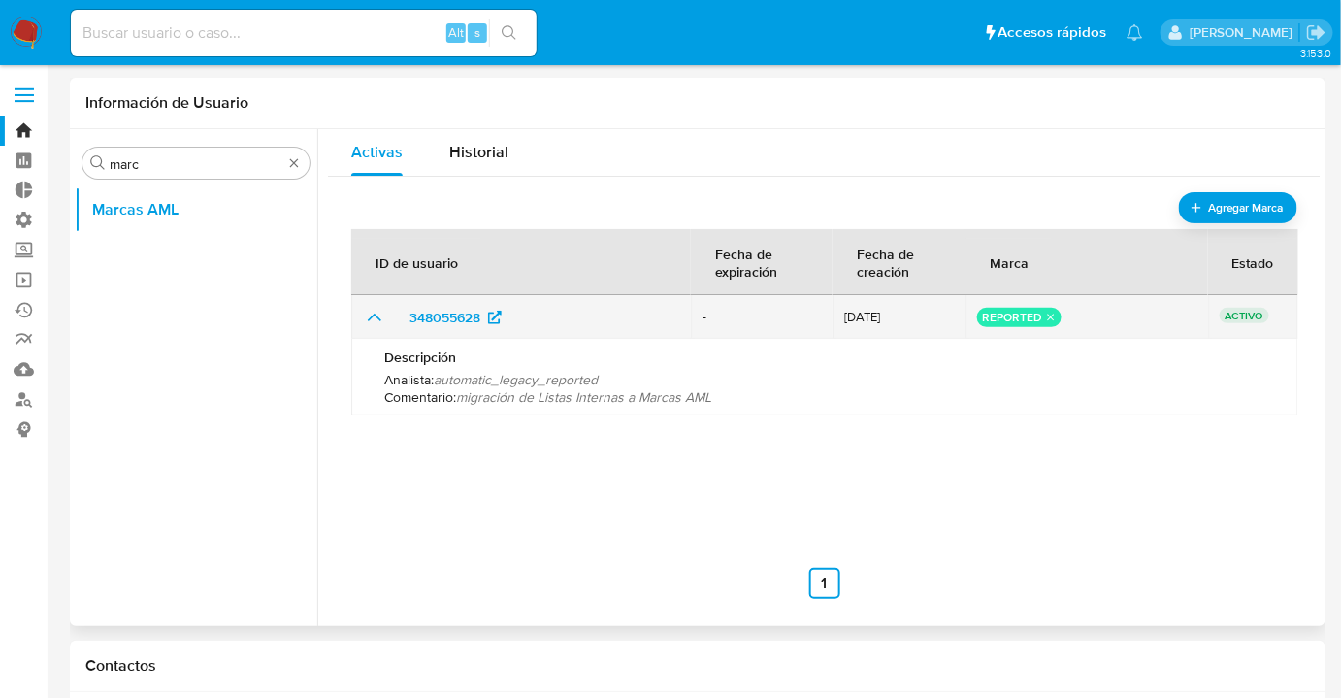
click at [365, 329] on div "348055628" at bounding box center [521, 317] width 316 height 31
click at [367, 322] on icon "show_hidden_detail_by_id_348055628" at bounding box center [374, 317] width 23 height 23
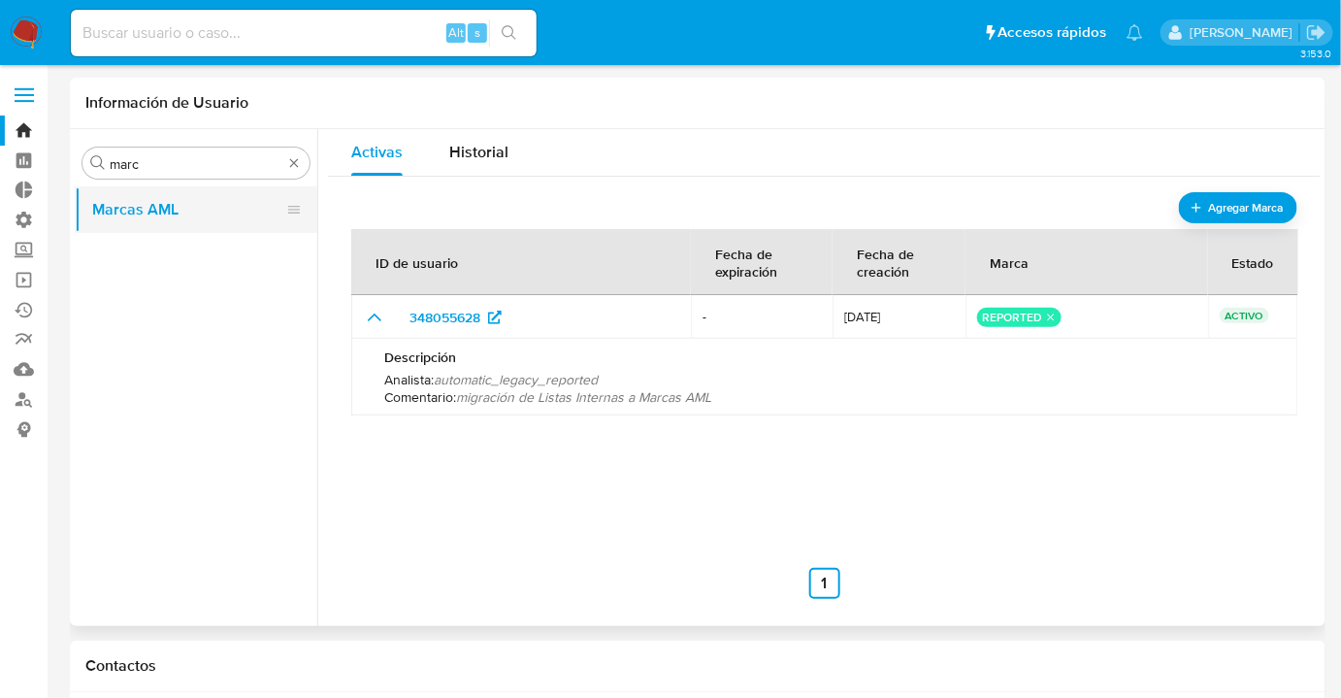
click at [235, 187] on button "Marcas AML" at bounding box center [188, 209] width 227 height 47
click at [227, 178] on div "Buscar marc" at bounding box center [195, 162] width 227 height 31
click at [222, 165] on input "marc" at bounding box center [196, 163] width 173 height 17
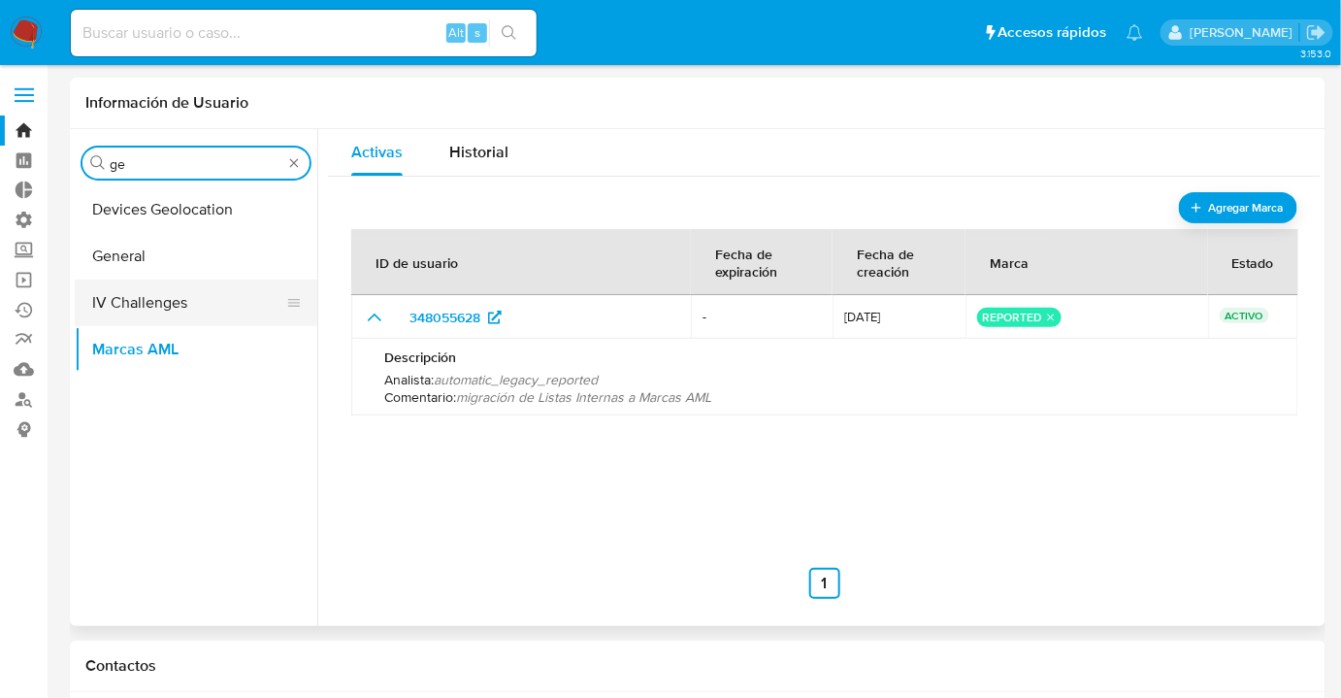
type input "ge"
click at [202, 305] on button "IV Challenges" at bounding box center [188, 302] width 227 height 47
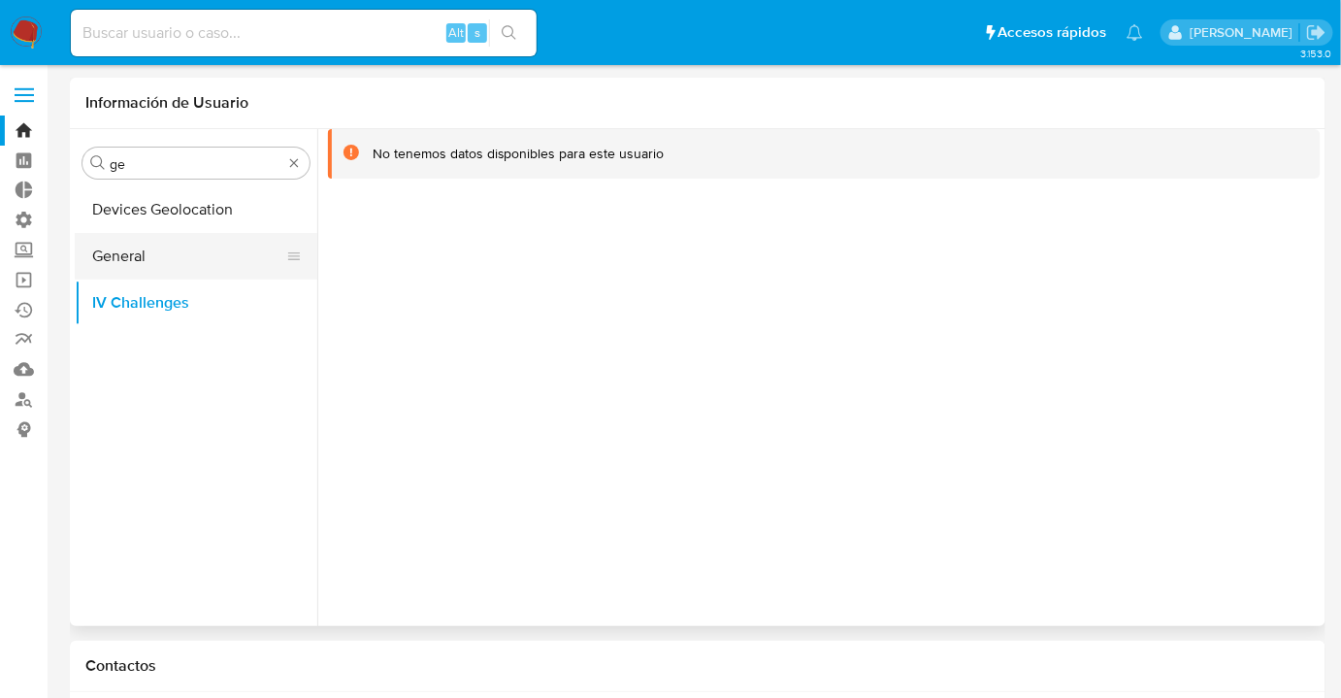
click at [202, 260] on button "General" at bounding box center [188, 256] width 227 height 47
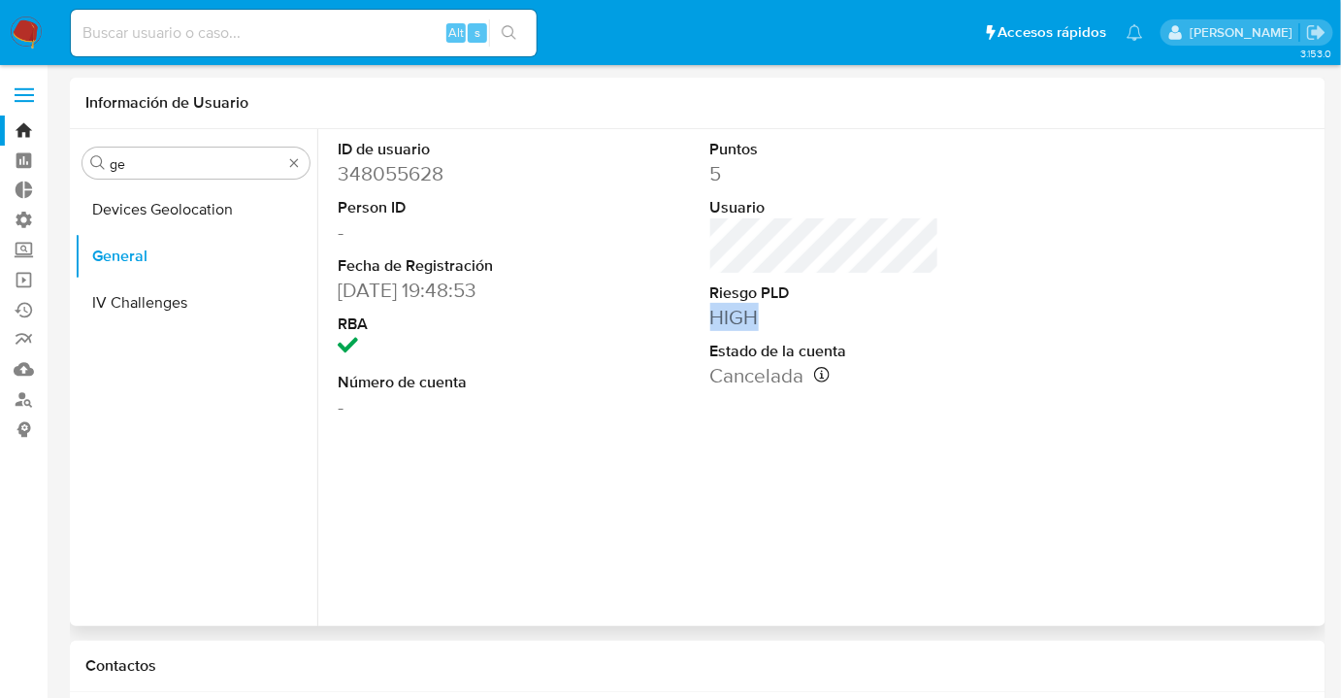
drag, startPoint x: 698, startPoint y: 311, endPoint x: 834, endPoint y: 304, distance: 137.0
click at [834, 304] on div "Puntos 5 Usuario Riesgo PLD HIGH Estado de la cuenta Cancelada Fecha de cancela…" at bounding box center [824, 279] width 248 height 301
click at [256, 179] on div "Buscar ge Devices Geolocation General IV Challenges" at bounding box center [196, 379] width 243 height 494
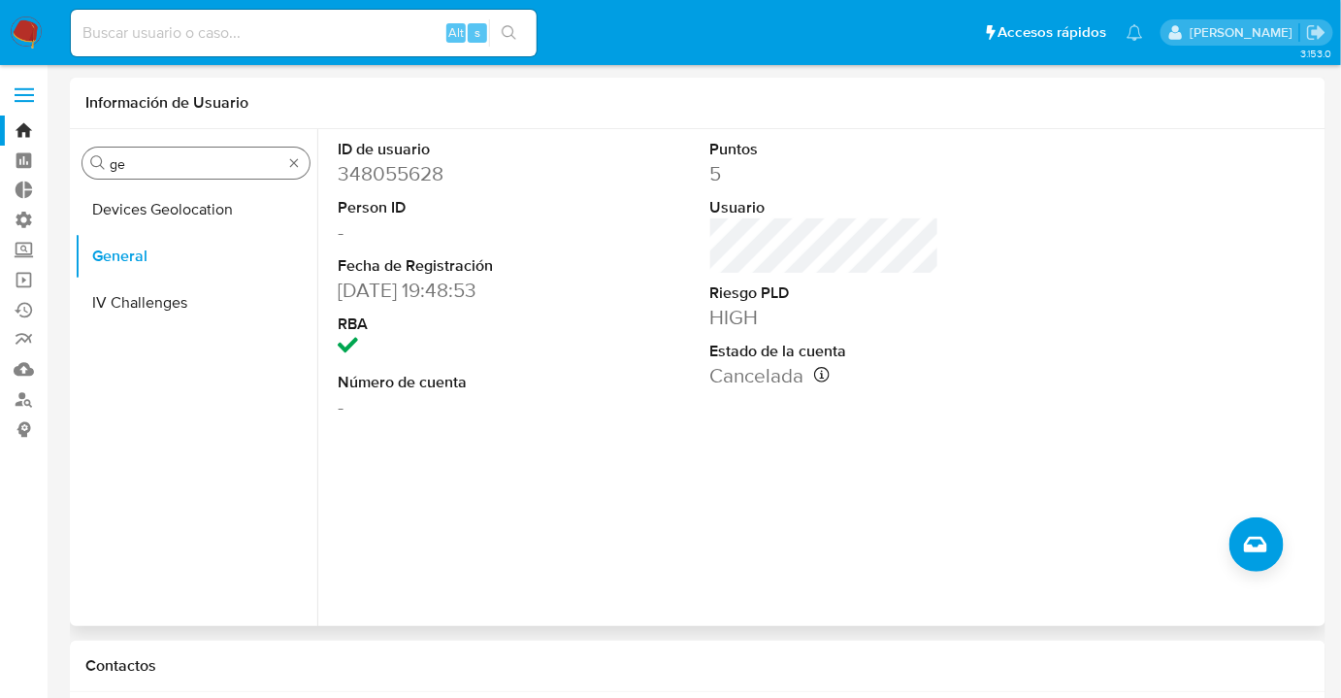
click at [253, 175] on div "Buscar ge" at bounding box center [195, 162] width 227 height 31
click at [253, 173] on div "Buscar ge" at bounding box center [195, 162] width 227 height 31
click at [235, 174] on div "Buscar ge" at bounding box center [195, 162] width 227 height 31
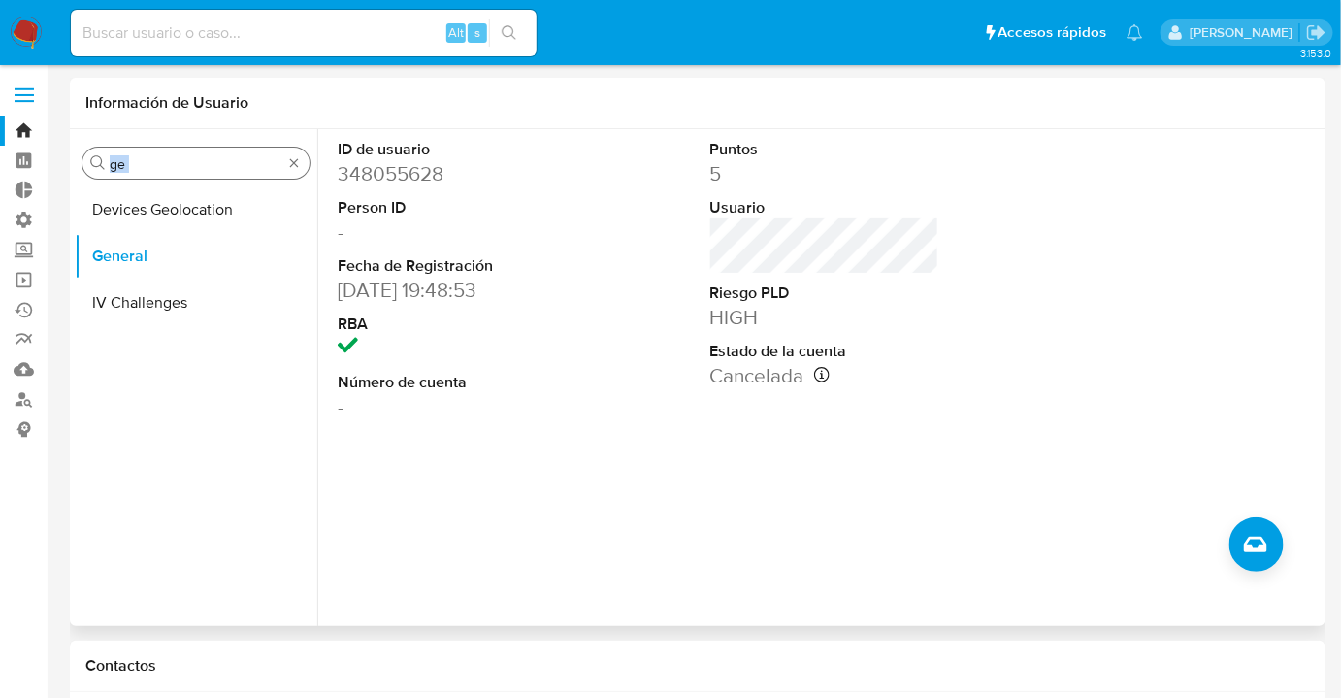
click at [235, 174] on div "Buscar ge" at bounding box center [195, 162] width 227 height 31
click at [377, 40] on input at bounding box center [304, 32] width 466 height 25
paste input "92514903"
type input "92514903"
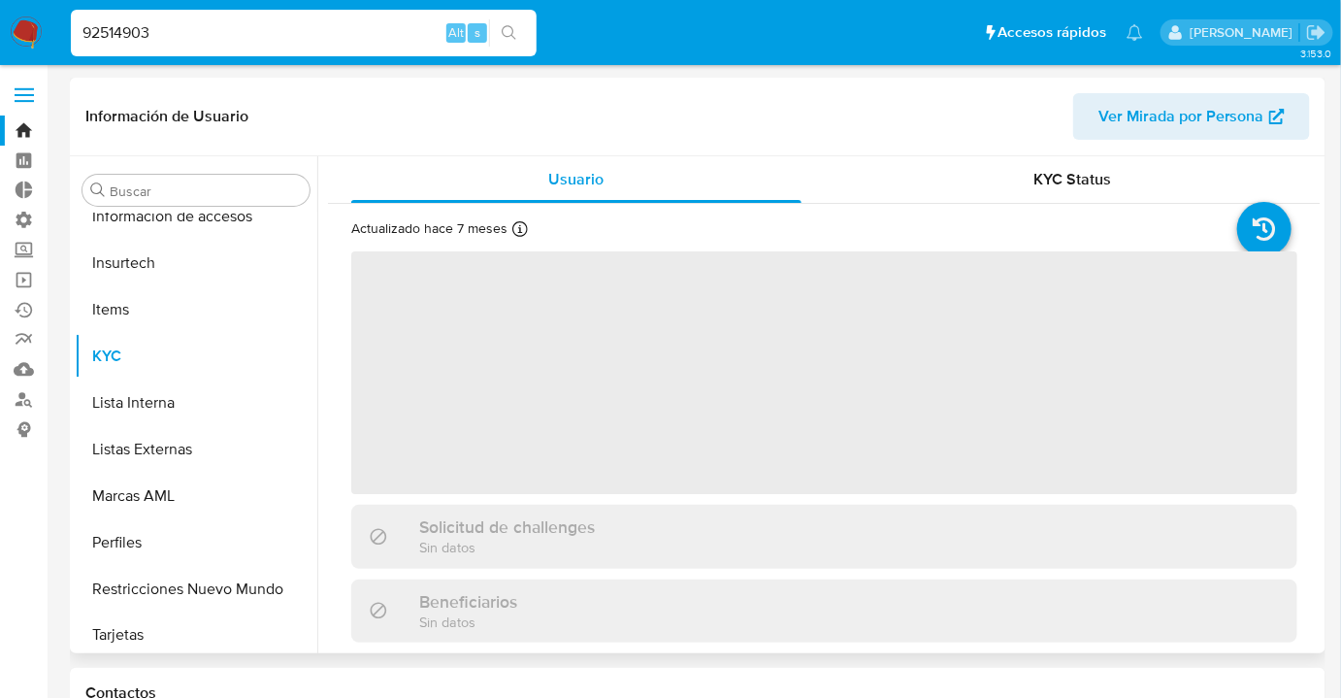
scroll to position [820, 0]
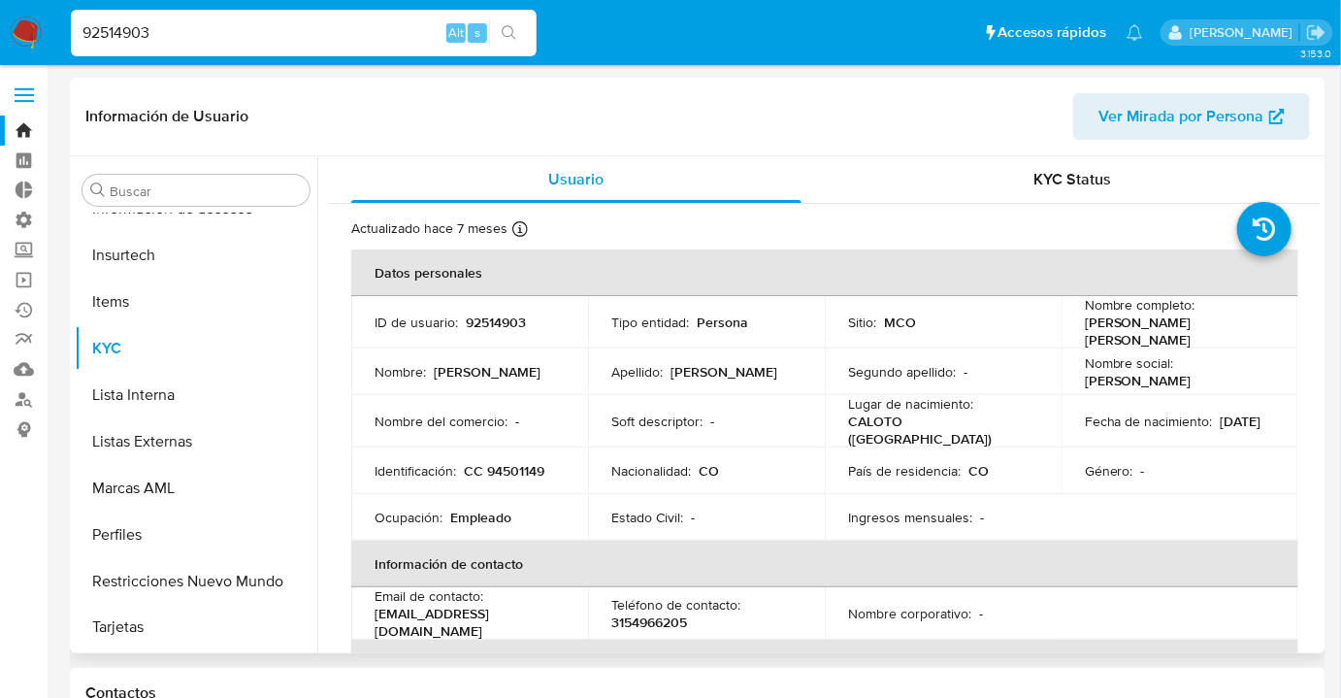
select select "10"
click at [172, 201] on div "Buscar" at bounding box center [195, 190] width 227 height 31
click at [155, 201] on div "Buscar" at bounding box center [195, 190] width 227 height 31
click at [144, 184] on input "Buscar" at bounding box center [206, 190] width 192 height 17
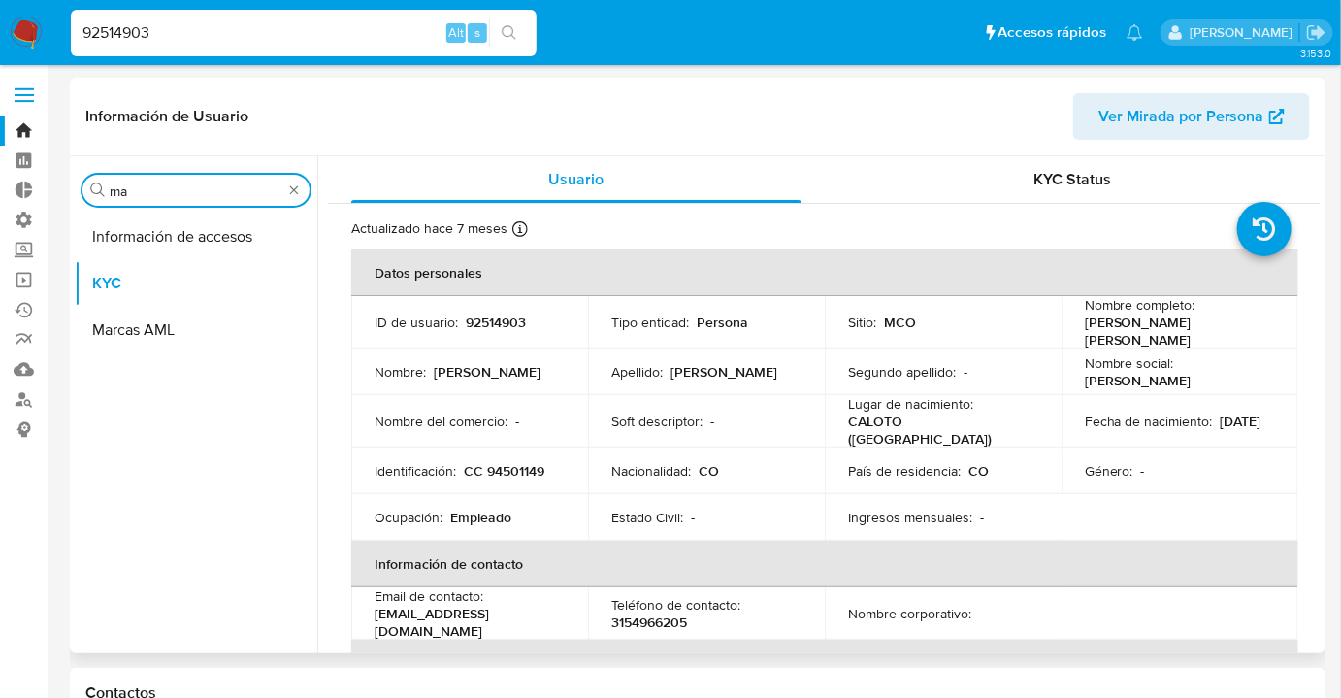
scroll to position [0, 0]
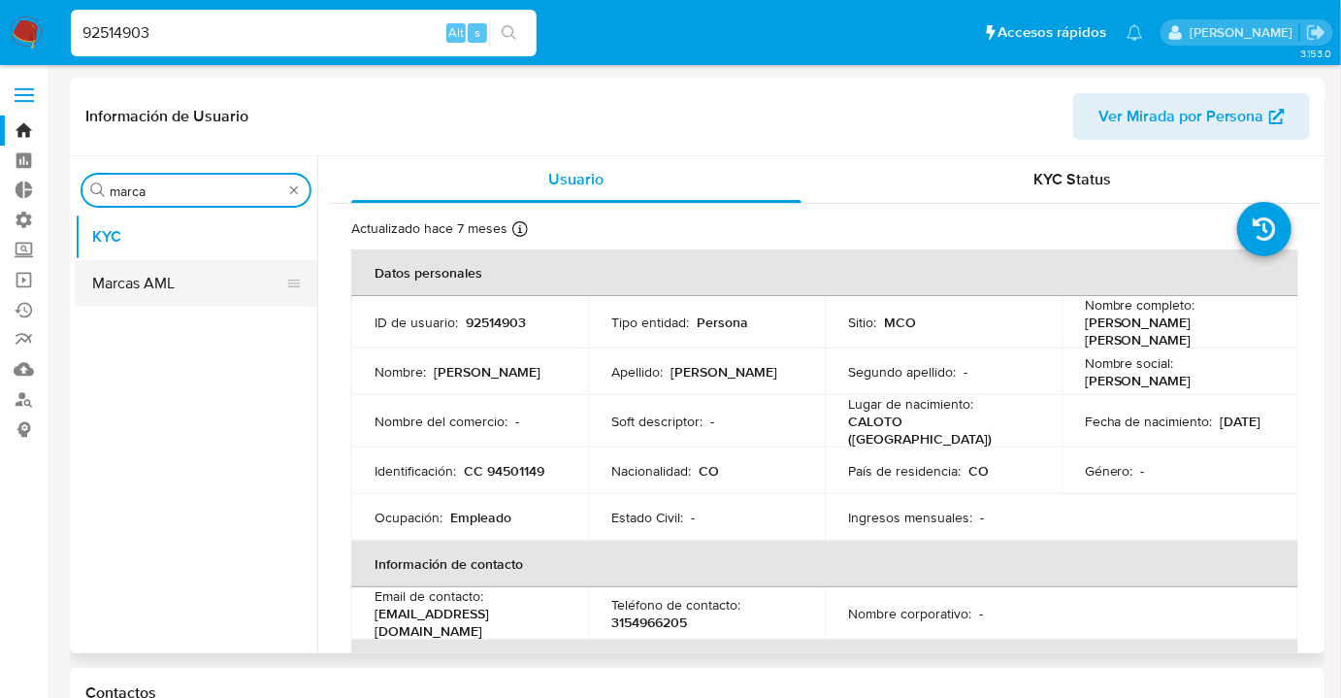
type input "marca"
click at [187, 263] on button "Marcas AML" at bounding box center [188, 283] width 227 height 47
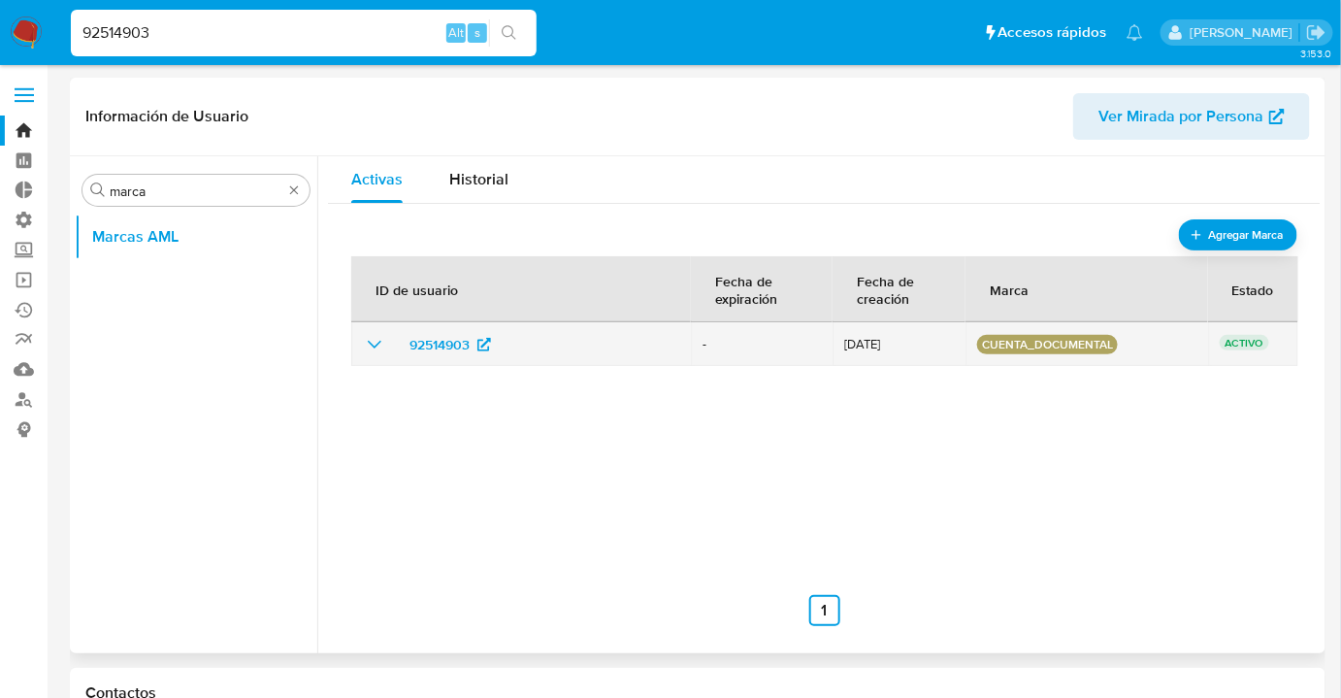
click at [382, 341] on icon "show_hidden_detail_by_id_92514903" at bounding box center [374, 344] width 23 height 23
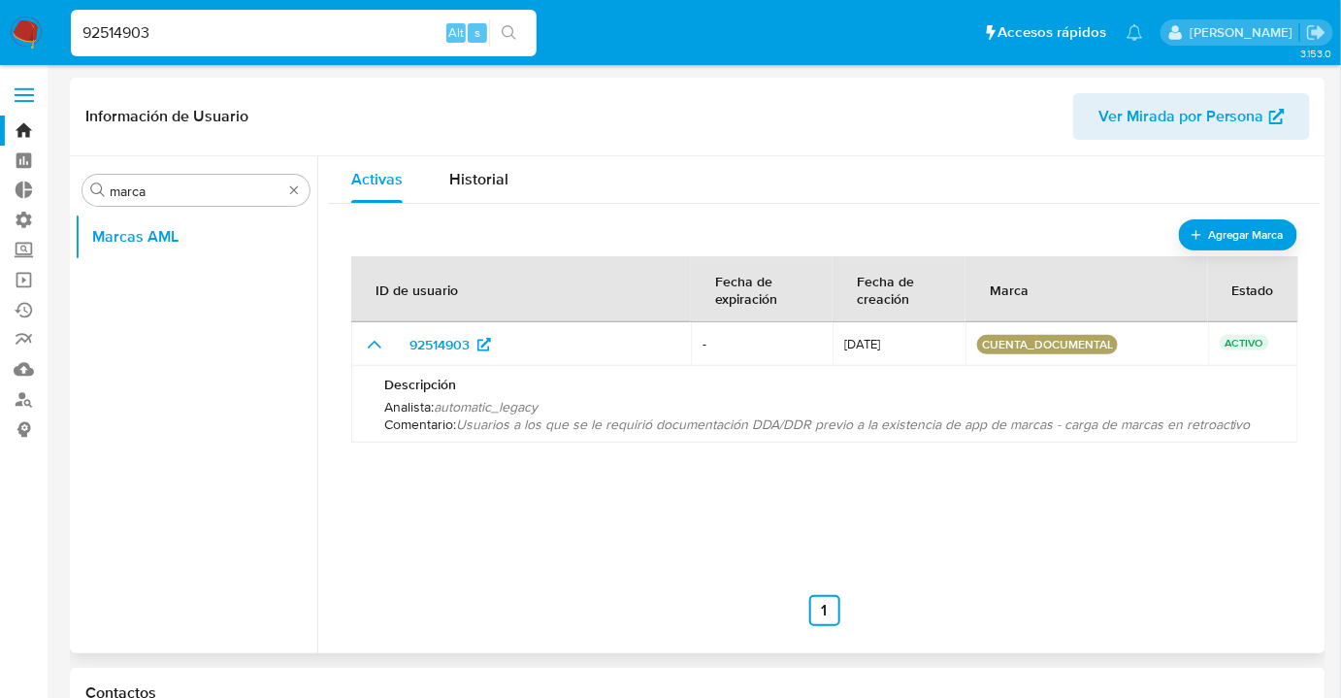
drag, startPoint x: 626, startPoint y: 432, endPoint x: 881, endPoint y: 398, distance: 257.4
click at [881, 398] on div "Analista : automatic_legacy Comentario : Usuarios a los que se le requirió docu…" at bounding box center [824, 415] width 881 height 35
click at [1254, 435] on div "Descripción Analista : automatic_legacy Comentario : Usuarios a los que se le r…" at bounding box center [824, 404] width 900 height 77
click at [1253, 433] on div "Descripción Analista : automatic_legacy Comentario : Usuarios a los que se le r…" at bounding box center [824, 404] width 900 height 77
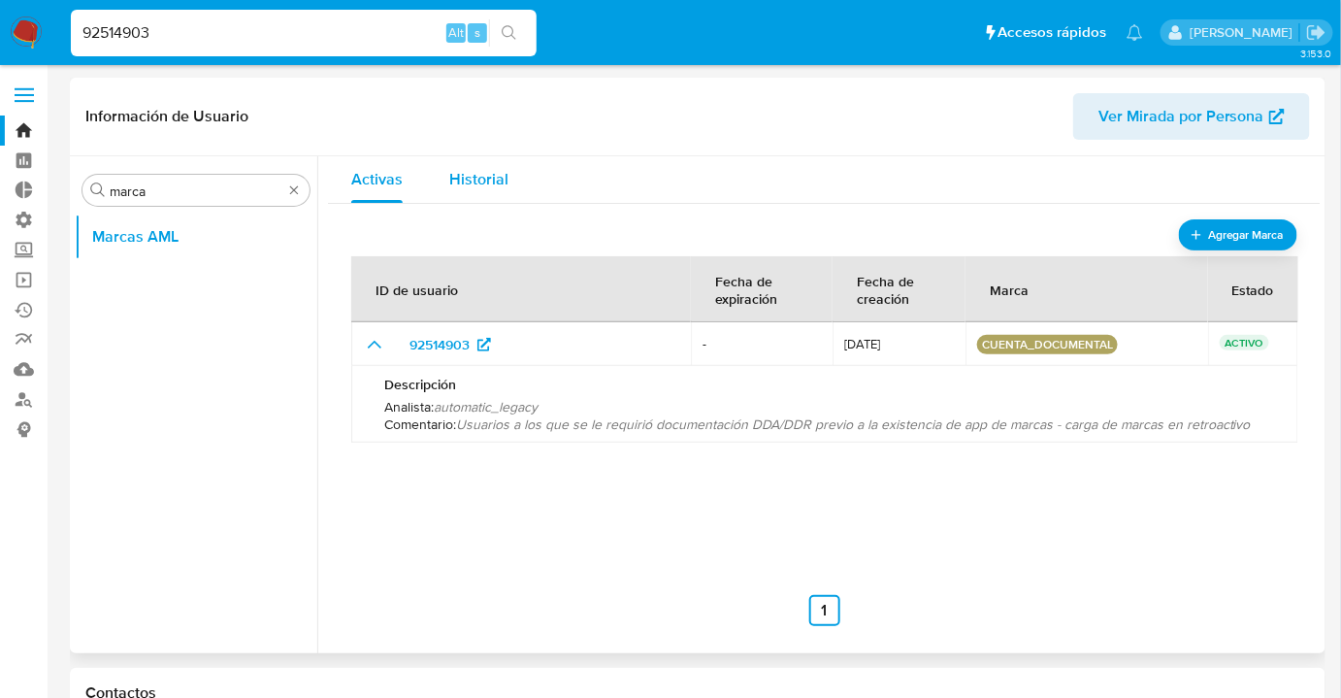
click at [478, 163] on div "Historial" at bounding box center [478, 179] width 59 height 47
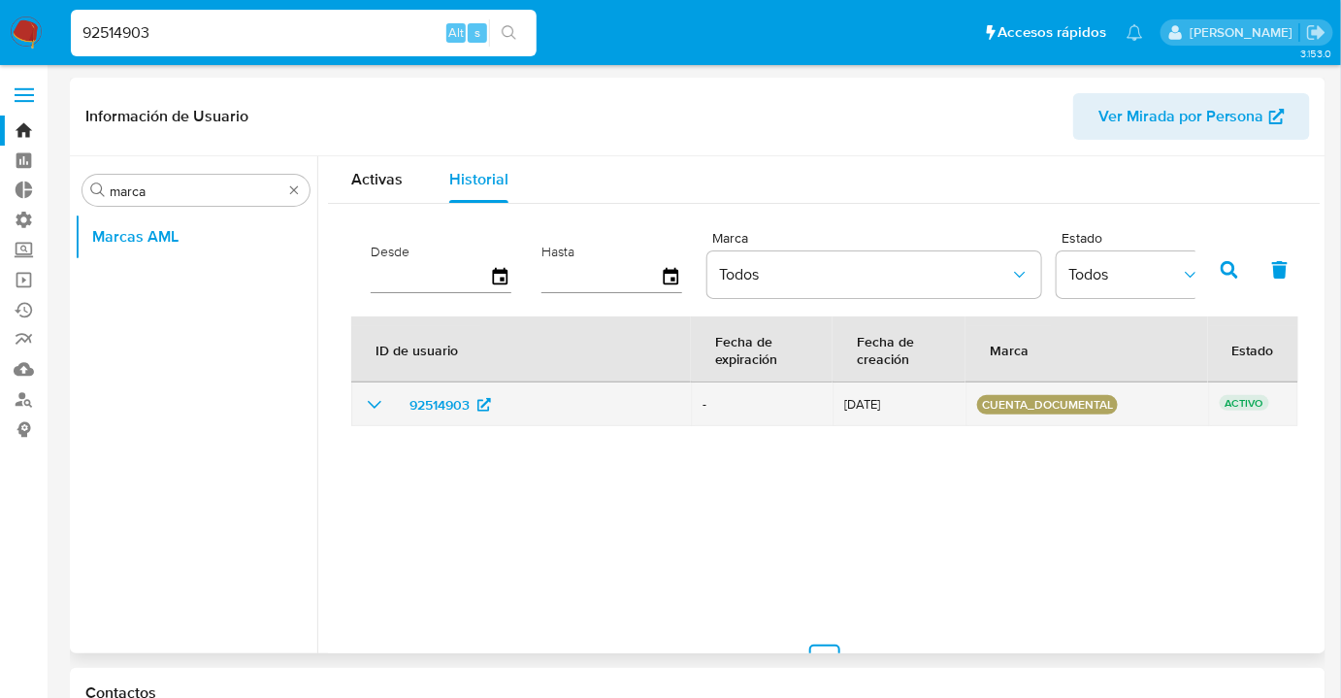
click at [363, 407] on icon "show_hidden_detail_by_id_92514903" at bounding box center [374, 404] width 23 height 23
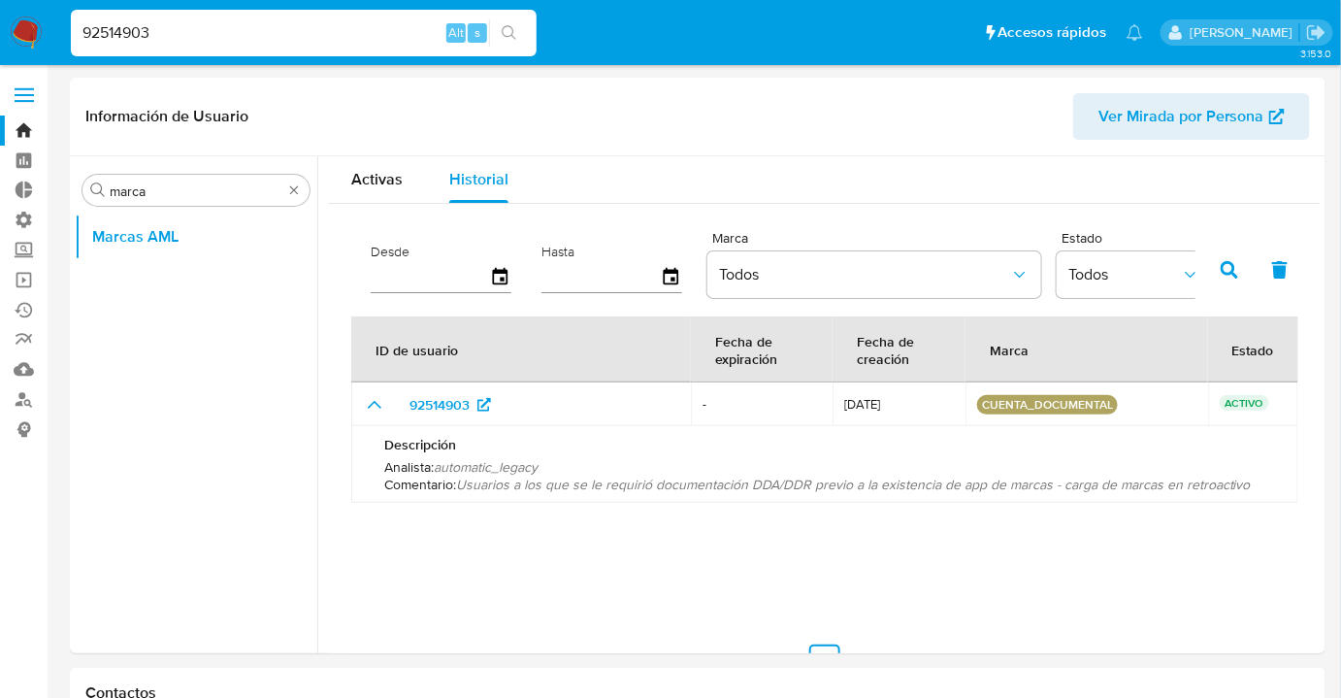
click at [265, 40] on input "92514903" at bounding box center [304, 32] width 466 height 25
paste input "396693667"
type input "396693667"
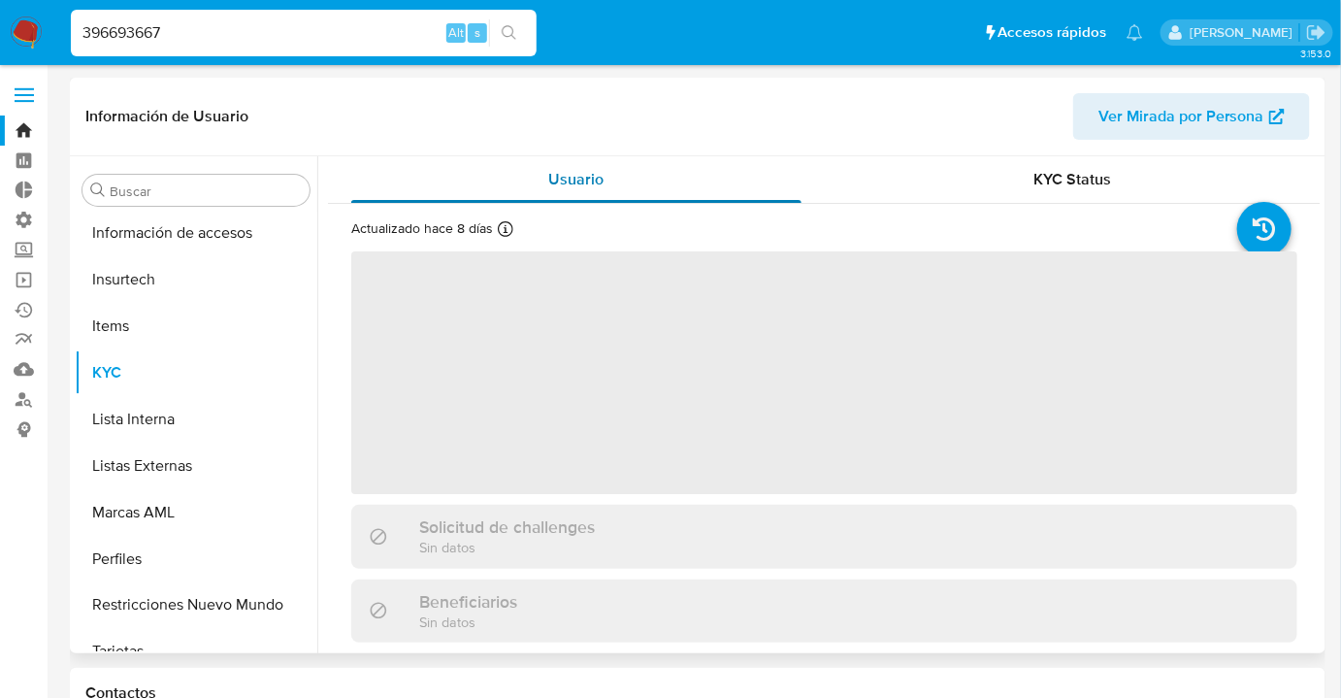
scroll to position [866, 0]
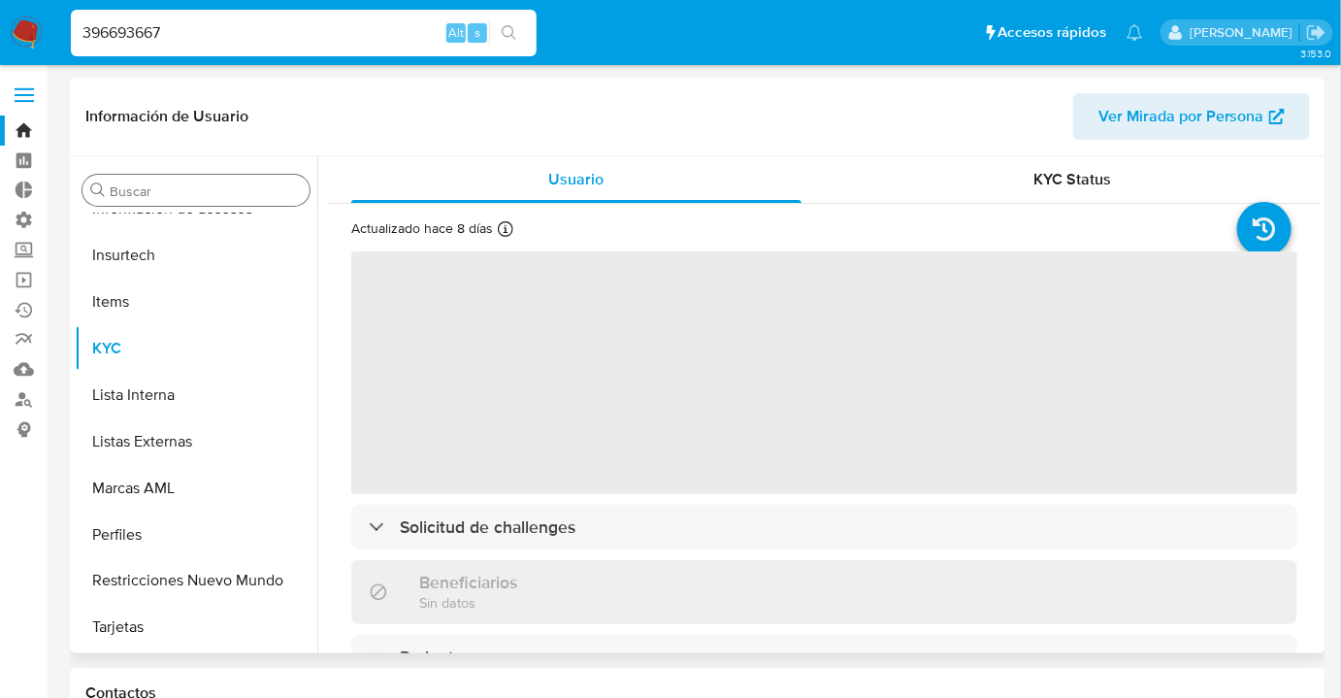
click at [277, 204] on div "Buscar" at bounding box center [195, 190] width 227 height 31
select select "10"
click at [258, 193] on input "Buscar" at bounding box center [206, 190] width 192 height 17
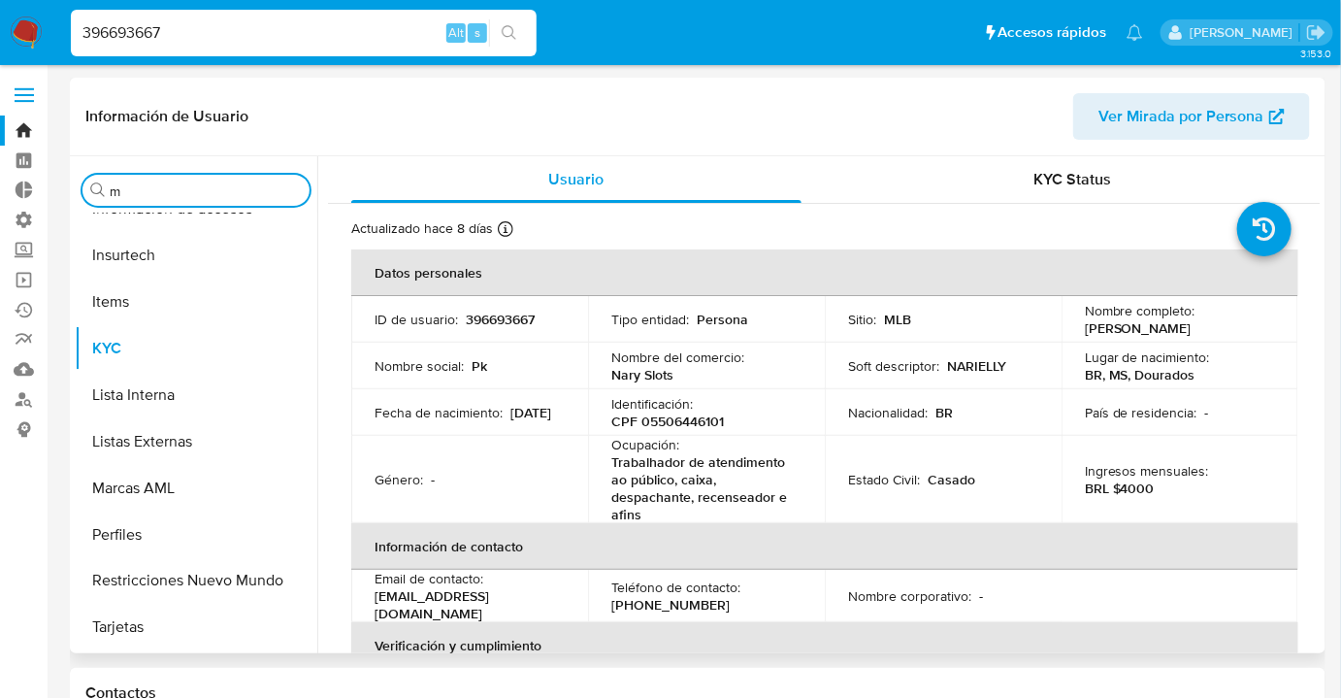
scroll to position [0, 0]
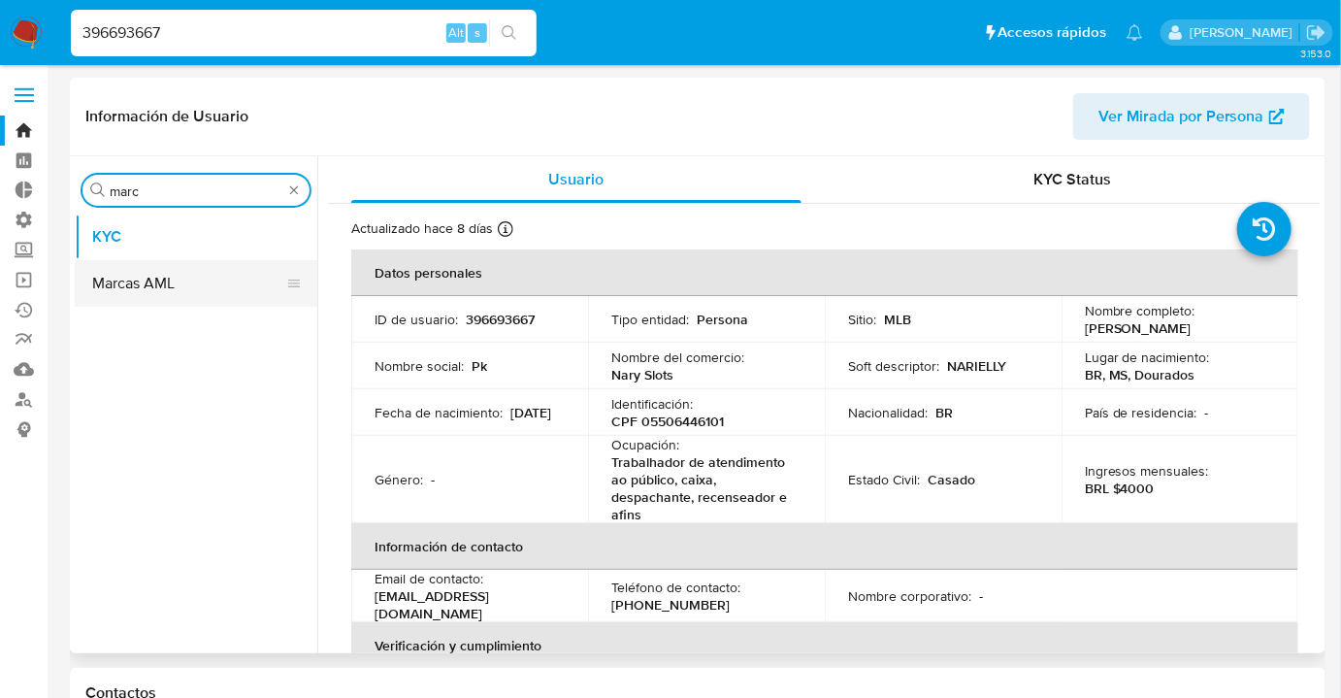
type input "marc"
click at [240, 272] on button "Marcas AML" at bounding box center [188, 283] width 227 height 47
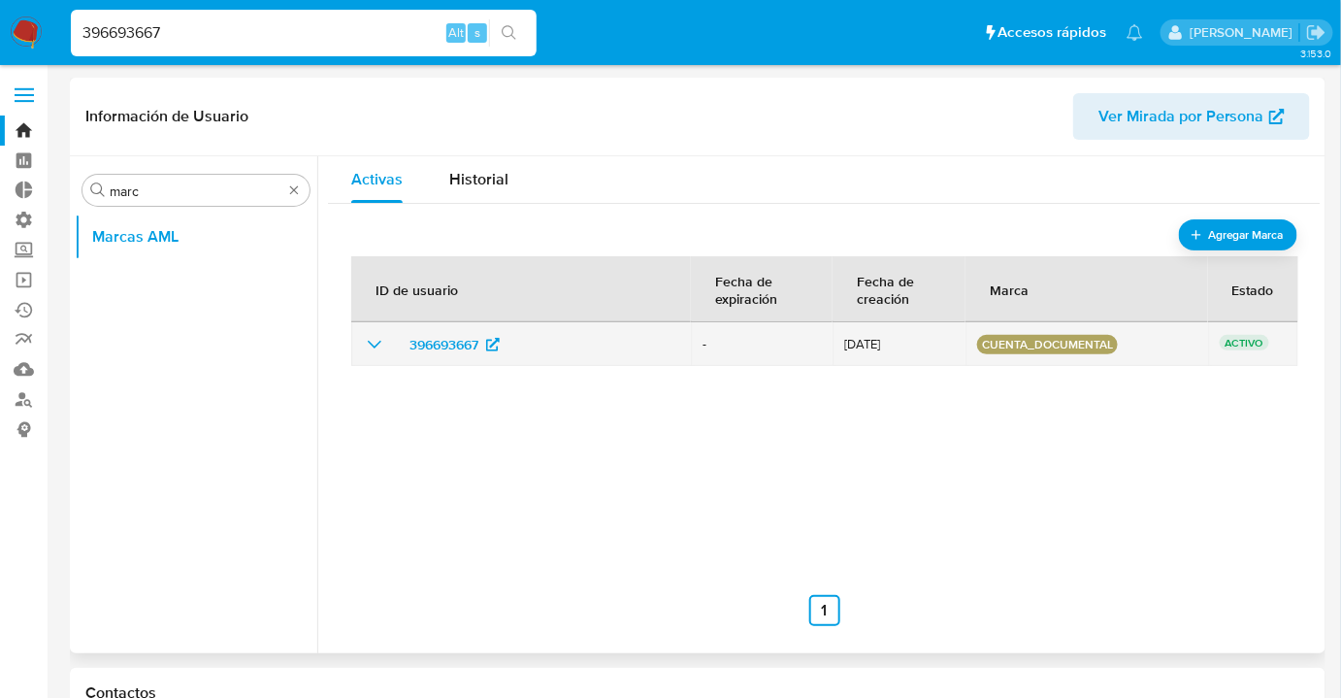
click at [380, 343] on icon "show_hidden_detail_by_id_396693667" at bounding box center [374, 344] width 23 height 23
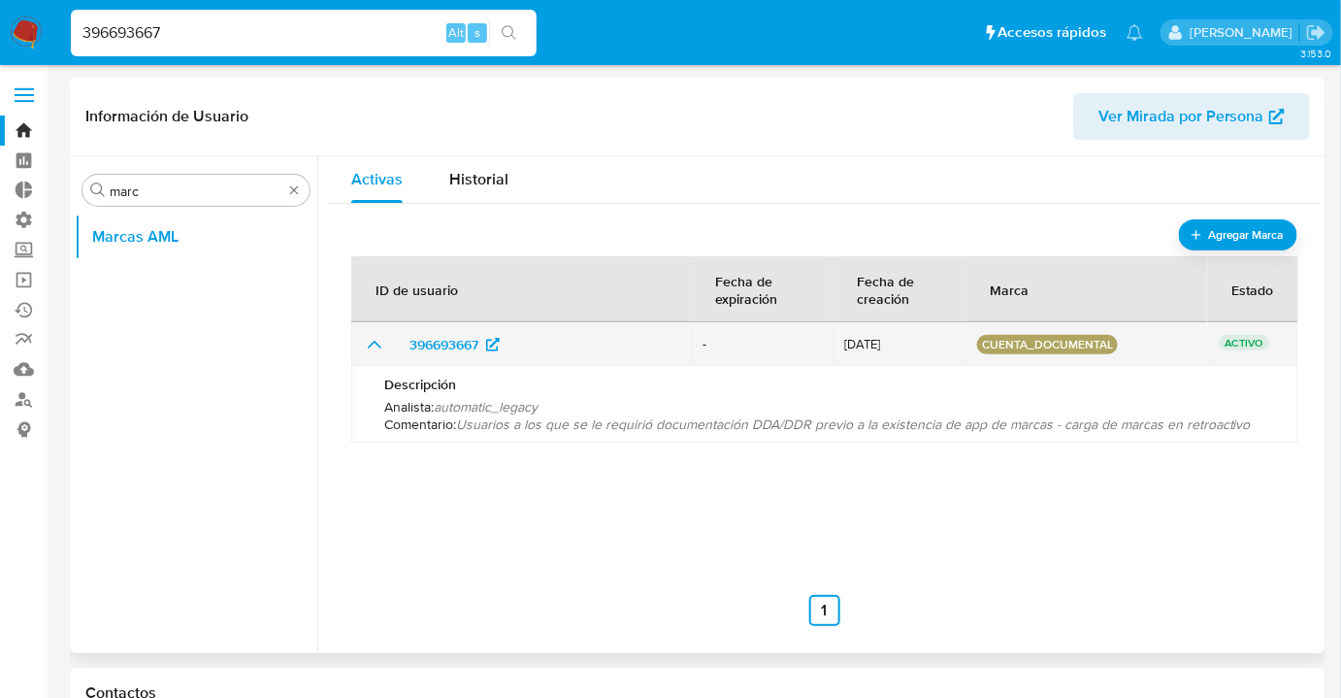
click at [1078, 345] on p "cuenta_documental" at bounding box center [1047, 344] width 141 height 19
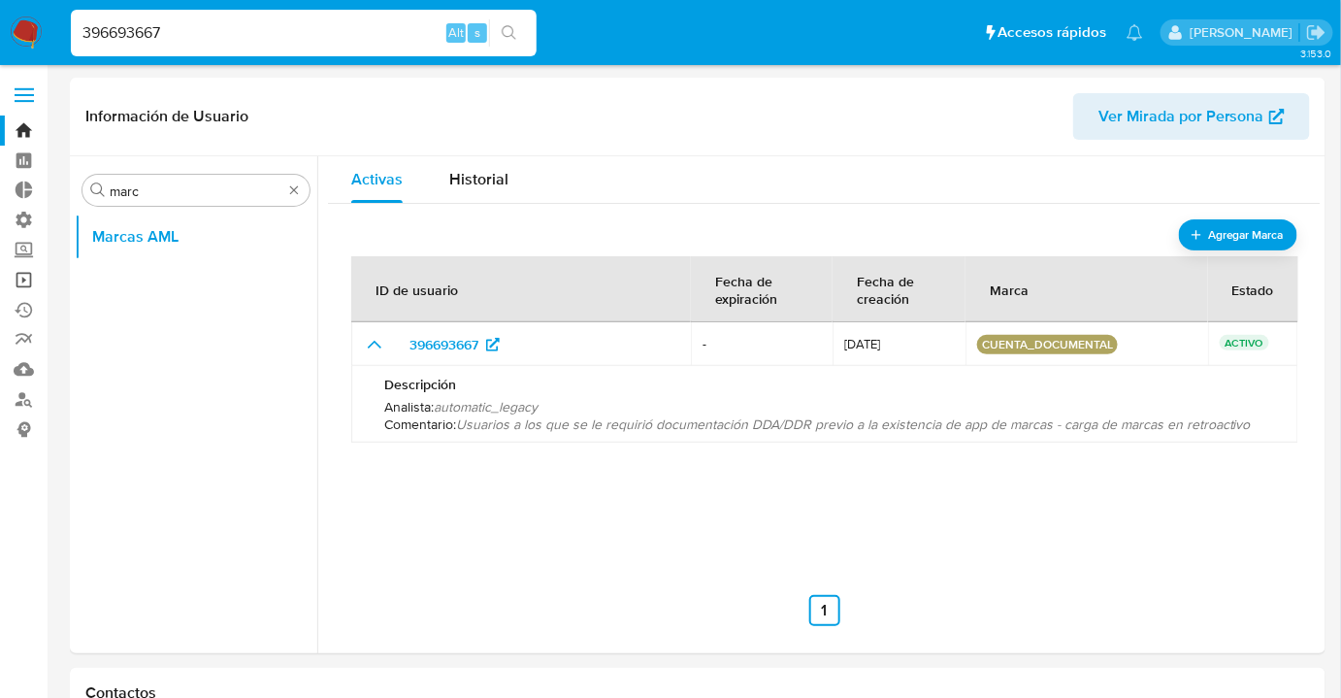
click at [16, 290] on link "Operaciones masivas" at bounding box center [115, 280] width 231 height 30
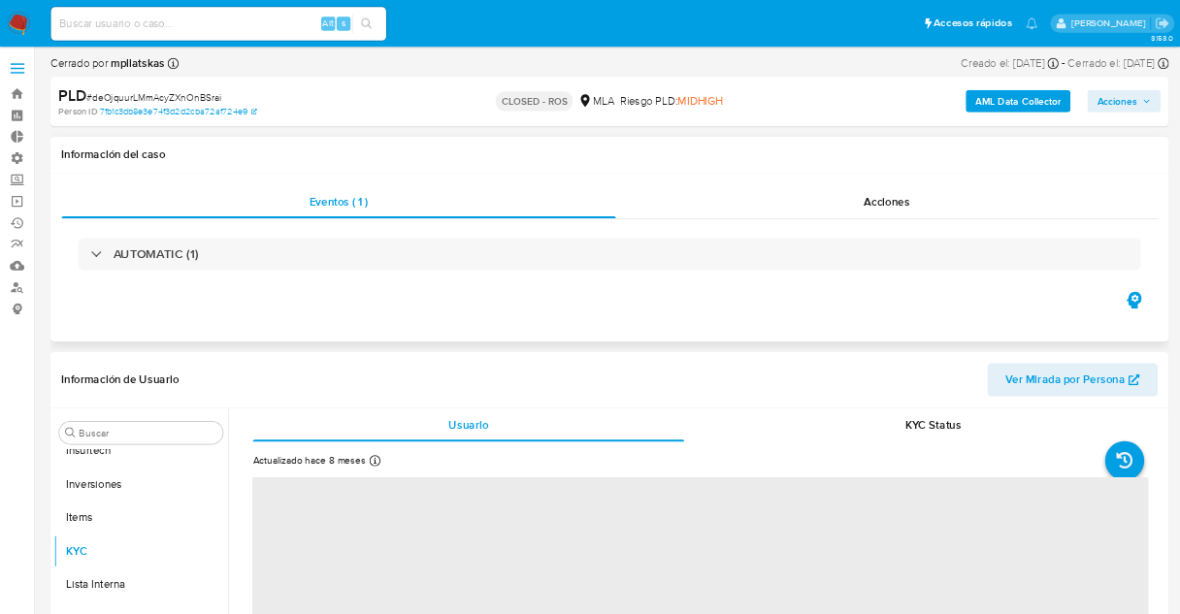
scroll to position [913, 0]
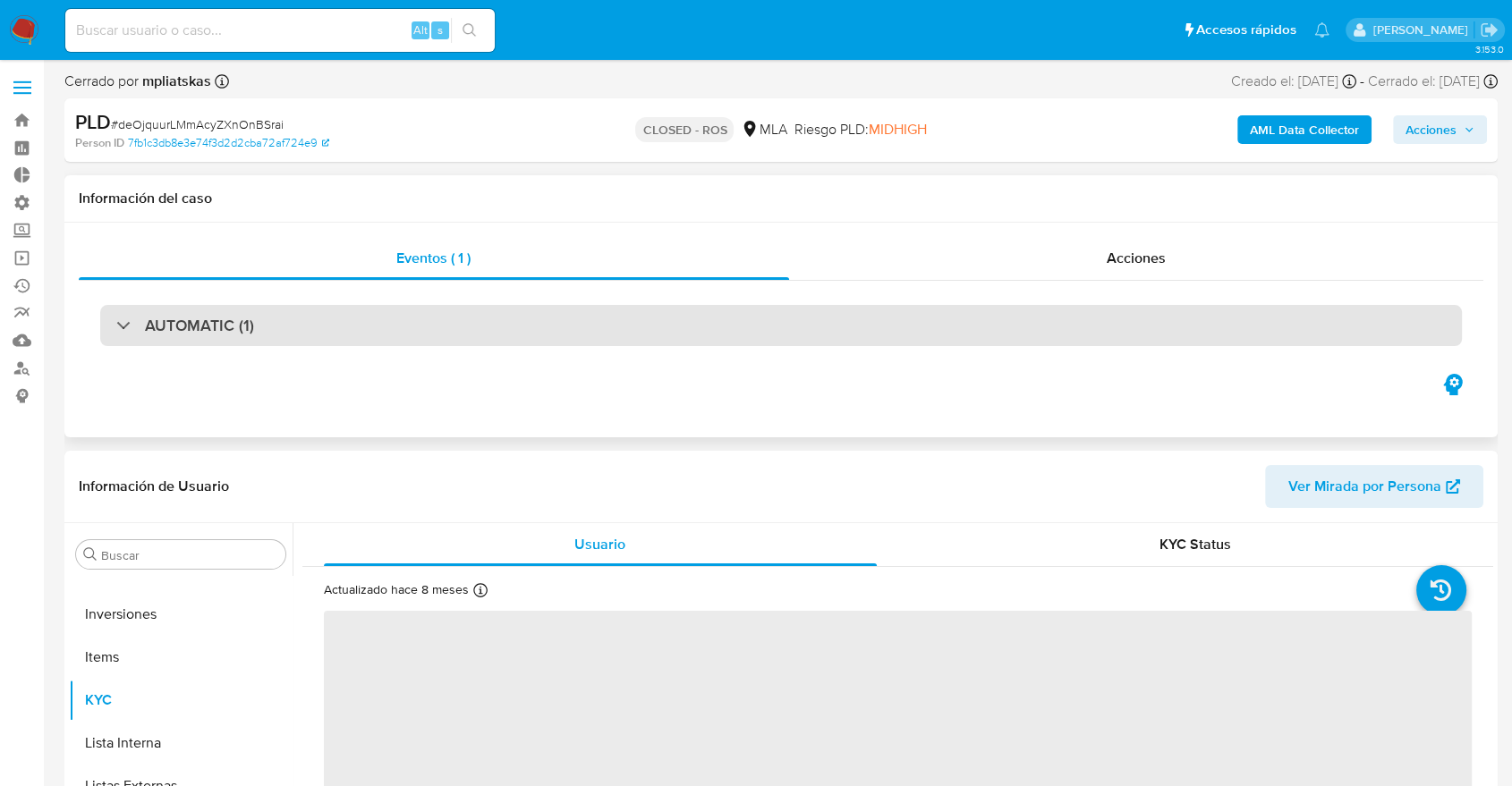
click at [851, 330] on div "AUTOMATIC (1)" at bounding box center [781, 325] width 1362 height 41
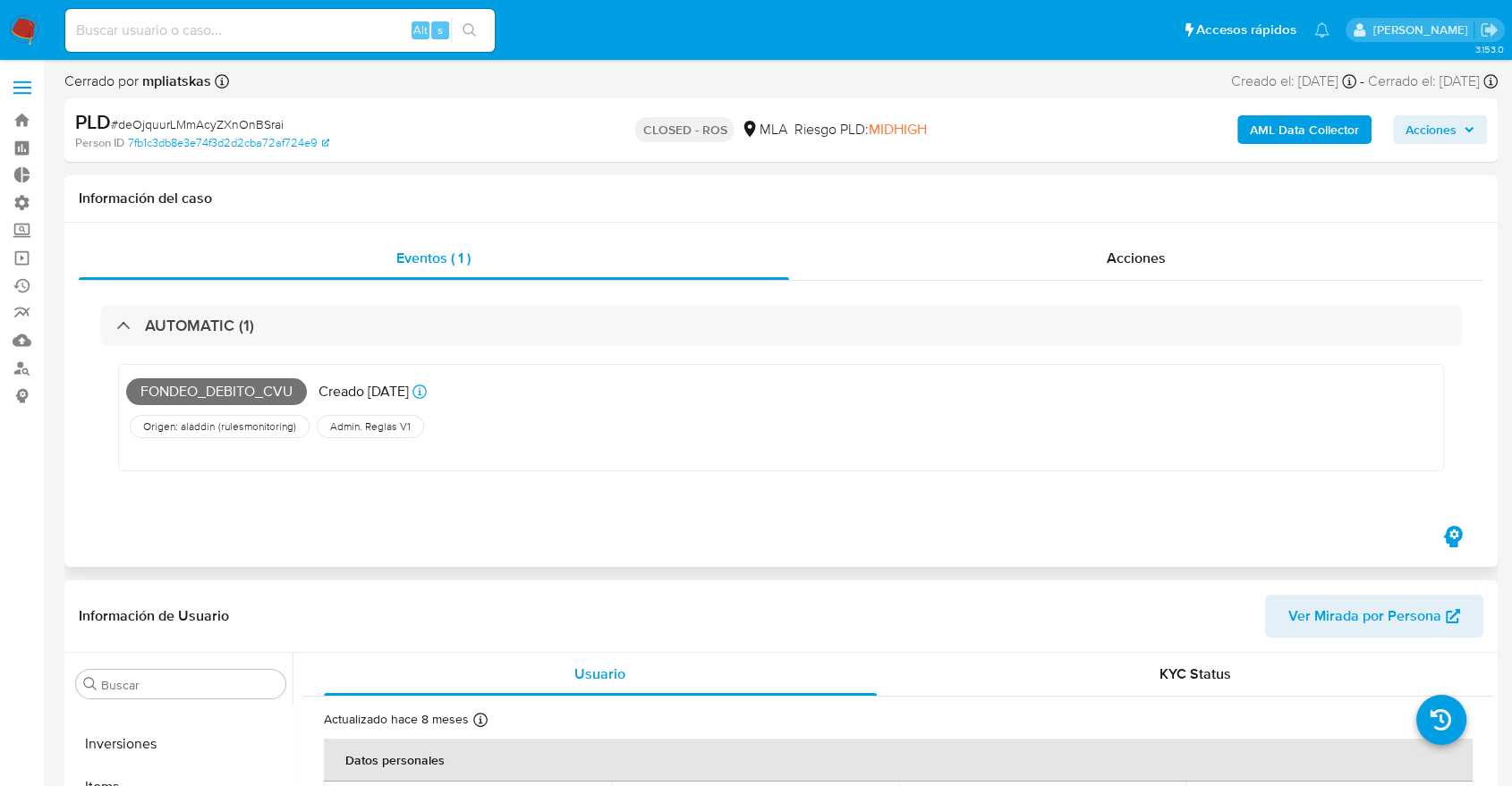
select select "10"
click at [1097, 283] on div "AUTOMATIC (1) FONDEO_DEBITO_CVU Creado hace 4 años Creado: 12/07/2021 16:23:13 …" at bounding box center [780, 402] width 1404 height 241
click at [1097, 253] on div "Acciones" at bounding box center [1137, 258] width 695 height 43
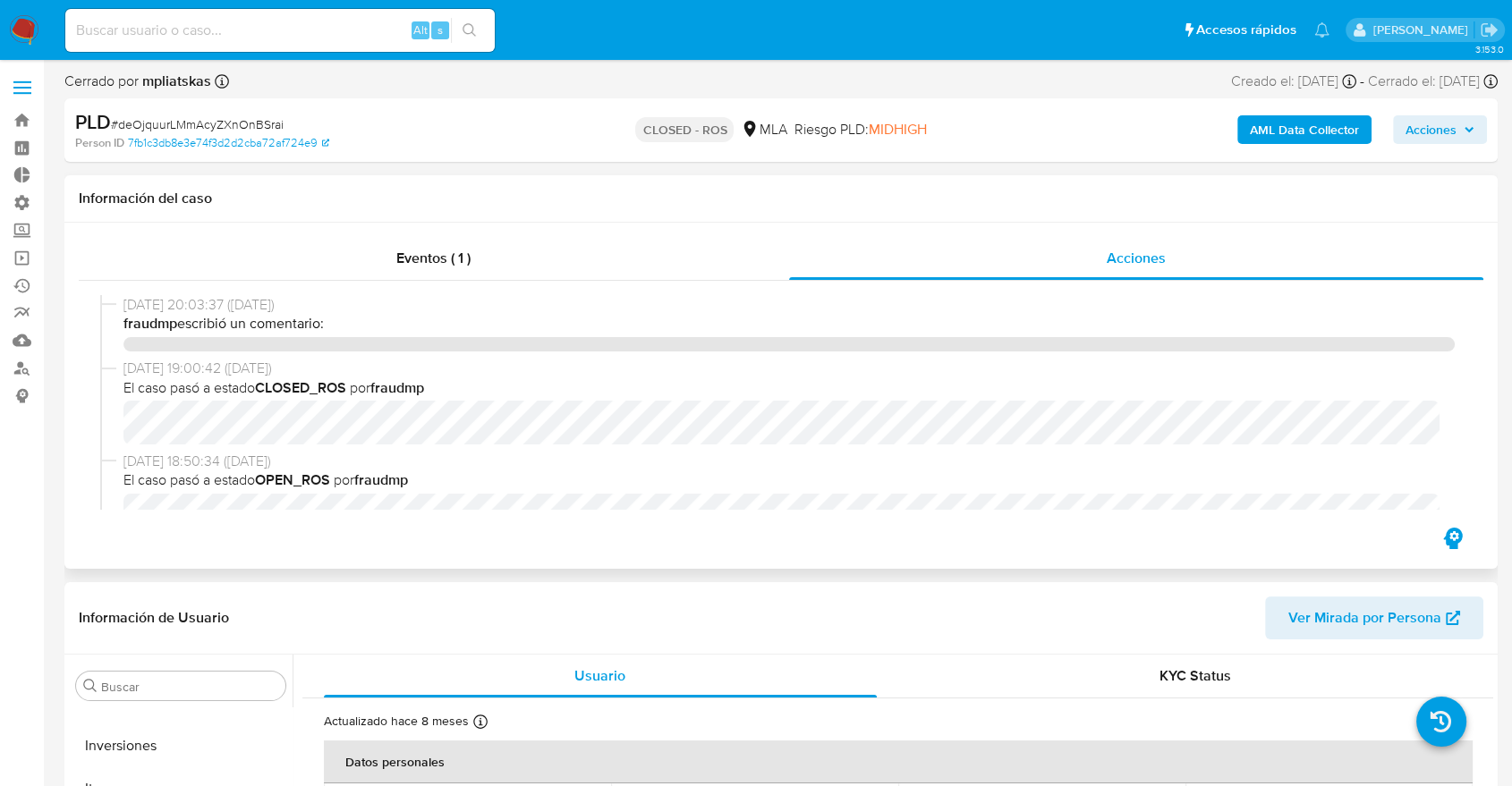
click at [1065, 372] on span "26/11/2021 19:00:42 (hace 4 años)" at bounding box center [789, 368] width 1331 height 19
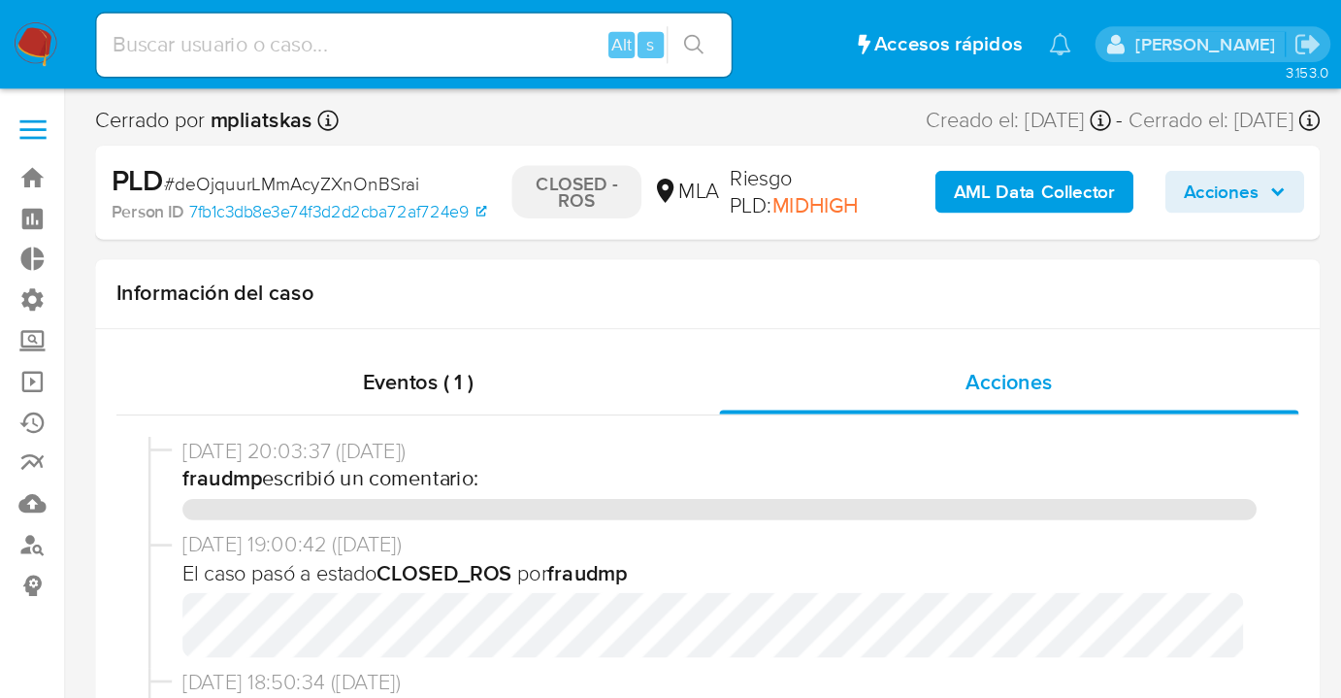
scroll to position [912, 0]
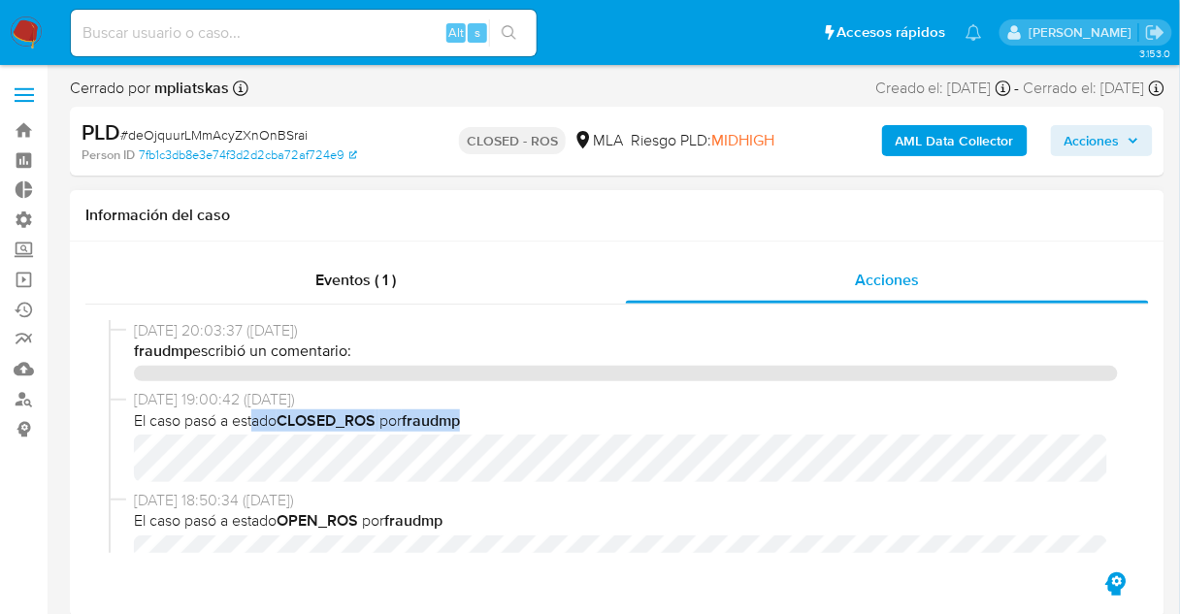
click at [488, 437] on div "26/11/2021 19:00:42 (hace 4 años) El caso pasó a estado CLOSED_ROS por fraudmp" at bounding box center [626, 435] width 984 height 93
click at [458, 364] on div "10/12/2021 20:03:37 (hace 4 años) fraudmp escribió un comentario:" at bounding box center [626, 350] width 984 height 61
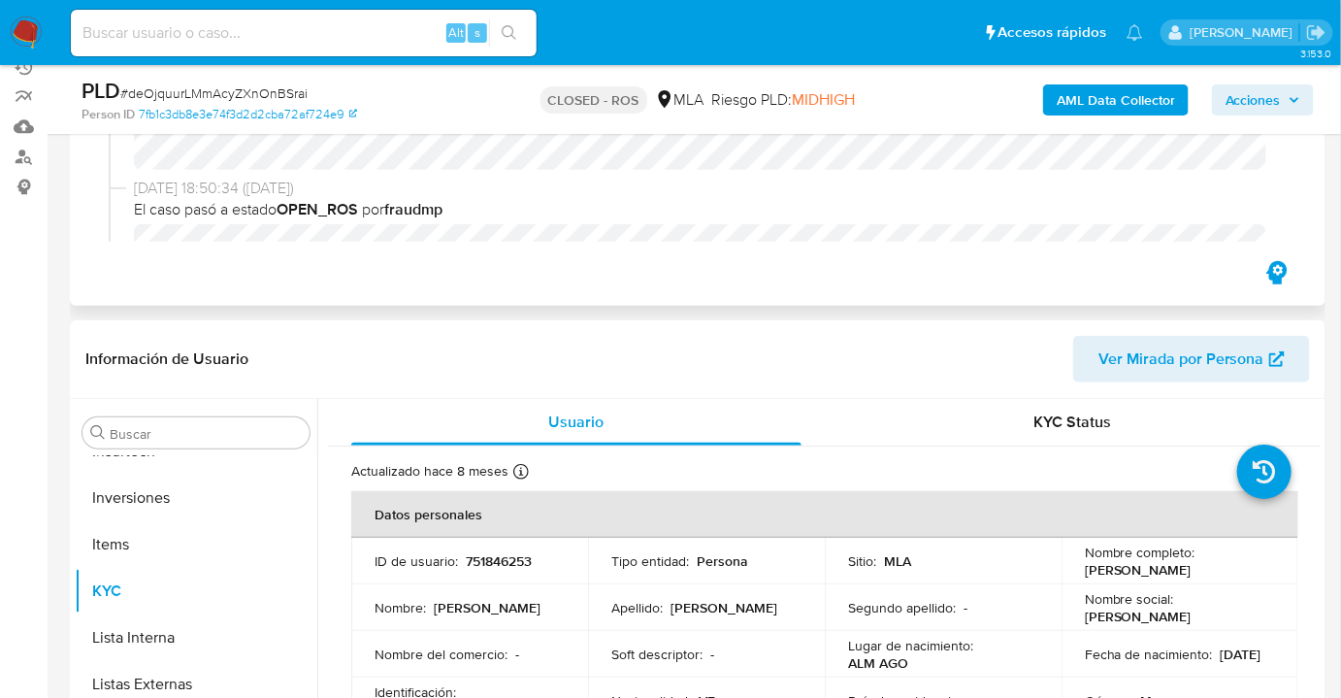
scroll to position [423, 0]
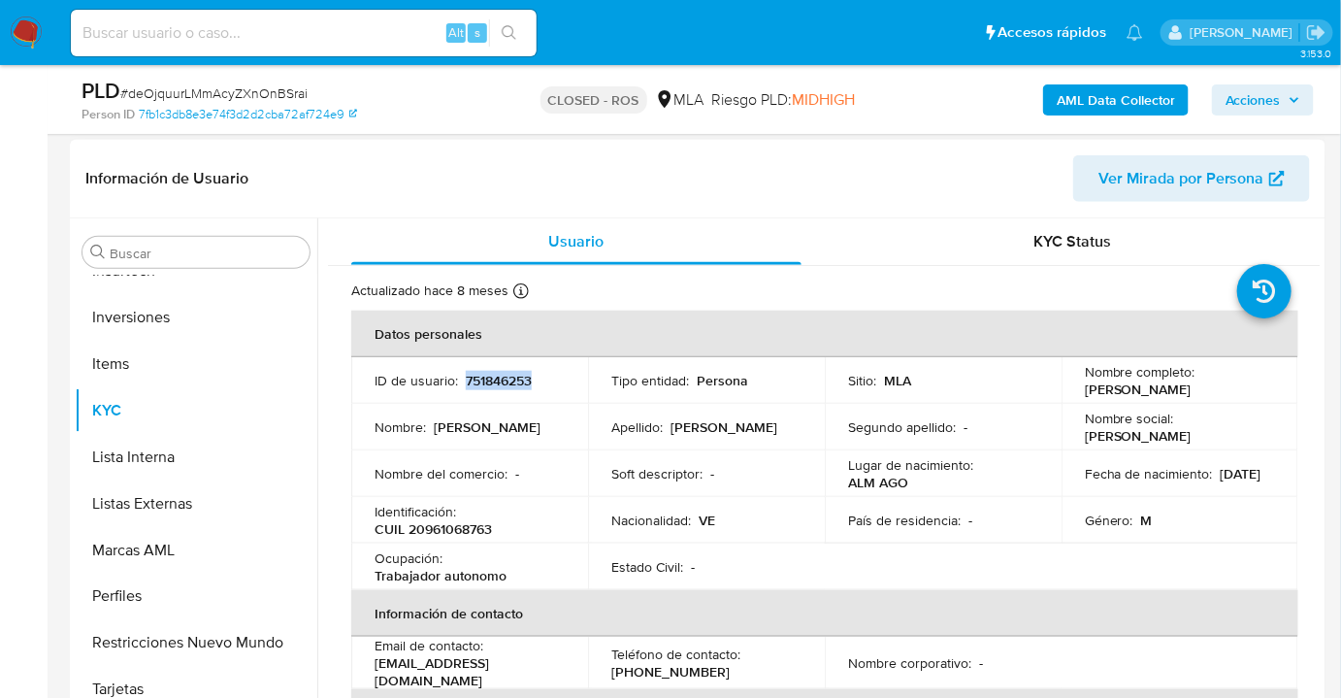
drag, startPoint x: 464, startPoint y: 382, endPoint x: 545, endPoint y: 399, distance: 83.1
click at [545, 399] on td "ID de usuario : 751846253" at bounding box center [469, 380] width 237 height 47
click at [202, 250] on input "Buscar" at bounding box center [206, 252] width 192 height 17
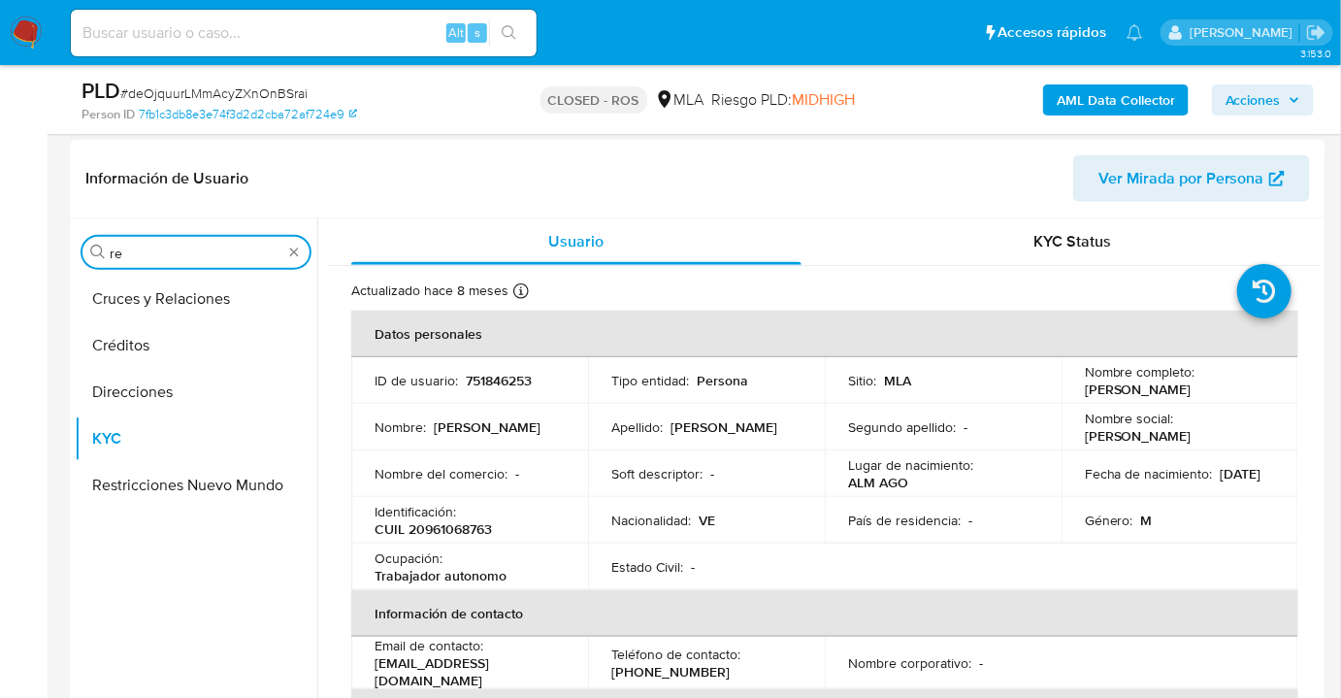
scroll to position [0, 0]
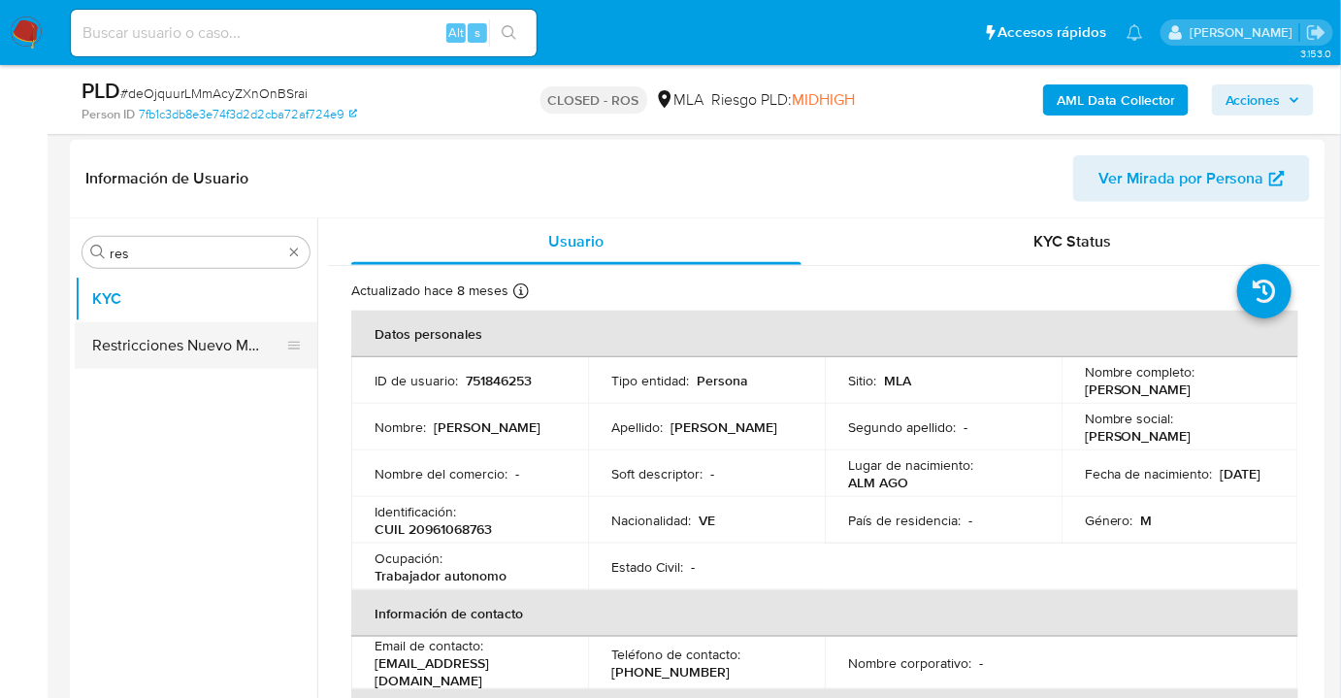
click at [231, 332] on button "Restricciones Nuevo Mundo" at bounding box center [188, 345] width 227 height 47
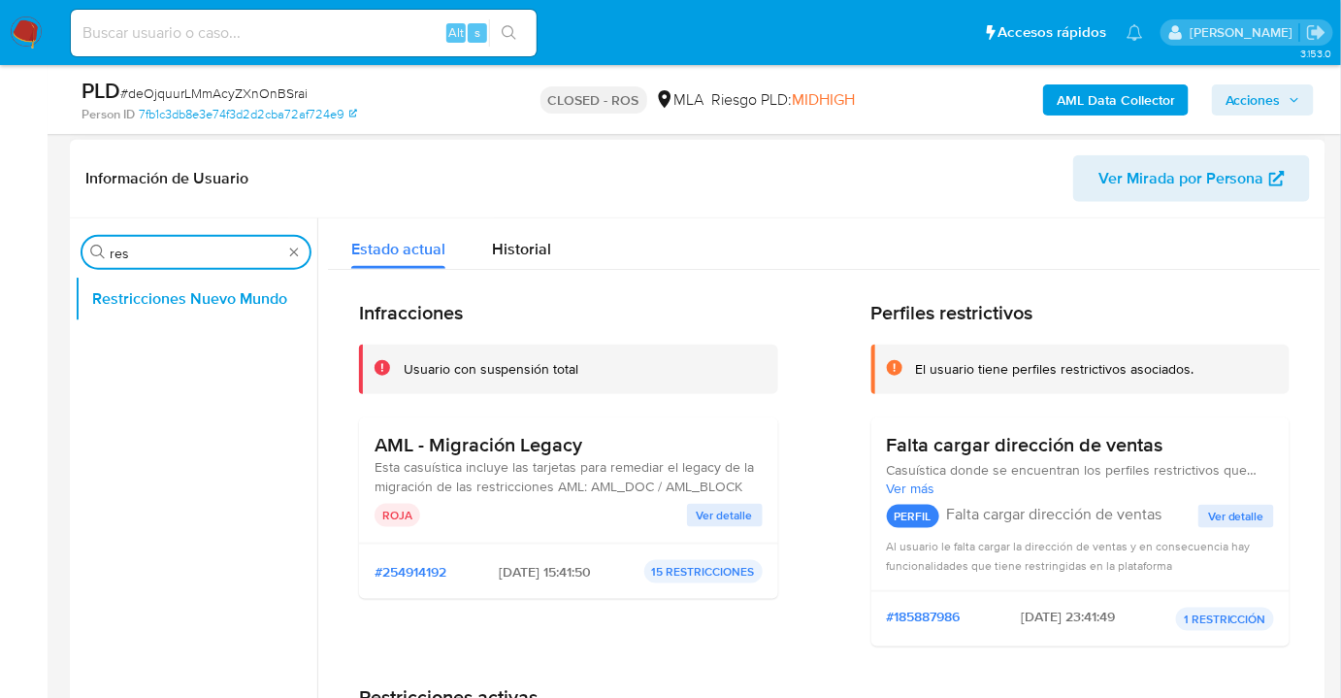
click at [211, 253] on input "res" at bounding box center [196, 252] width 173 height 17
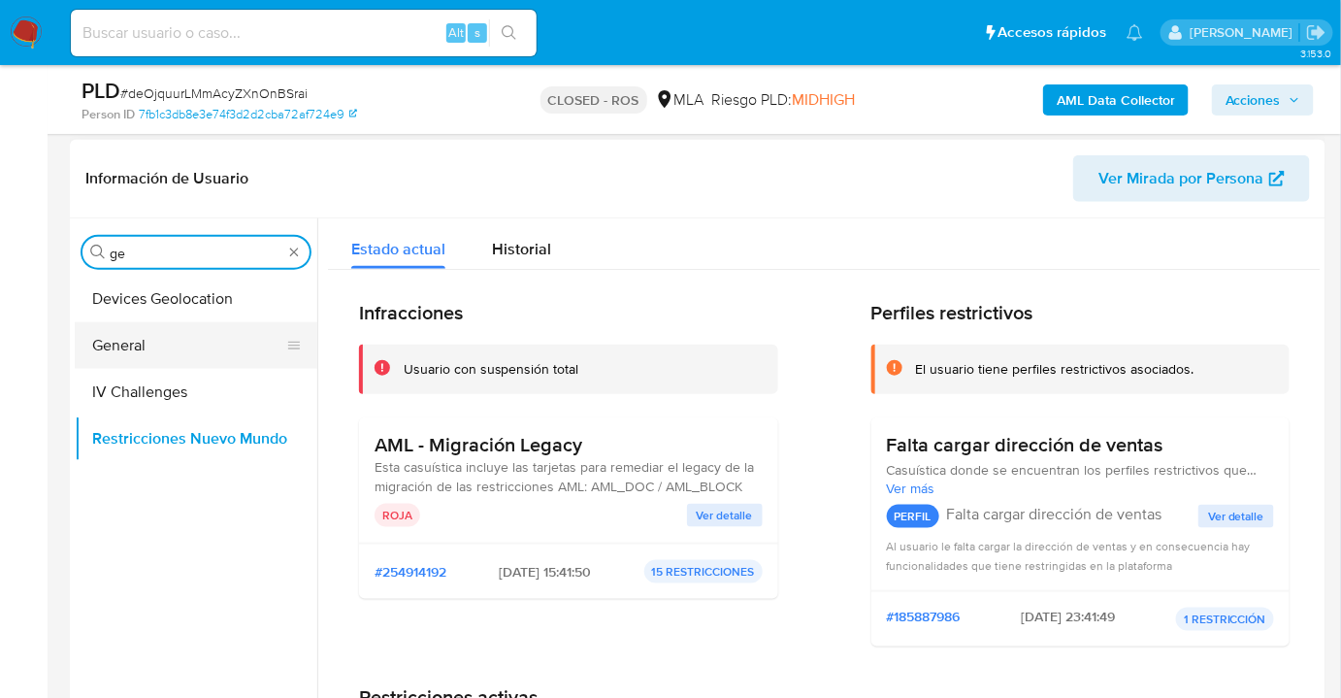
type input "ge"
click at [211, 342] on button "General" at bounding box center [188, 345] width 227 height 47
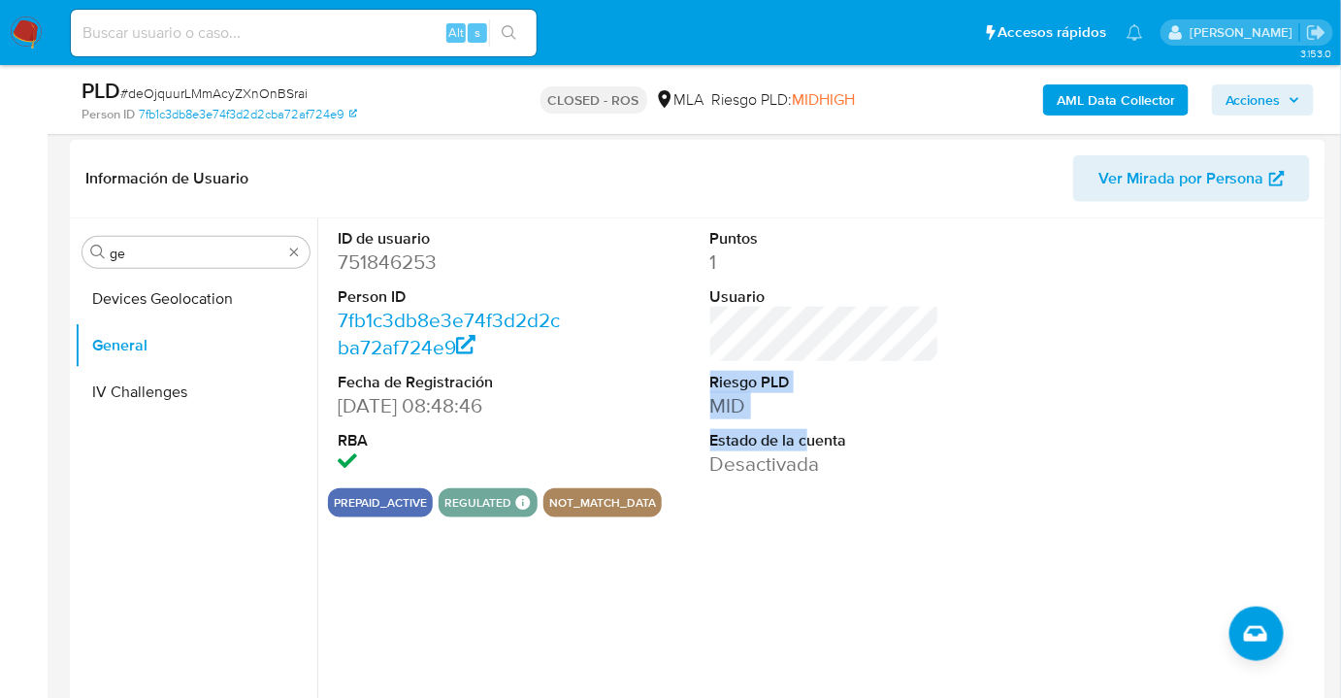
drag, startPoint x: 738, startPoint y: 377, endPoint x: 806, endPoint y: 426, distance: 83.5
click at [806, 426] on div "Puntos 1 Usuario Riesgo PLD MID Estado de la cuenta Desactivada" at bounding box center [824, 353] width 248 height 270
click at [388, 40] on input at bounding box center [304, 32] width 466 height 25
paste input "BNnAf4mId0VZbpHkYesd7pWC"
type input "BNnAf4mId0VZbpHkYesd7pWC"
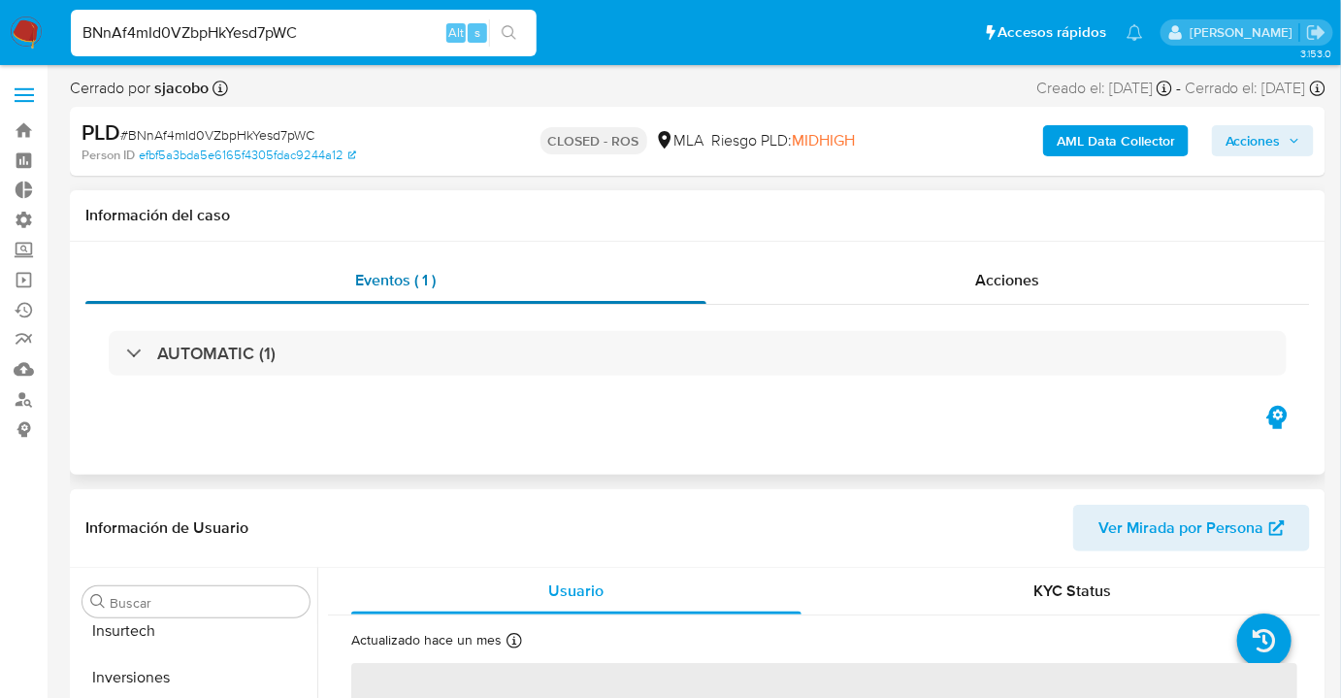
scroll to position [913, 0]
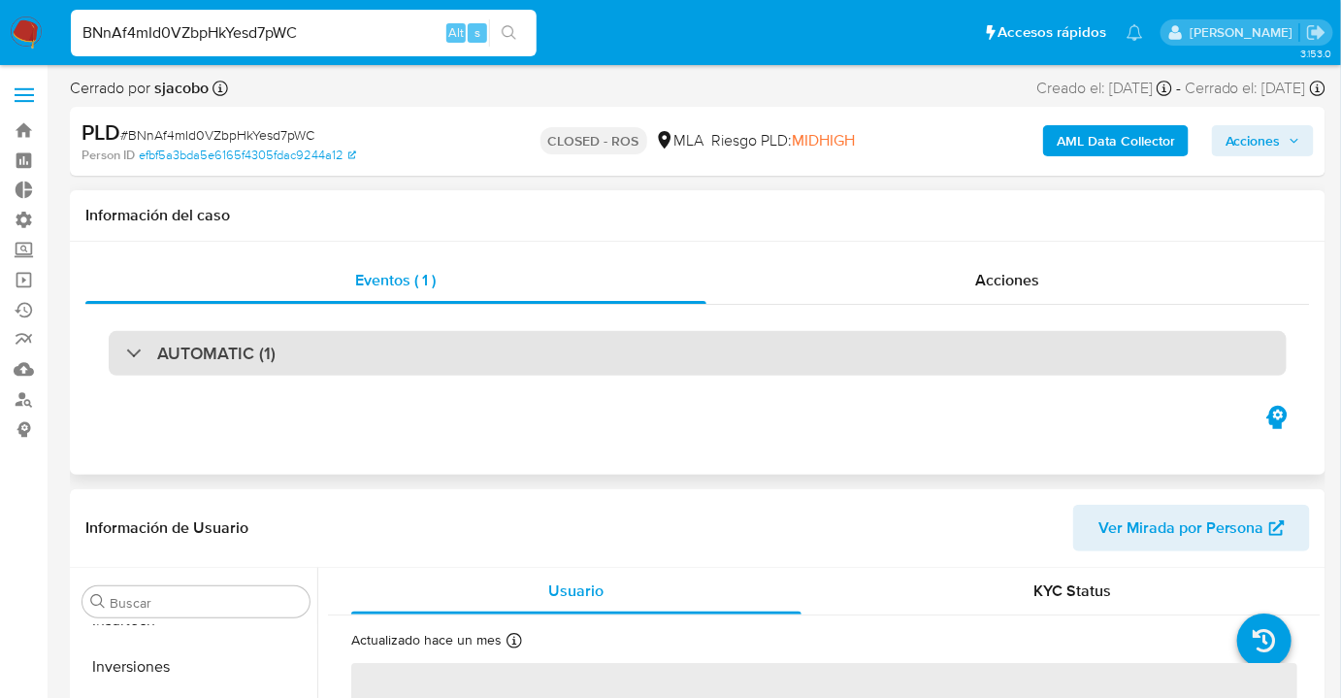
click at [420, 364] on div "AUTOMATIC (1)" at bounding box center [698, 353] width 1178 height 45
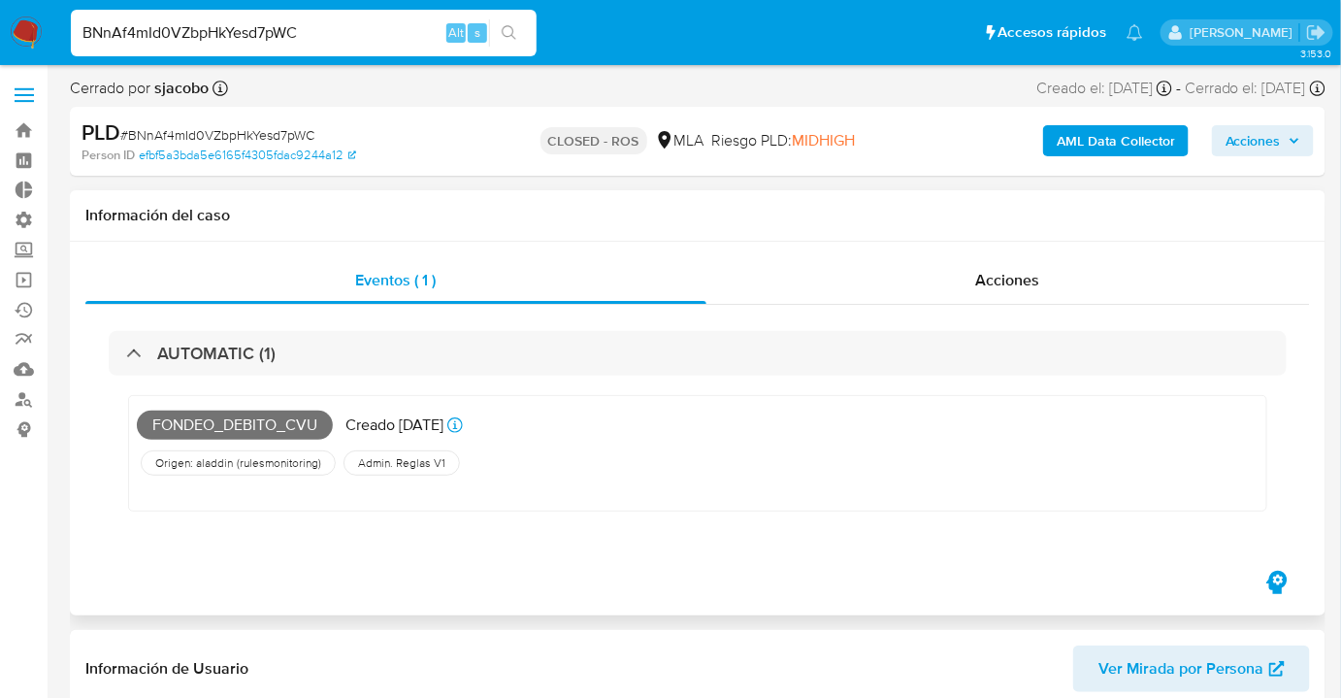
click at [461, 440] on div "FONDEO_DEBITO_CVU Creado hace 4 años Creado: 12/07/2021 16:02:34" at bounding box center [418, 425] width 563 height 43
select select "10"
click at [853, 324] on div "AUTOMATIC (1) FONDEO_DEBITO_CVU Creado hace 4 años Creado: 12/07/2021 16:02:34 …" at bounding box center [697, 436] width 1224 height 262
click at [893, 297] on div "Acciones" at bounding box center [1008, 280] width 604 height 47
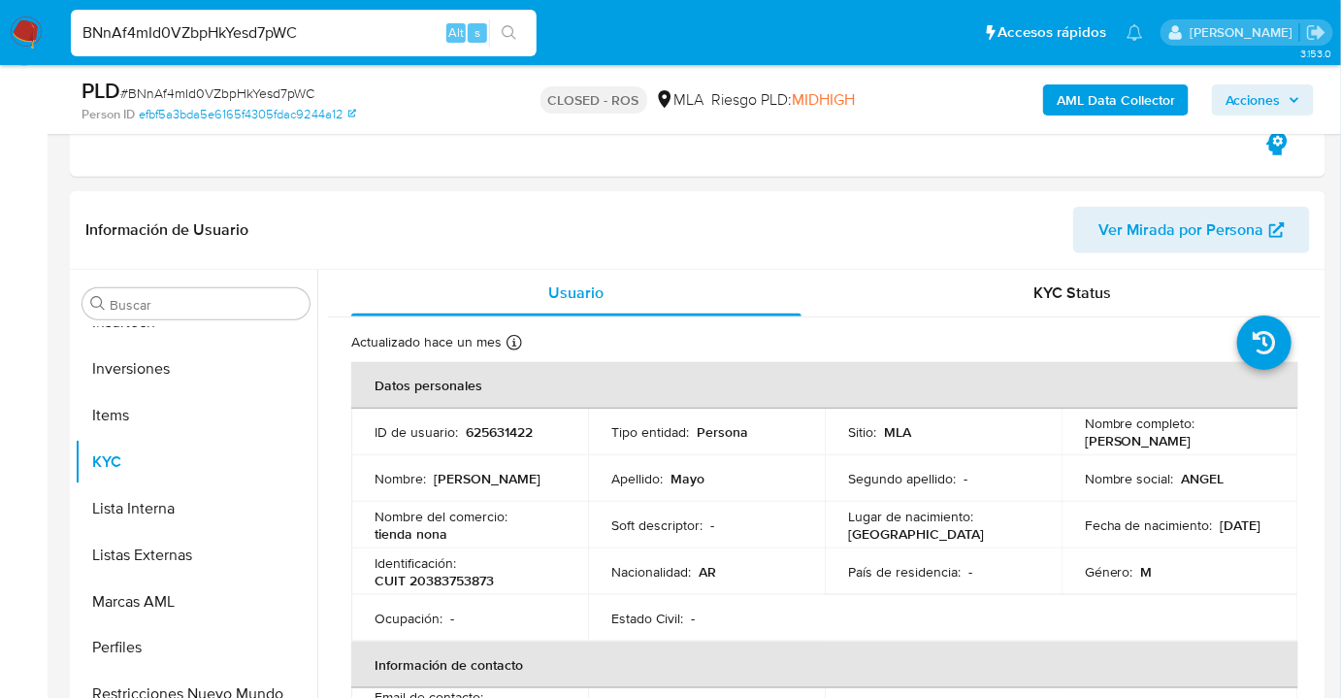
scroll to position [414, 0]
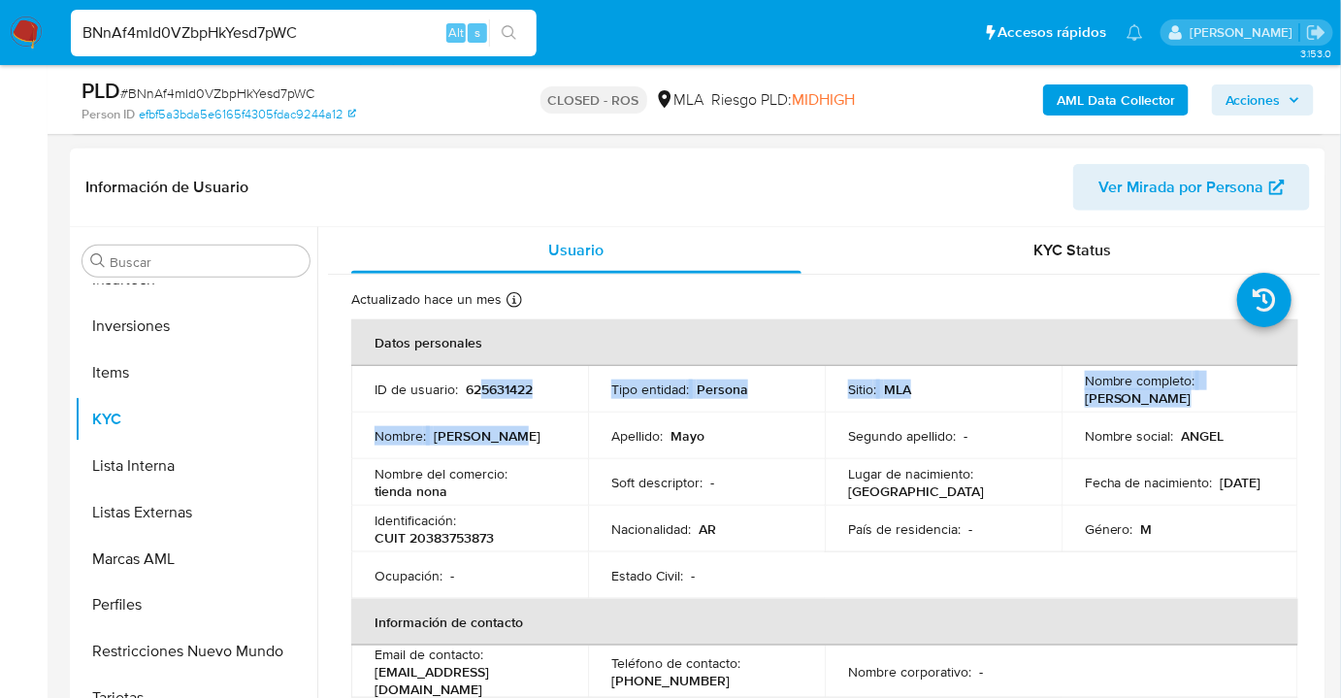
drag, startPoint x: 480, startPoint y: 397, endPoint x: 570, endPoint y: 434, distance: 97.5
click at [570, 434] on tbody "ID de usuario : 625631422 Tipo entidad : Persona Sitio : MLA Nombre completo : …" at bounding box center [824, 482] width 947 height 233
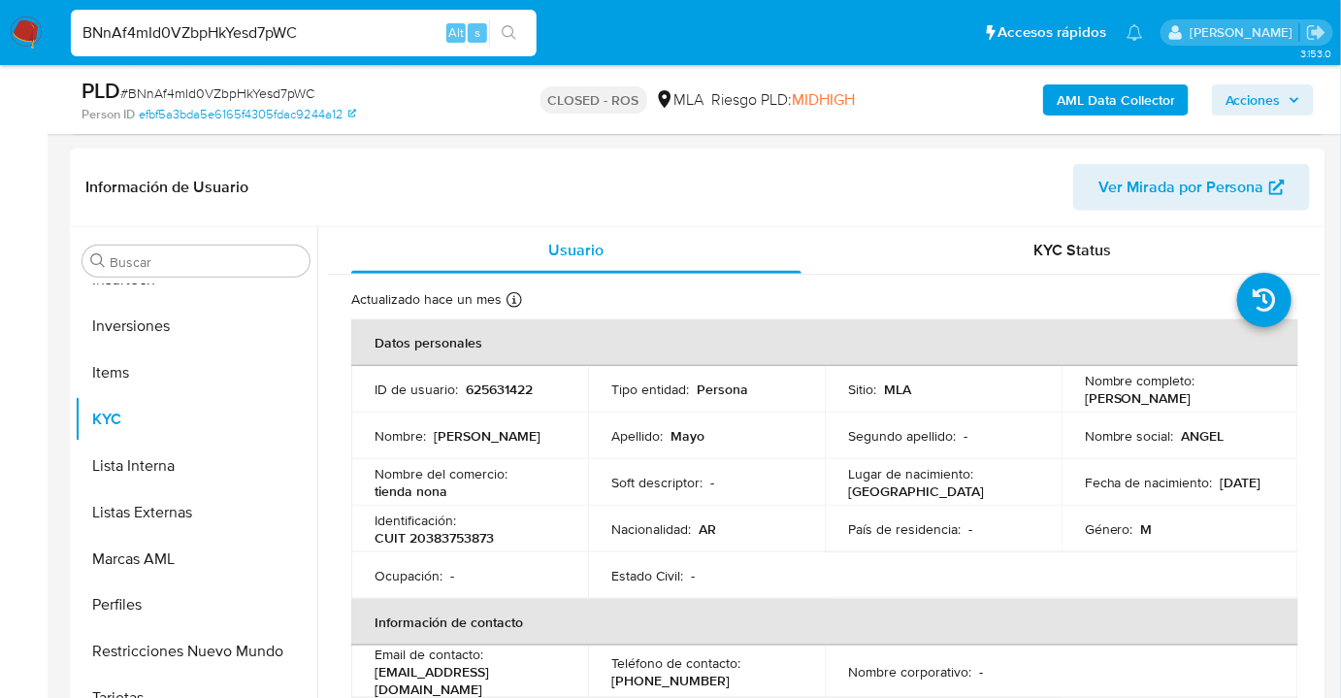
click at [370, 41] on input "BNnAf4mId0VZbpHkYesd7pWC" at bounding box center [304, 32] width 466 height 25
paste input "QHmUy5MUh3t5JQThdzBwXEOX"
type input "QHmUy5MUh3t5JQThdzBwXEOX"
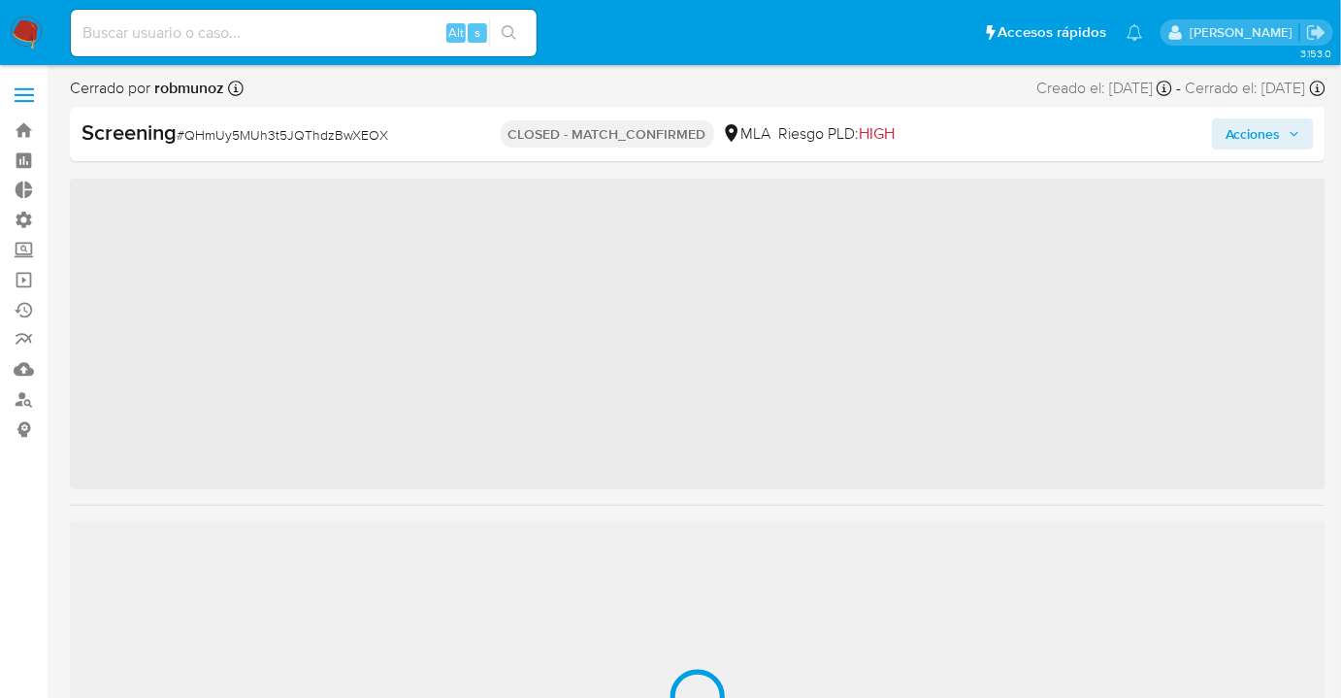
scroll to position [913, 0]
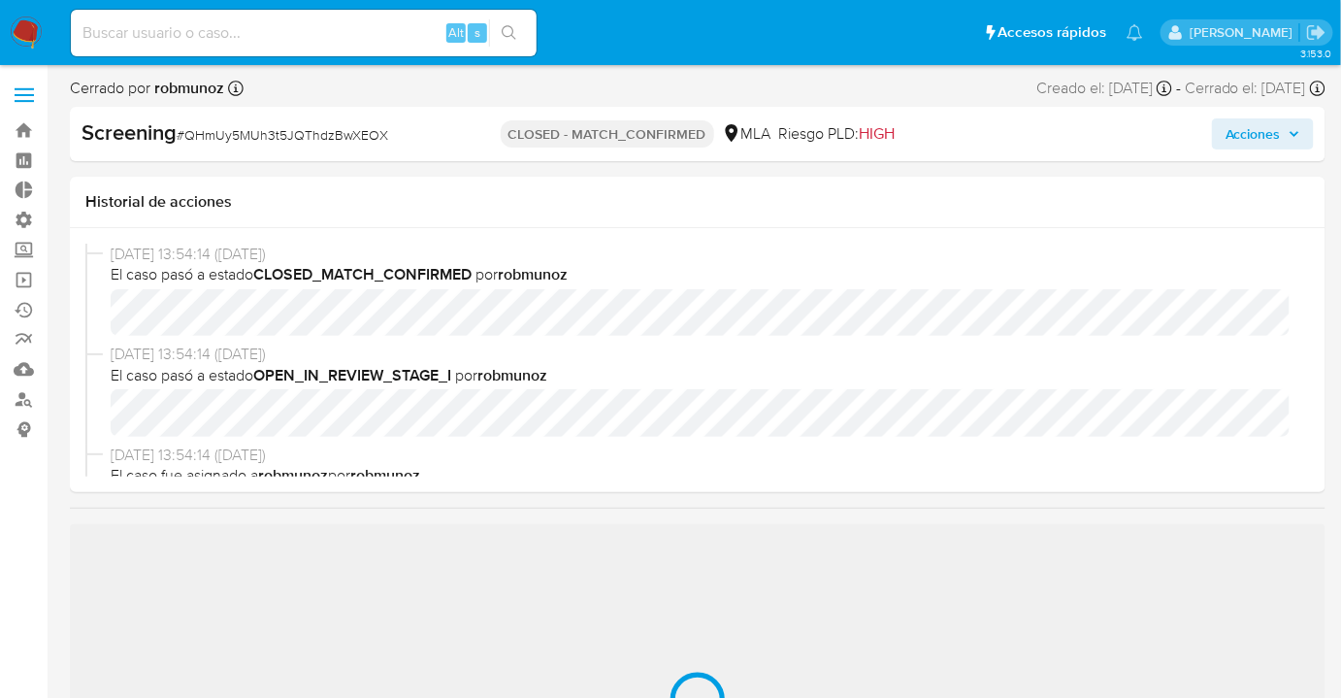
select select "10"
click at [631, 266] on span "El caso pasó a estado CLOSED_MATCH_CONFIRMED por robmunoz" at bounding box center [706, 274] width 1191 height 21
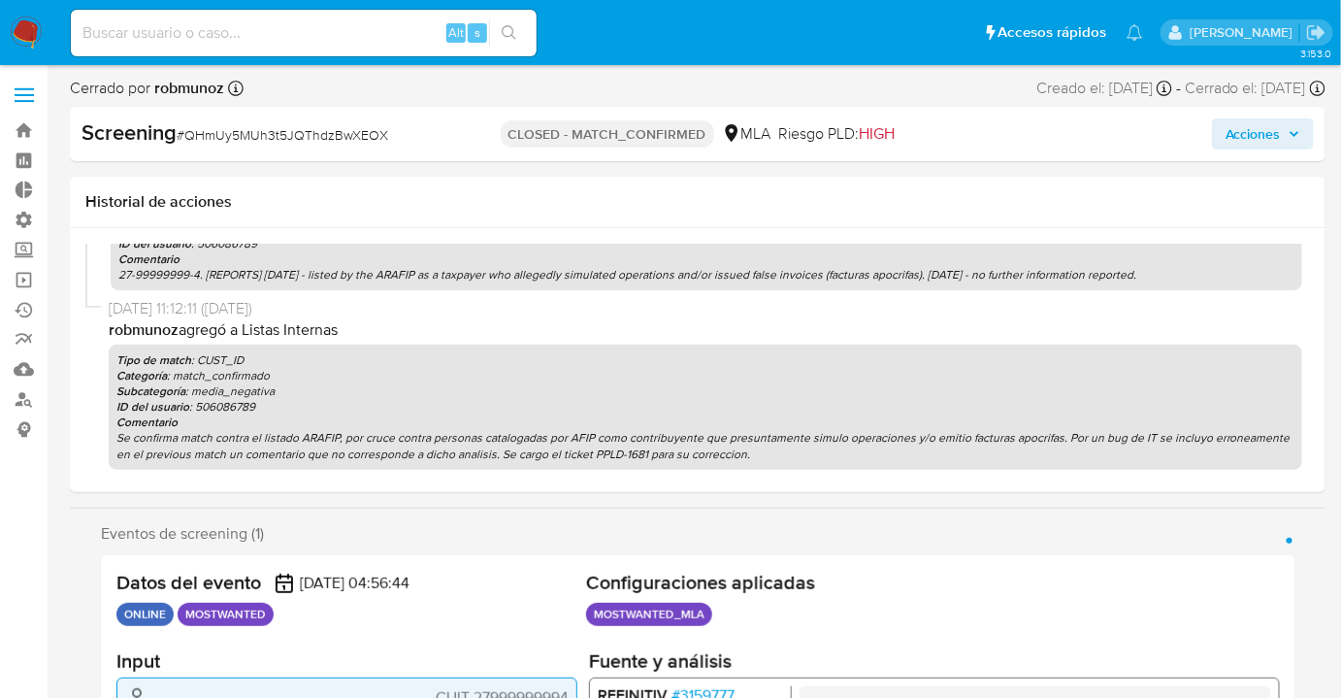
scroll to position [507, 0]
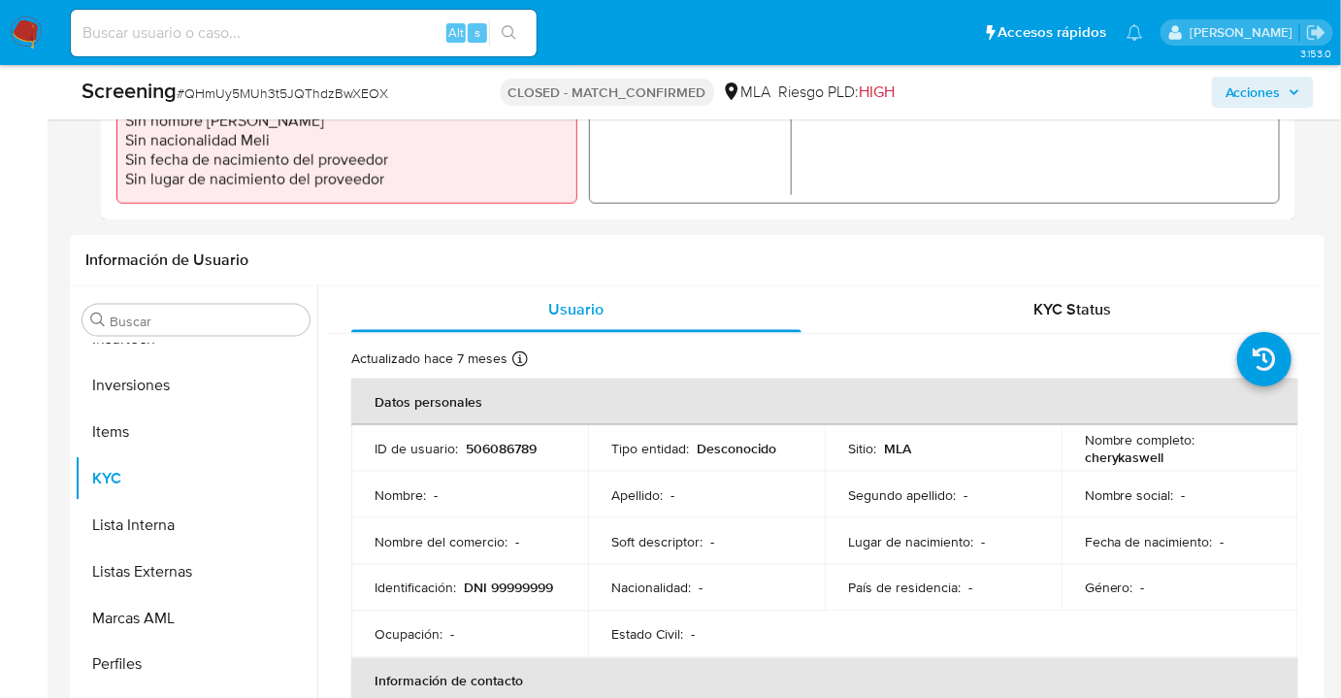
scroll to position [634, 0]
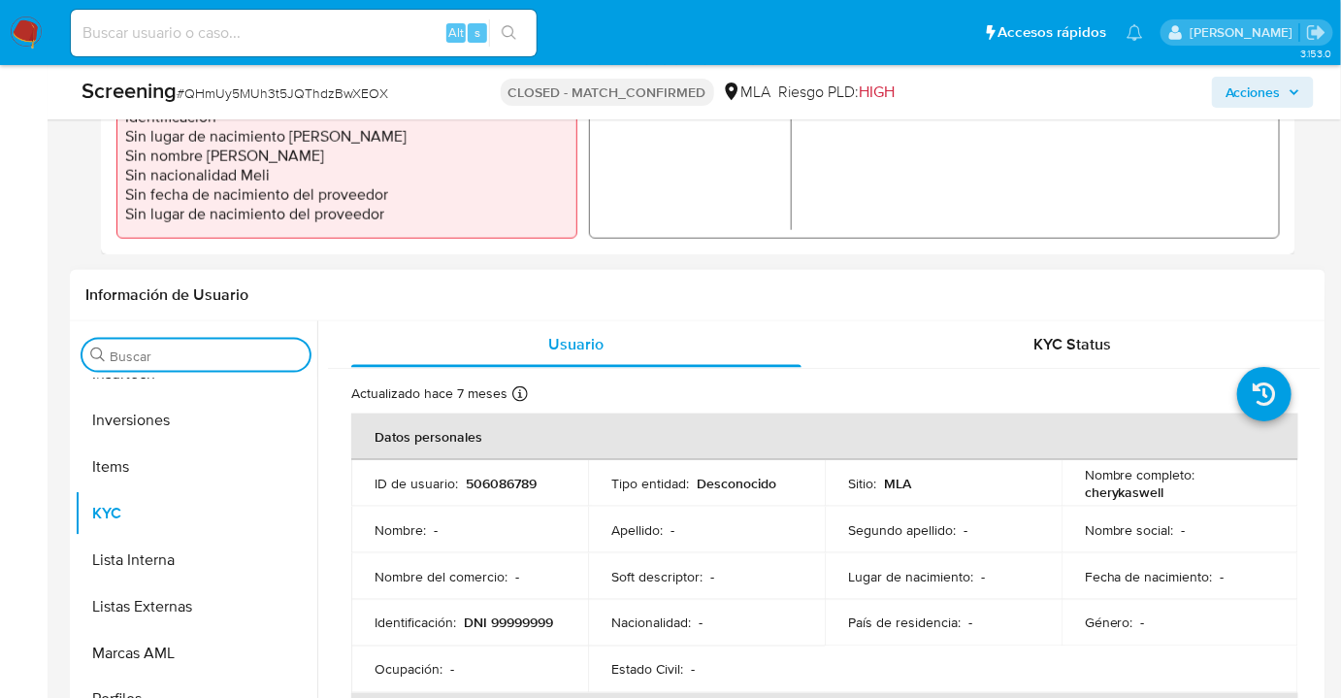
click at [210, 361] on input "Buscar" at bounding box center [206, 355] width 192 height 17
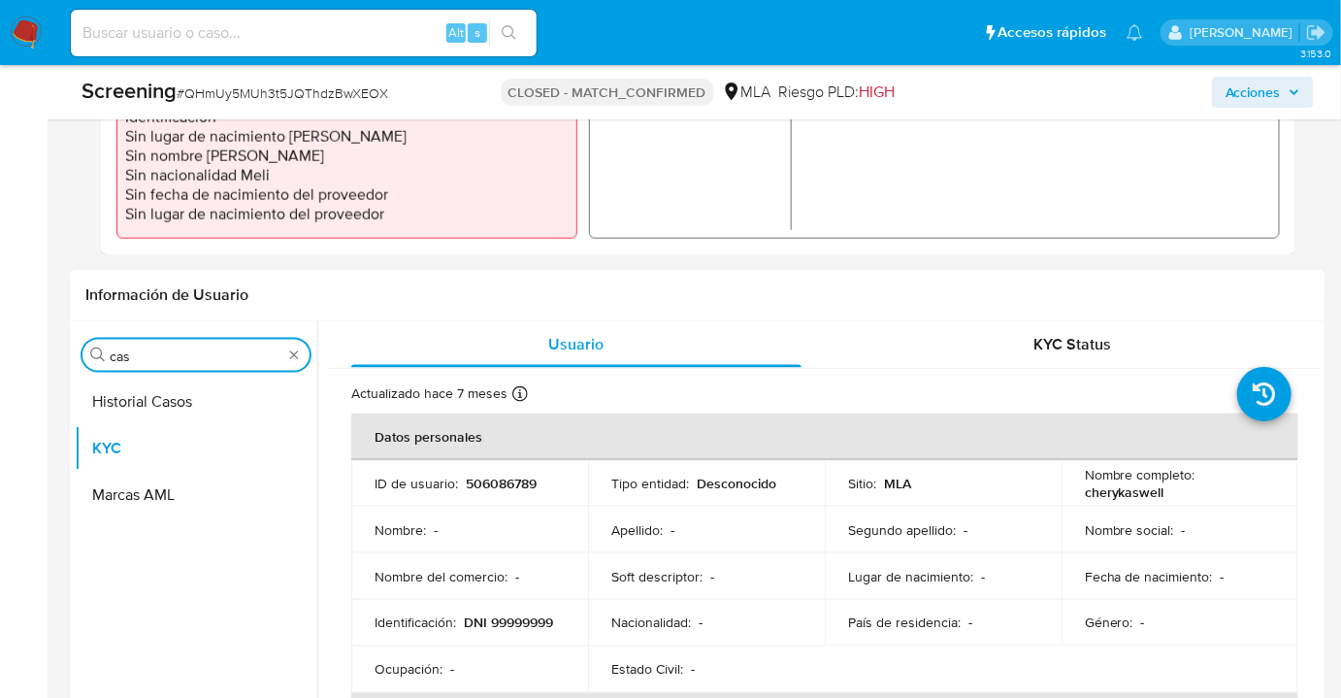
scroll to position [0, 0]
click at [210, 361] on input "cas" at bounding box center [196, 355] width 173 height 17
type input "cas"
click at [177, 406] on button "Historial Casos" at bounding box center [188, 401] width 227 height 47
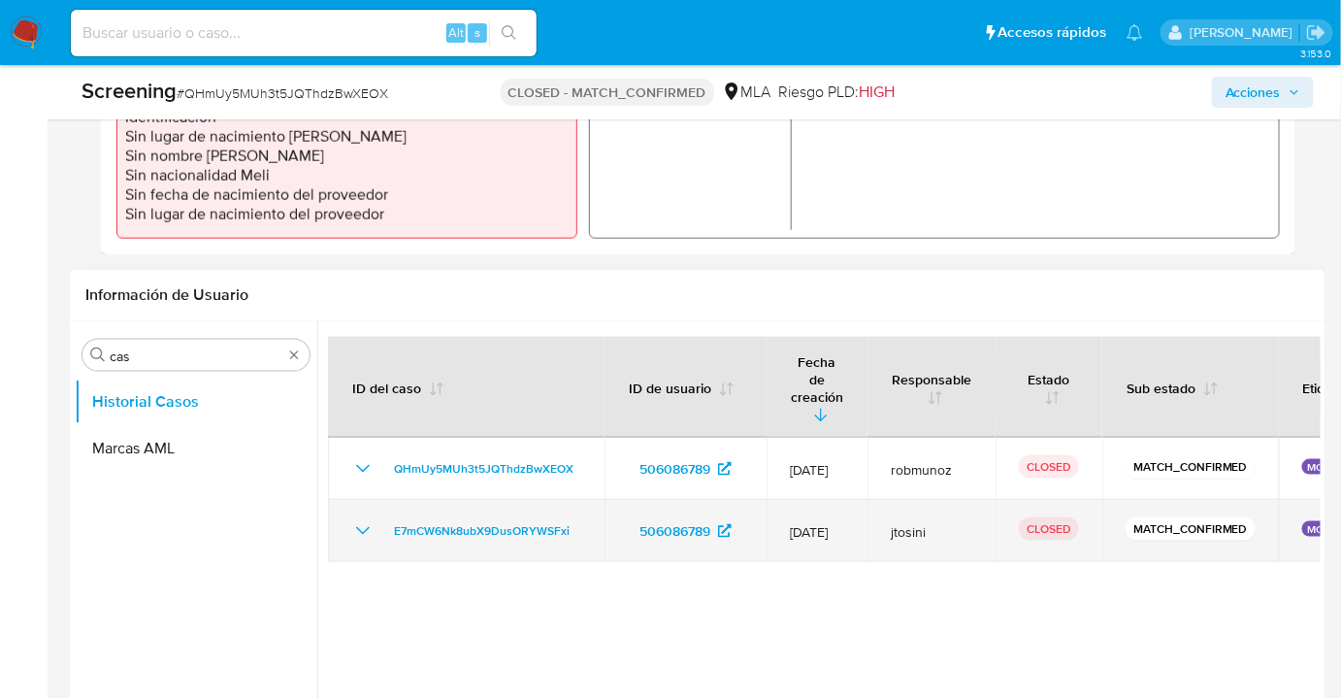
click at [962, 510] on td "jtosini" at bounding box center [931, 531] width 128 height 62
drag, startPoint x: 818, startPoint y: 501, endPoint x: 904, endPoint y: 514, distance: 87.4
click at [904, 514] on tr "E7mCW6Nk8ubX9DusORYWSFxi 506086789 02/Sept/2022 jtosini CLOSED MATCH_CONFIRMED …" at bounding box center [869, 531] width 1082 height 62
click at [904, 514] on td "jtosini" at bounding box center [931, 531] width 128 height 62
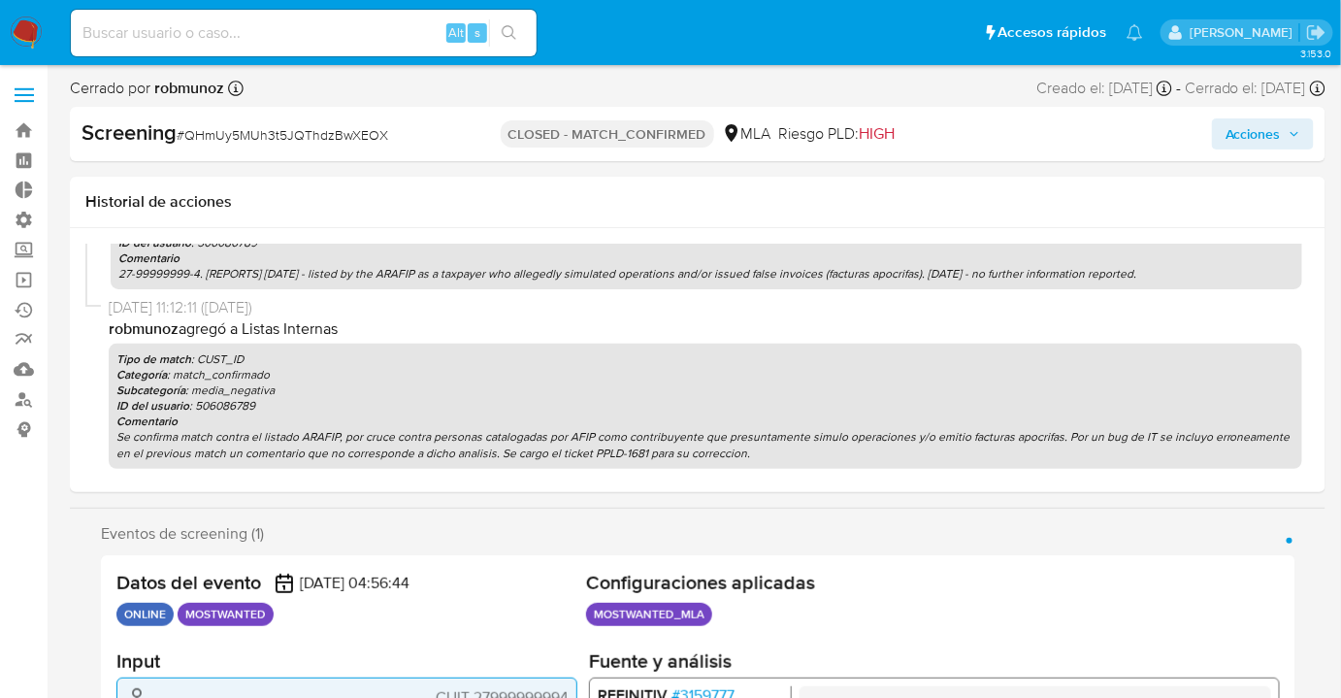
scroll to position [8, 0]
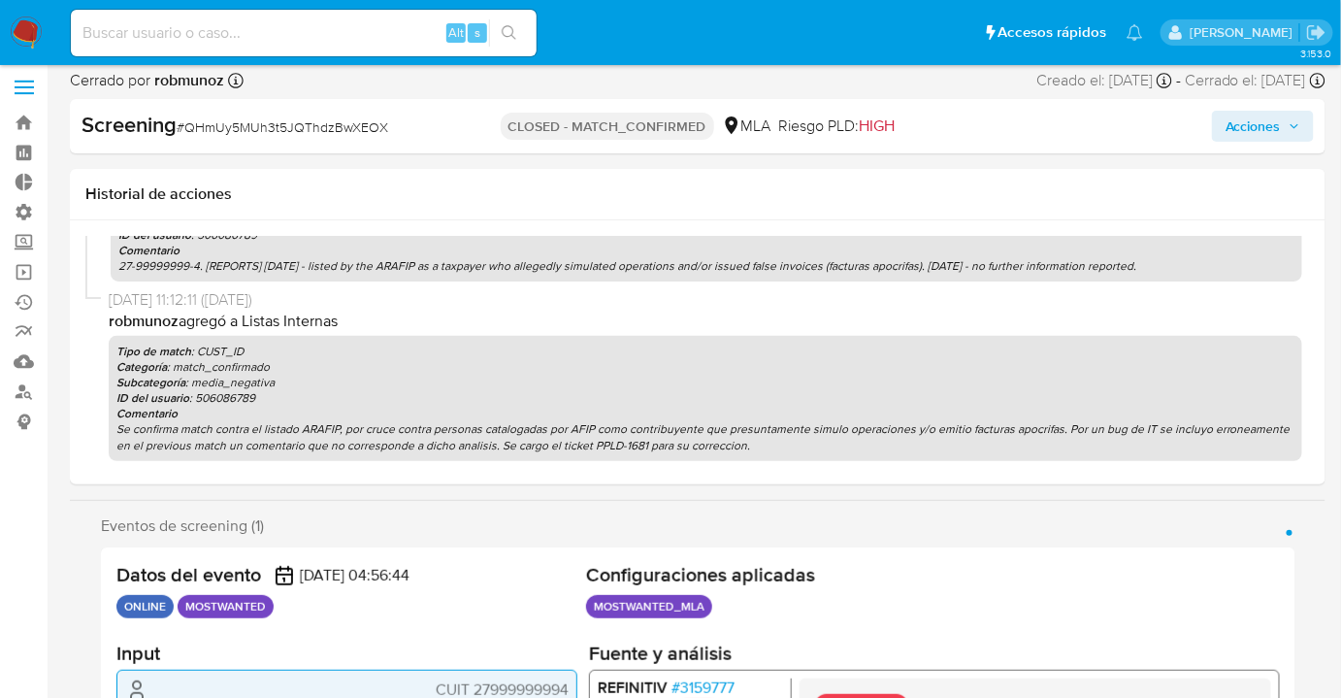
click at [863, 379] on p "Subcategoría : media_negativa" at bounding box center [705, 382] width 1178 height 16
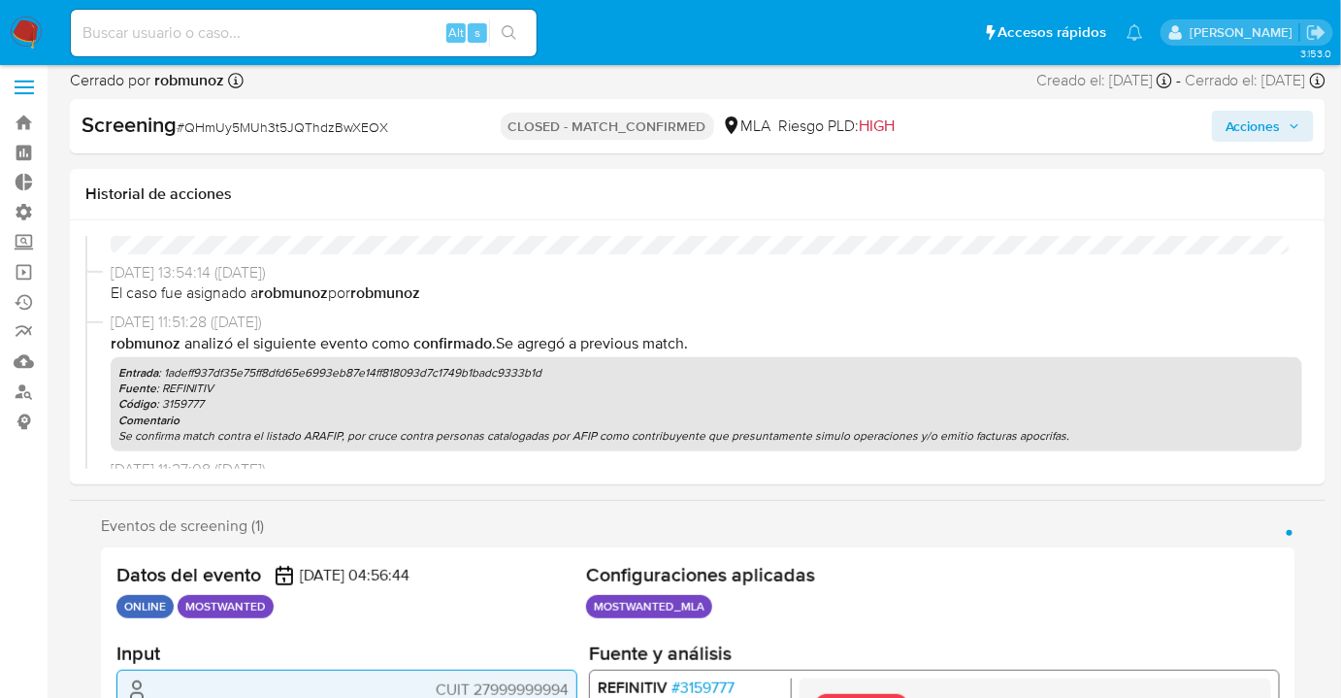
scroll to position [94, 0]
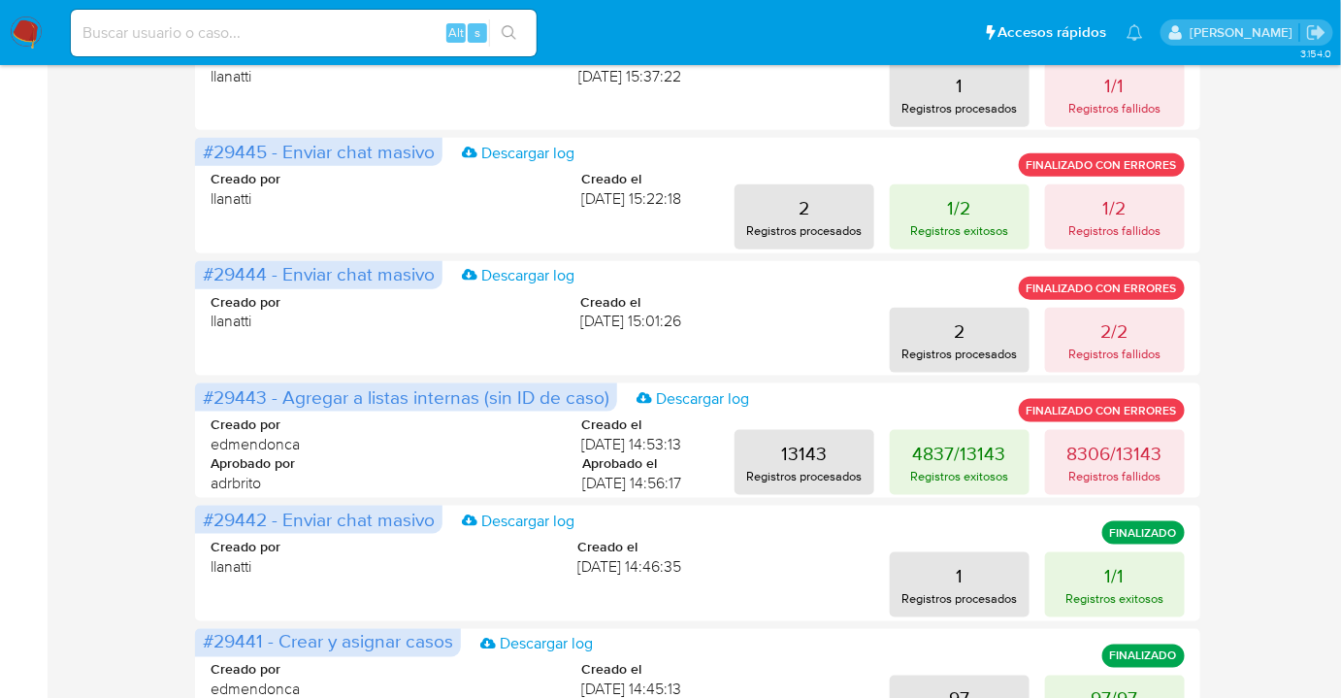
scroll to position [853, 0]
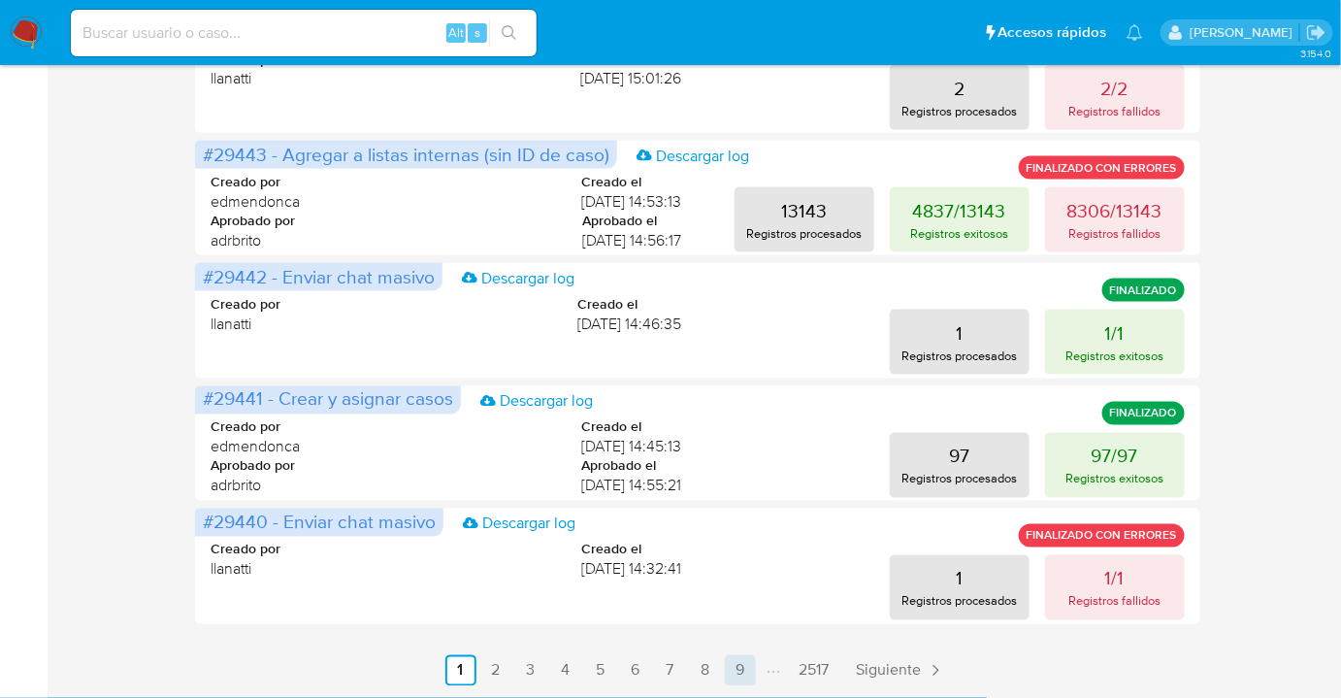
click at [734, 677] on link "9" at bounding box center [740, 670] width 31 height 31
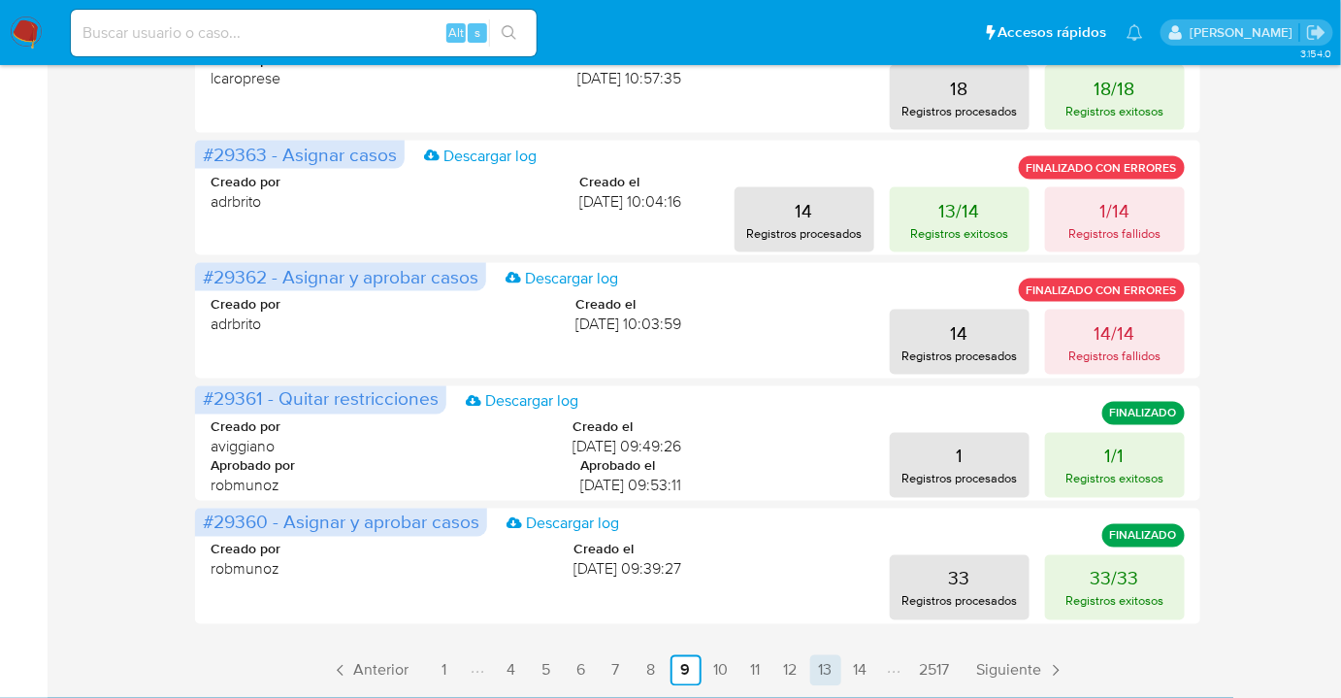
click at [836, 668] on link "13" at bounding box center [825, 670] width 31 height 31
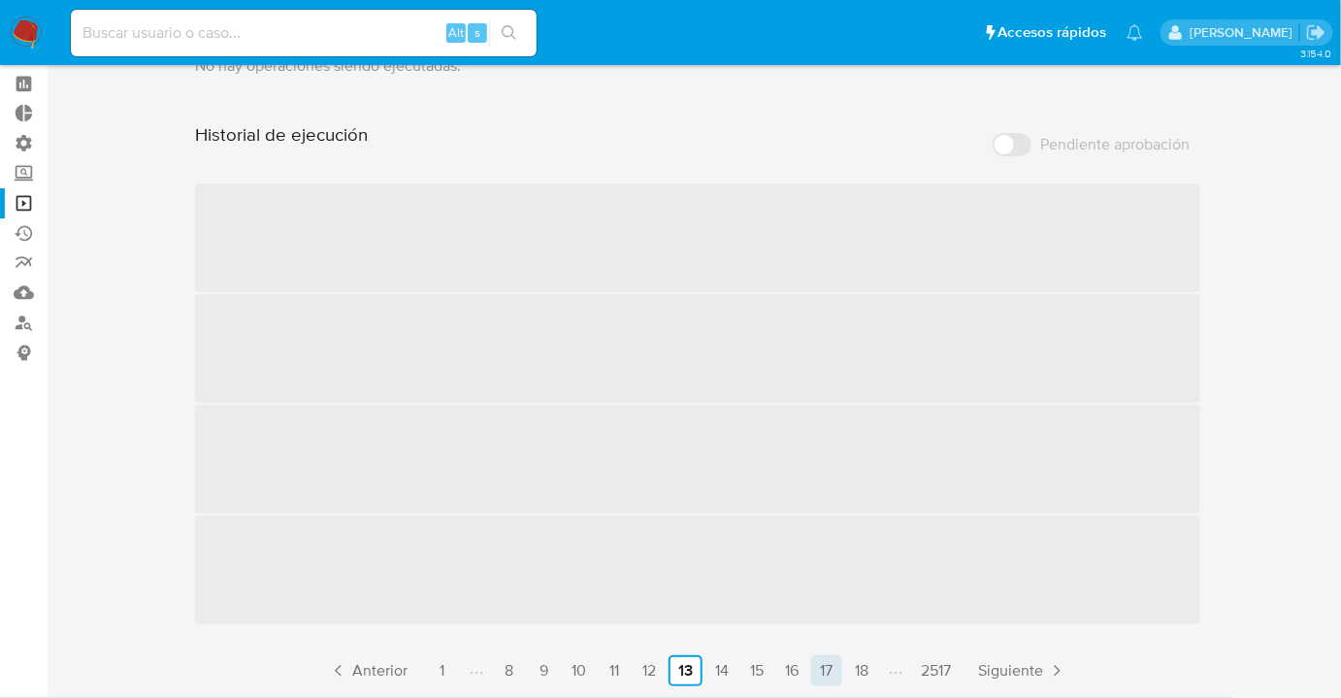
click at [832, 673] on link "17" at bounding box center [826, 670] width 31 height 31
click at [836, 675] on div "Historial de ejecución Pendiente aprobación ‌ ‌ ‌ ‌ Anterior 1 12 13 14 15 16 1…" at bounding box center [697, 404] width 1004 height 563
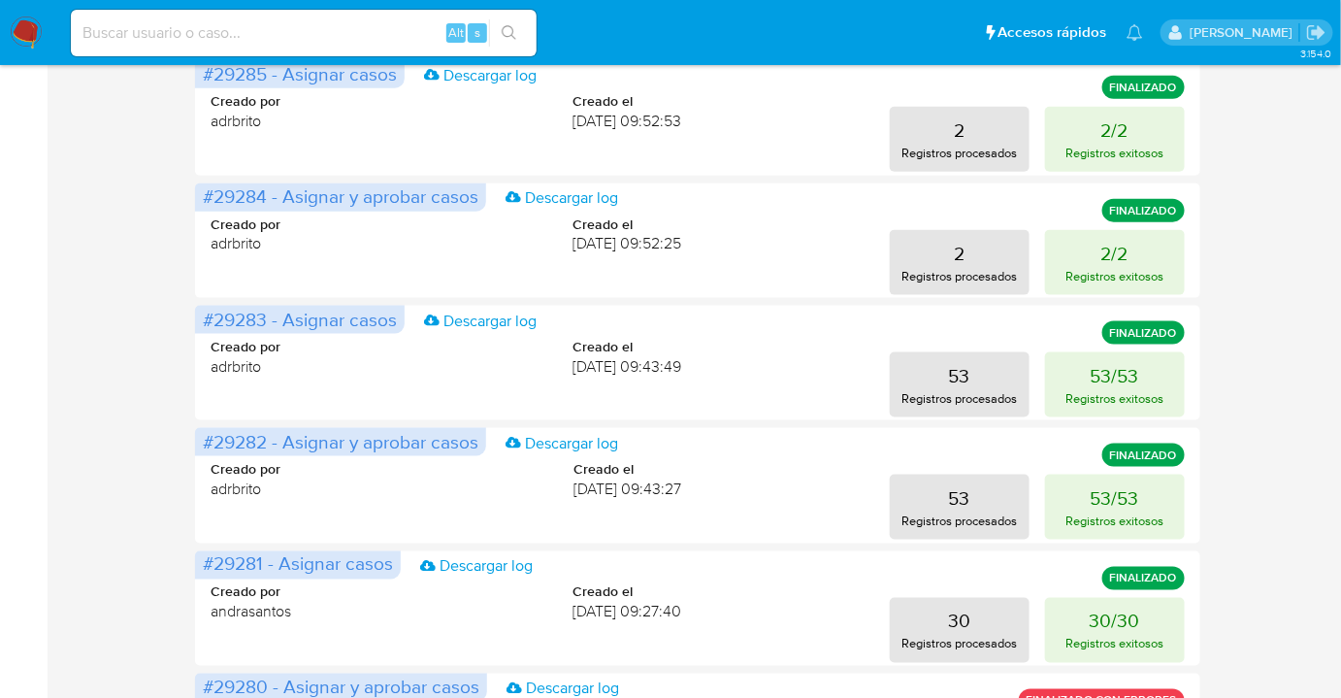
scroll to position [853, 0]
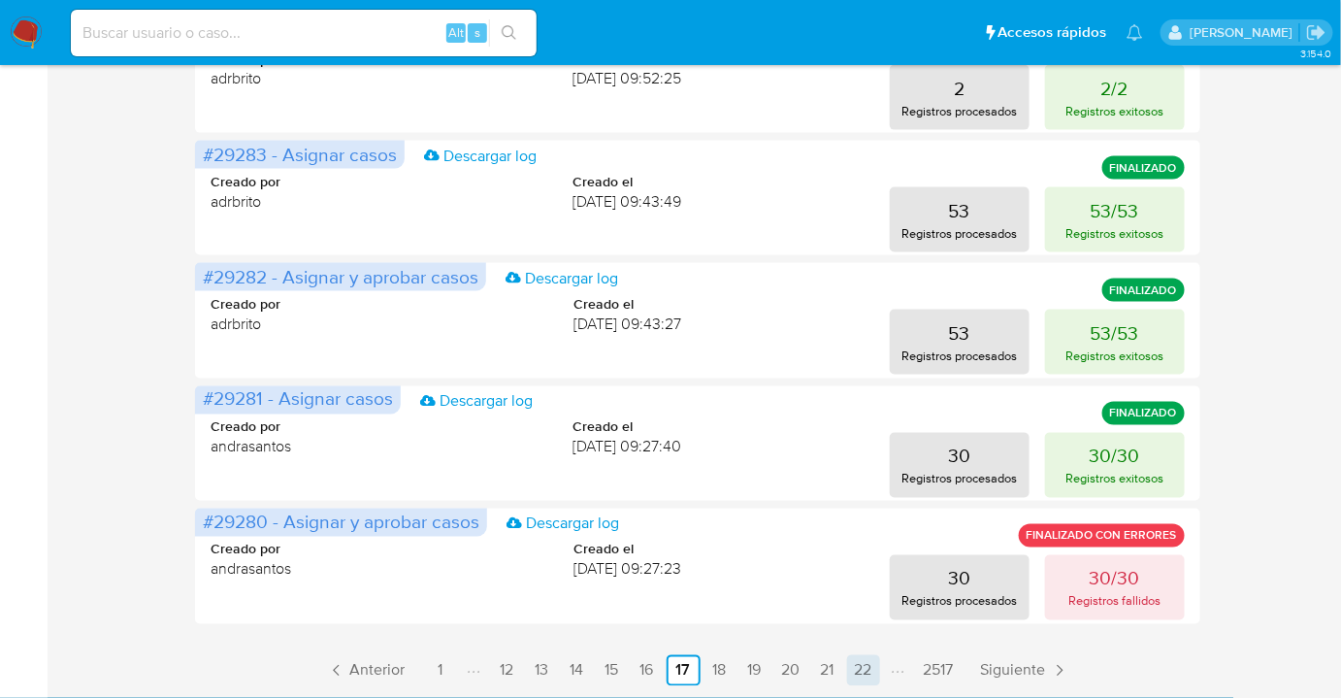
click at [862, 675] on link "22" at bounding box center [863, 670] width 33 height 31
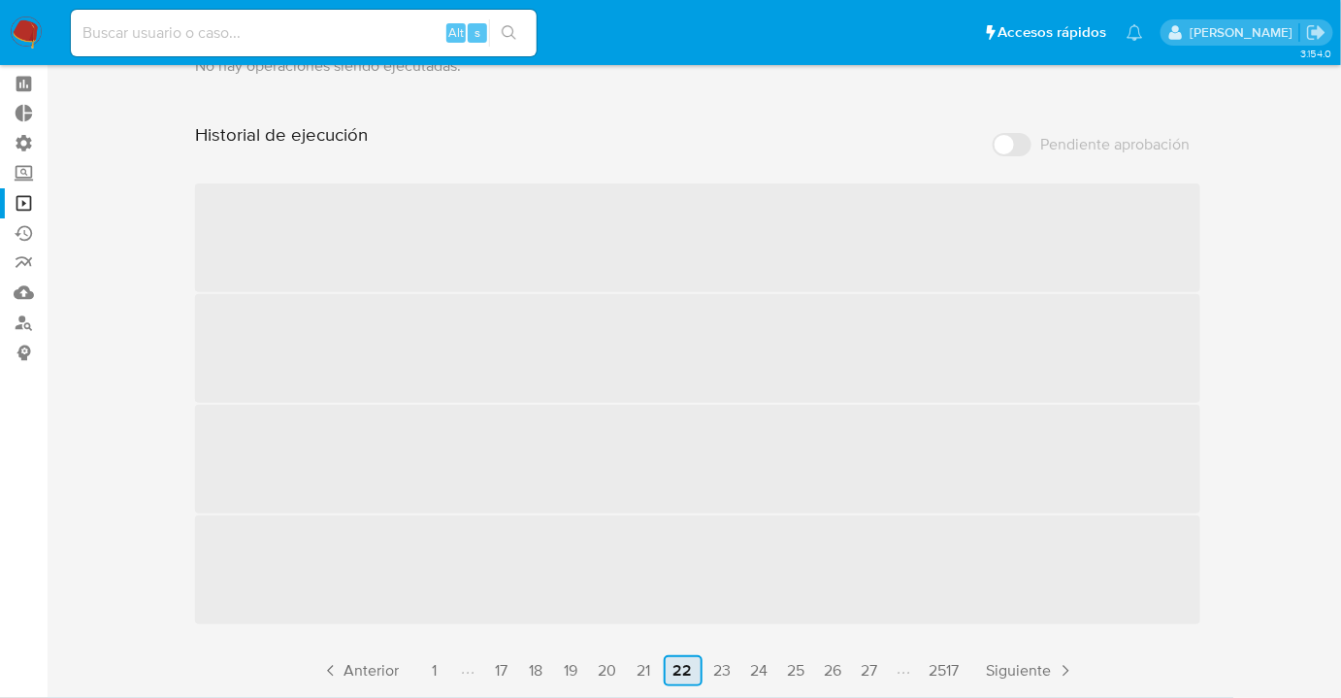
click at [862, 675] on link "27" at bounding box center [870, 670] width 32 height 31
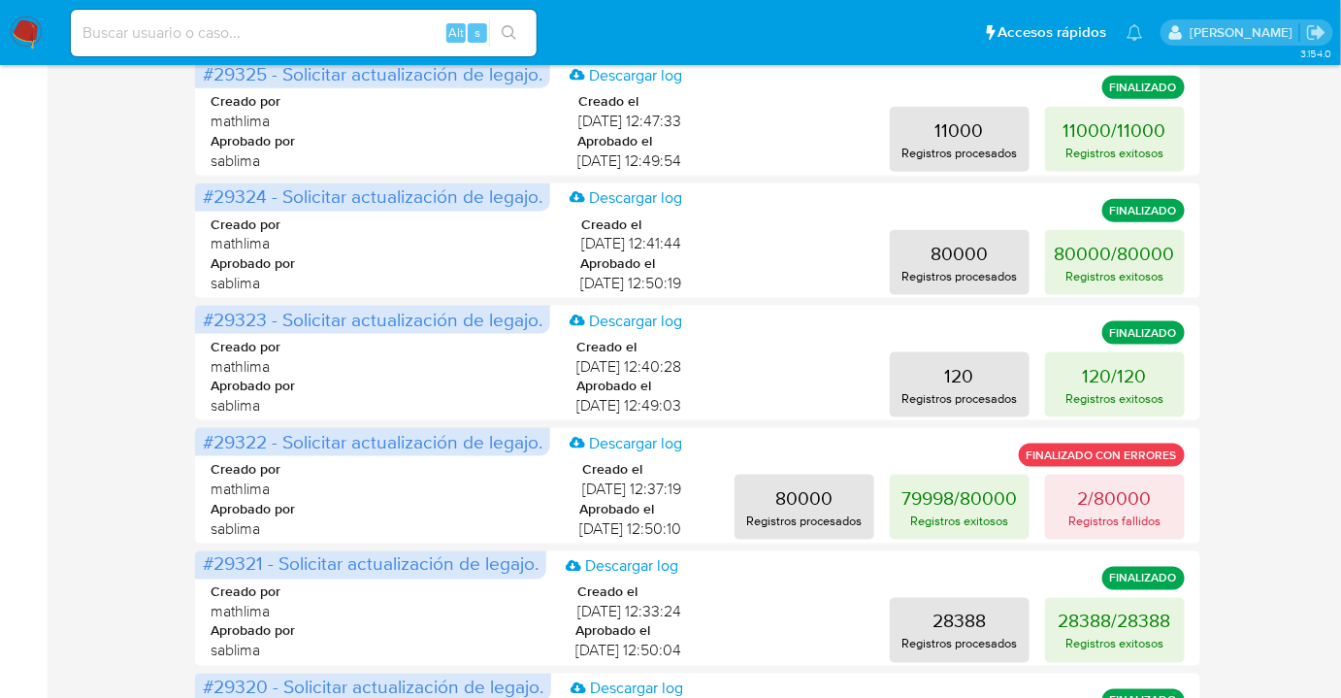
scroll to position [853, 0]
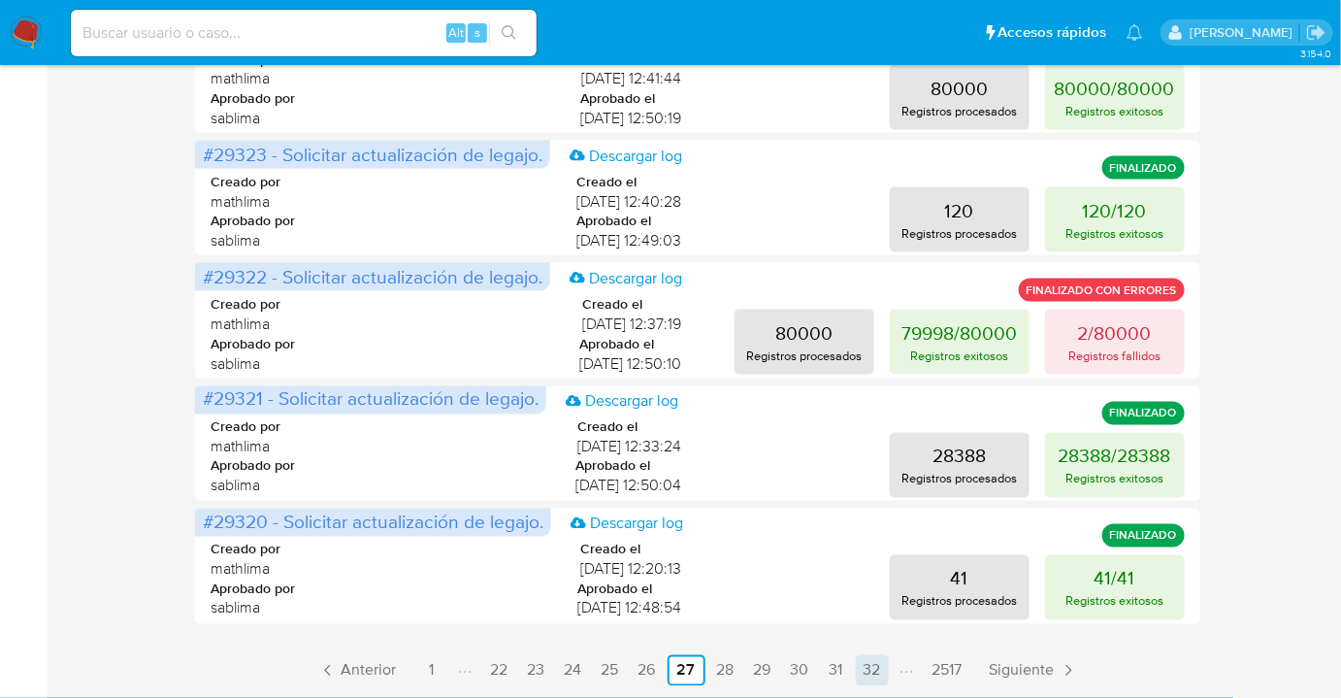
click at [863, 667] on link "32" at bounding box center [872, 670] width 33 height 31
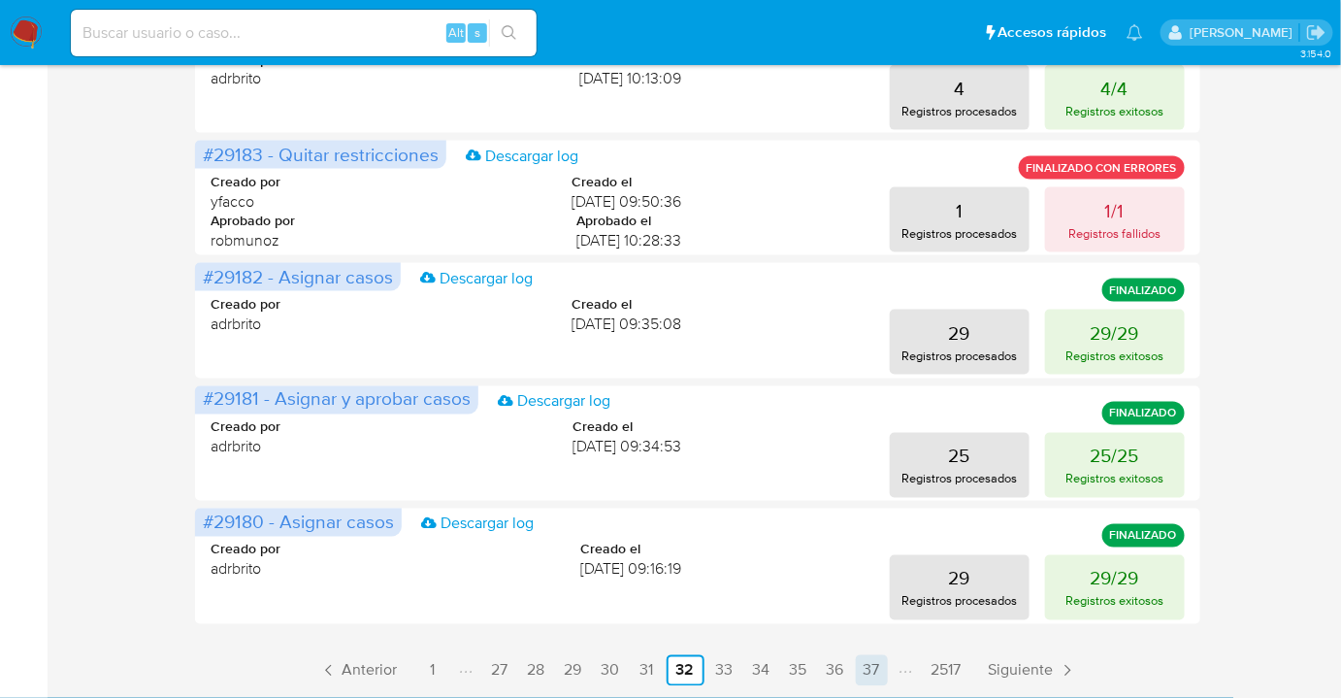
click at [863, 670] on link "37" at bounding box center [872, 670] width 32 height 31
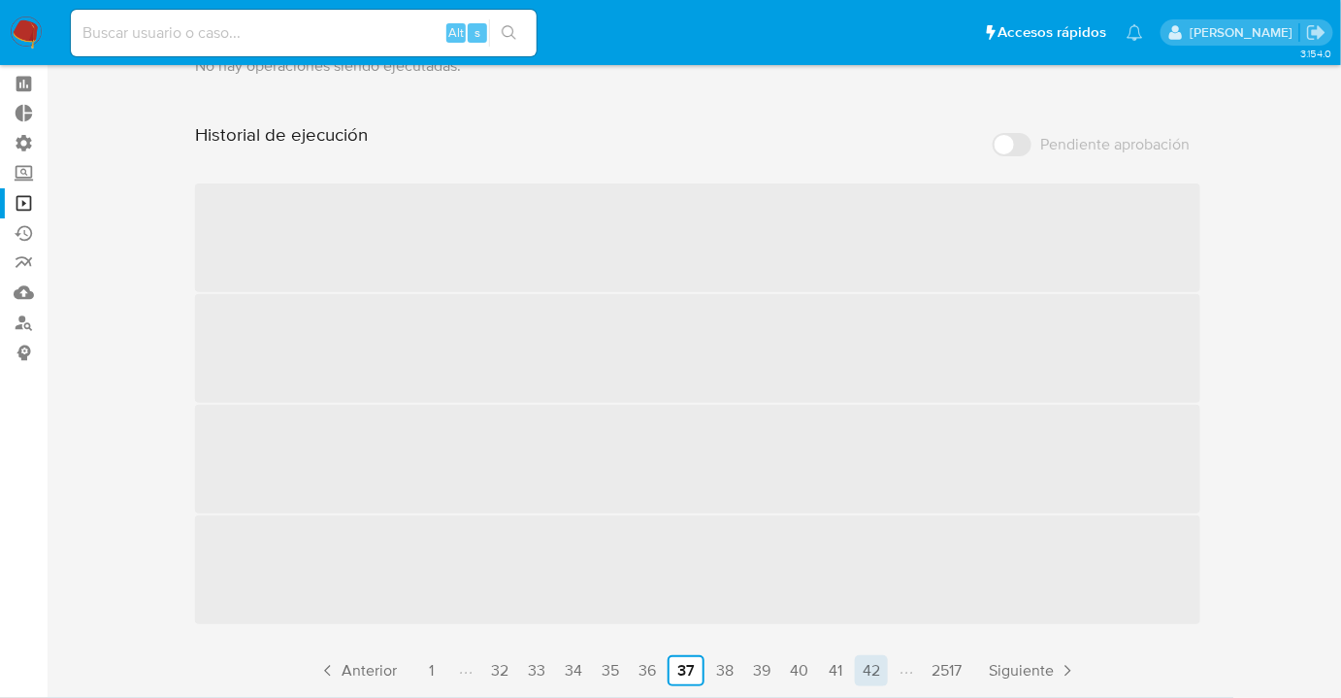
click at [863, 670] on link "42" at bounding box center [871, 670] width 33 height 31
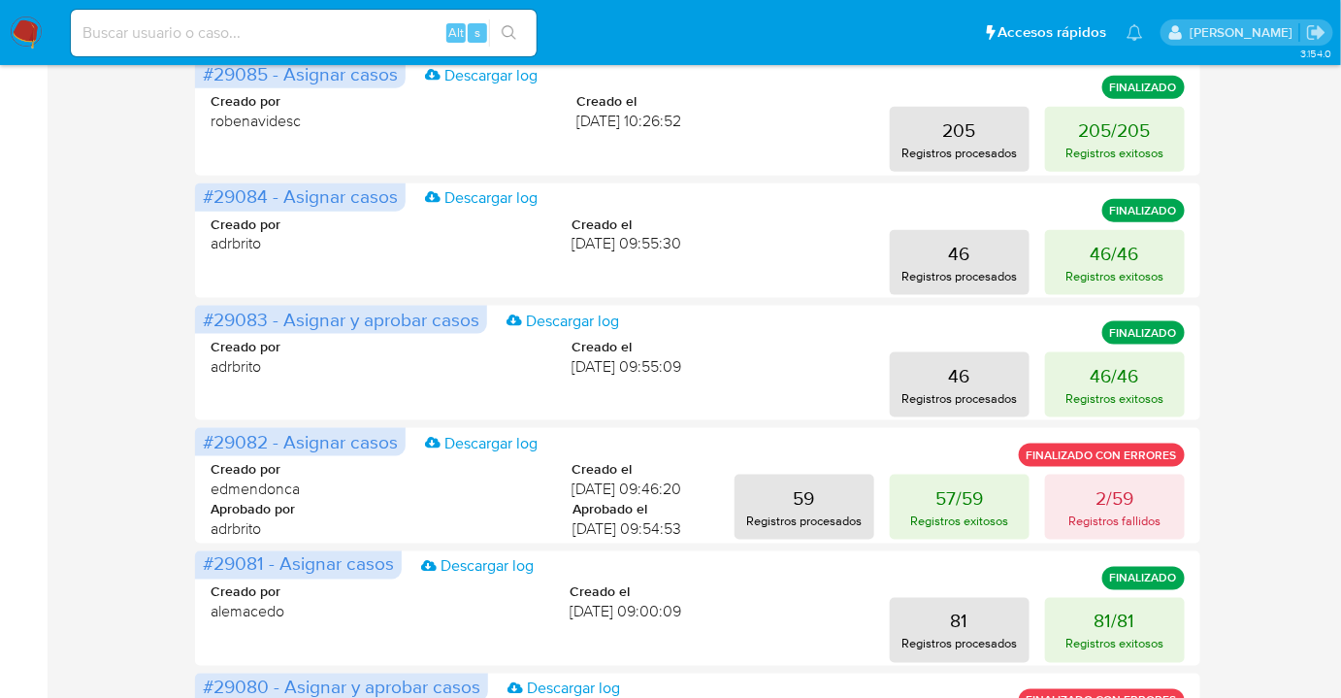
scroll to position [853, 0]
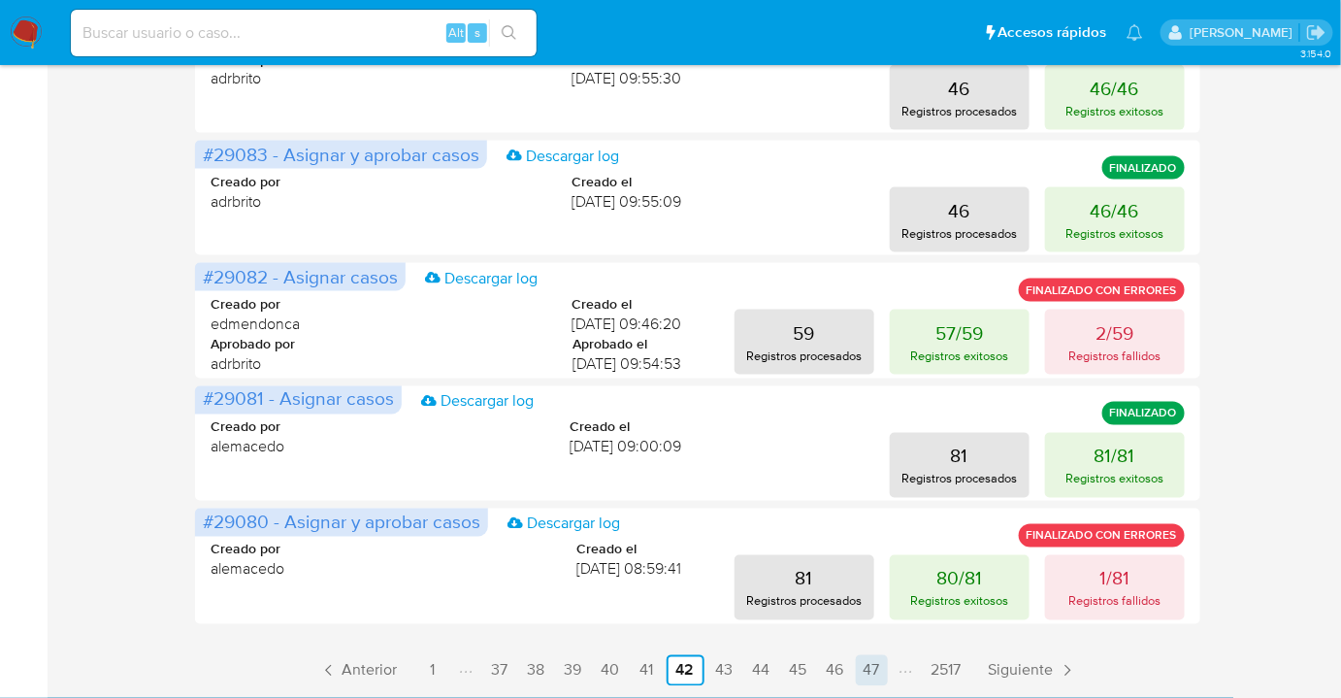
click at [873, 657] on link "47" at bounding box center [872, 670] width 32 height 31
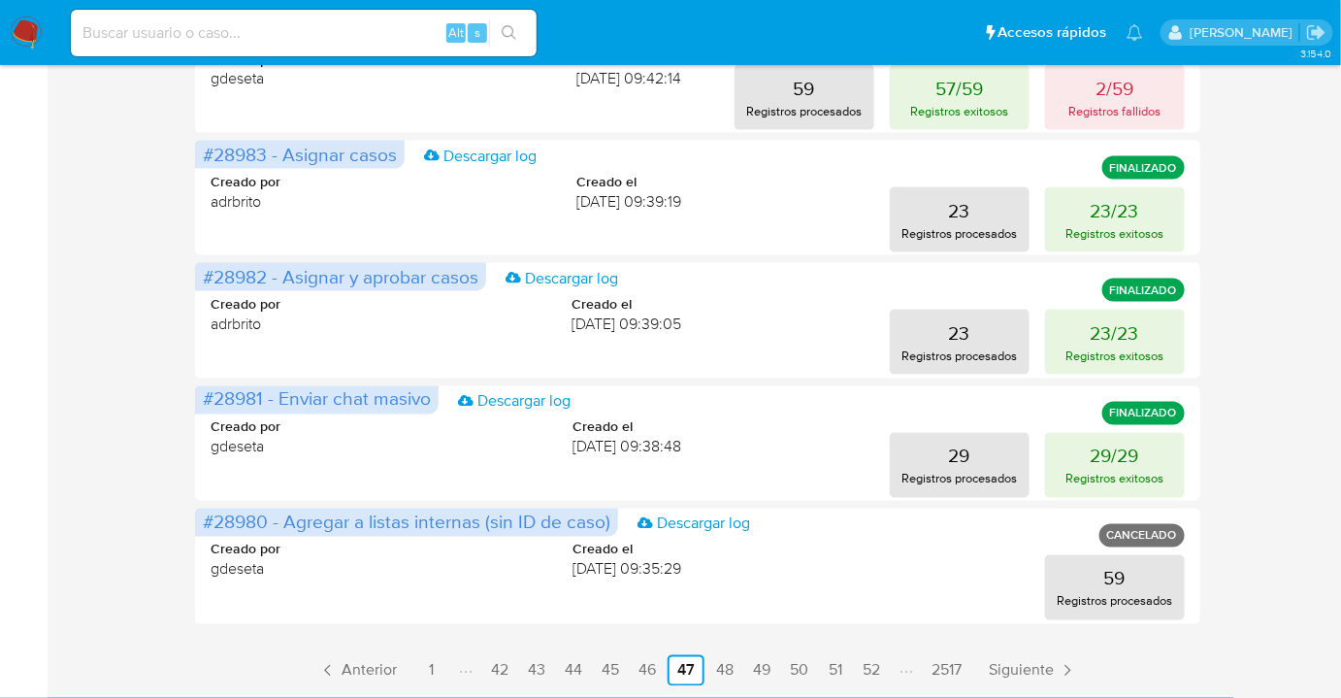
click at [889, 673] on ul "Anterior 1 42 43 44 45 46 47 48 49 50 51 52 2517 Siguiente" at bounding box center [697, 670] width 1004 height 31
click at [869, 669] on link "52" at bounding box center [871, 670] width 33 height 31
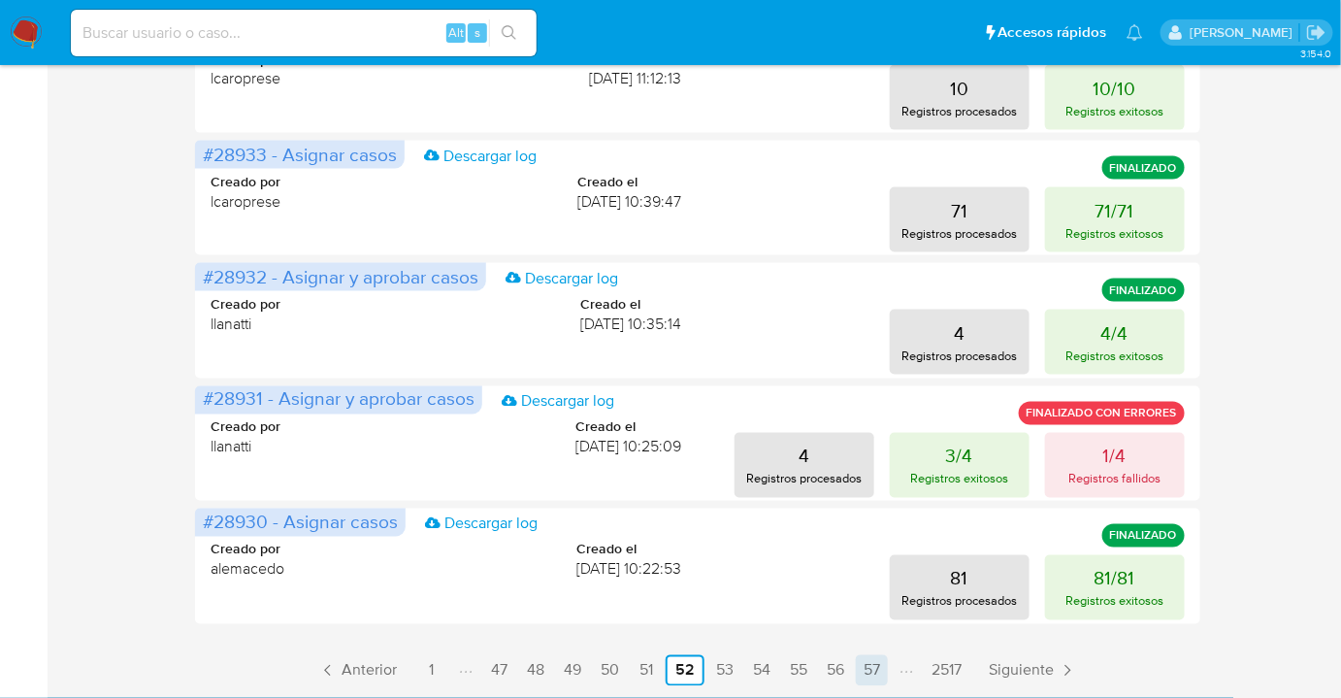
click at [876, 668] on link "57" at bounding box center [872, 670] width 32 height 31
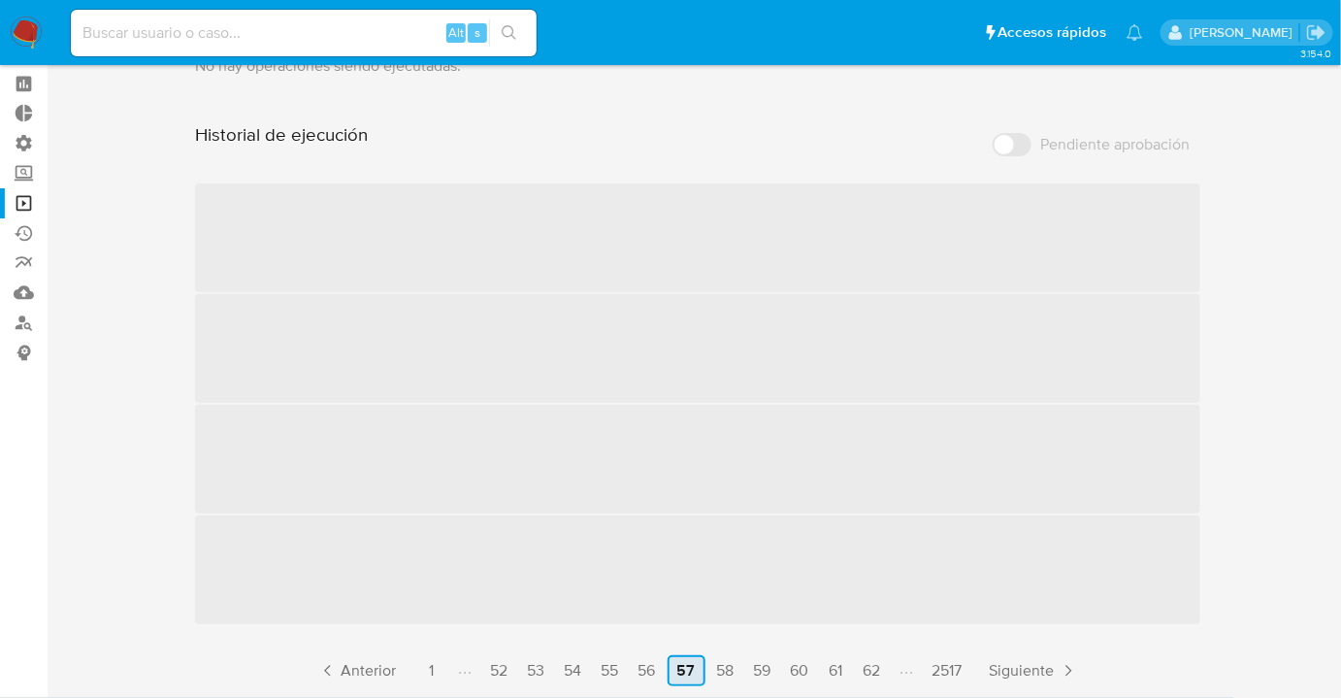
scroll to position [78, 0]
click at [876, 668] on link "62" at bounding box center [872, 670] width 33 height 31
click at [876, 668] on link "67" at bounding box center [872, 670] width 32 height 31
click at [876, 668] on link "72" at bounding box center [872, 670] width 32 height 31
click at [876, 668] on link "82" at bounding box center [868, 670] width 33 height 31
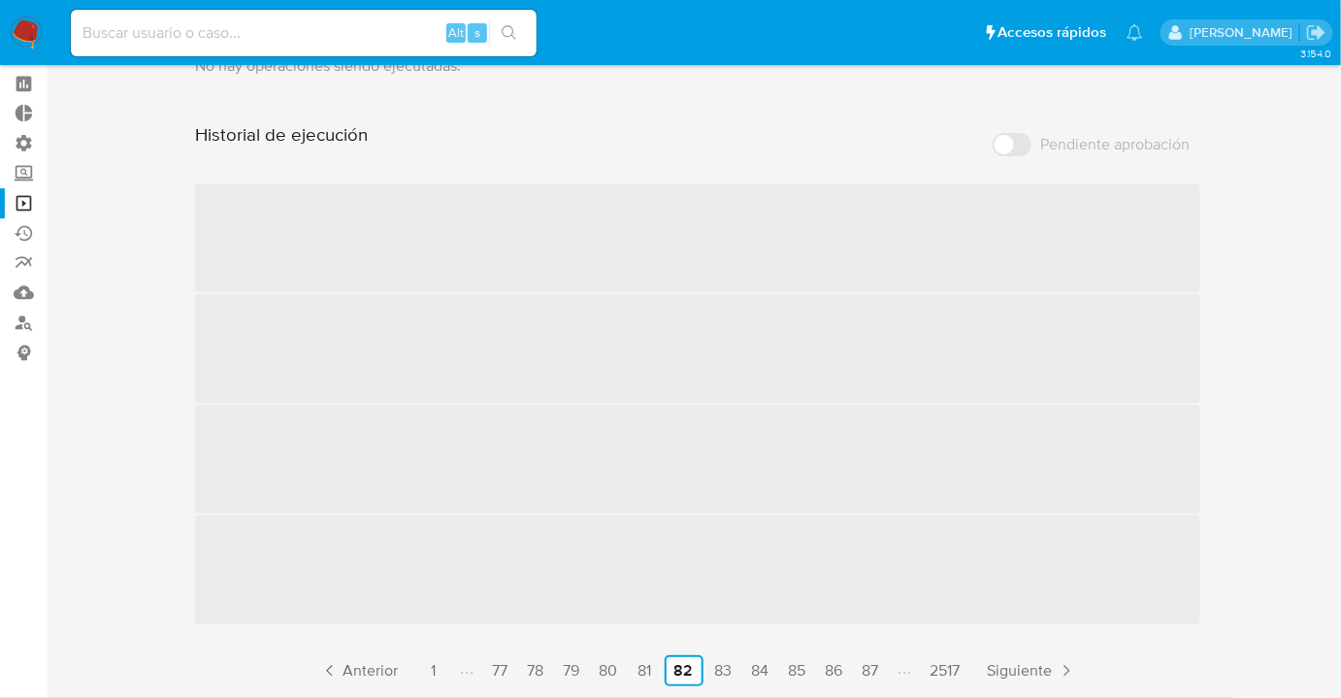
click at [876, 668] on link "87" at bounding box center [871, 670] width 32 height 31
click at [876, 668] on link "97" at bounding box center [872, 670] width 32 height 31
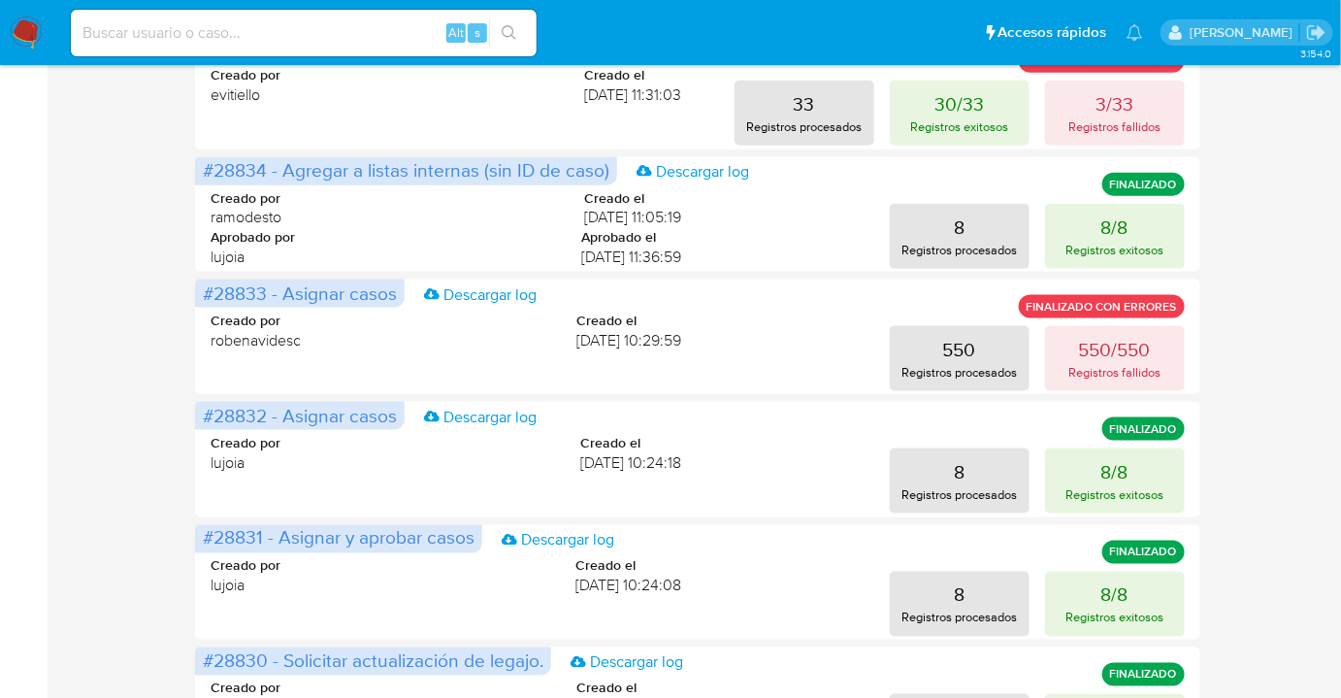
scroll to position [853, 0]
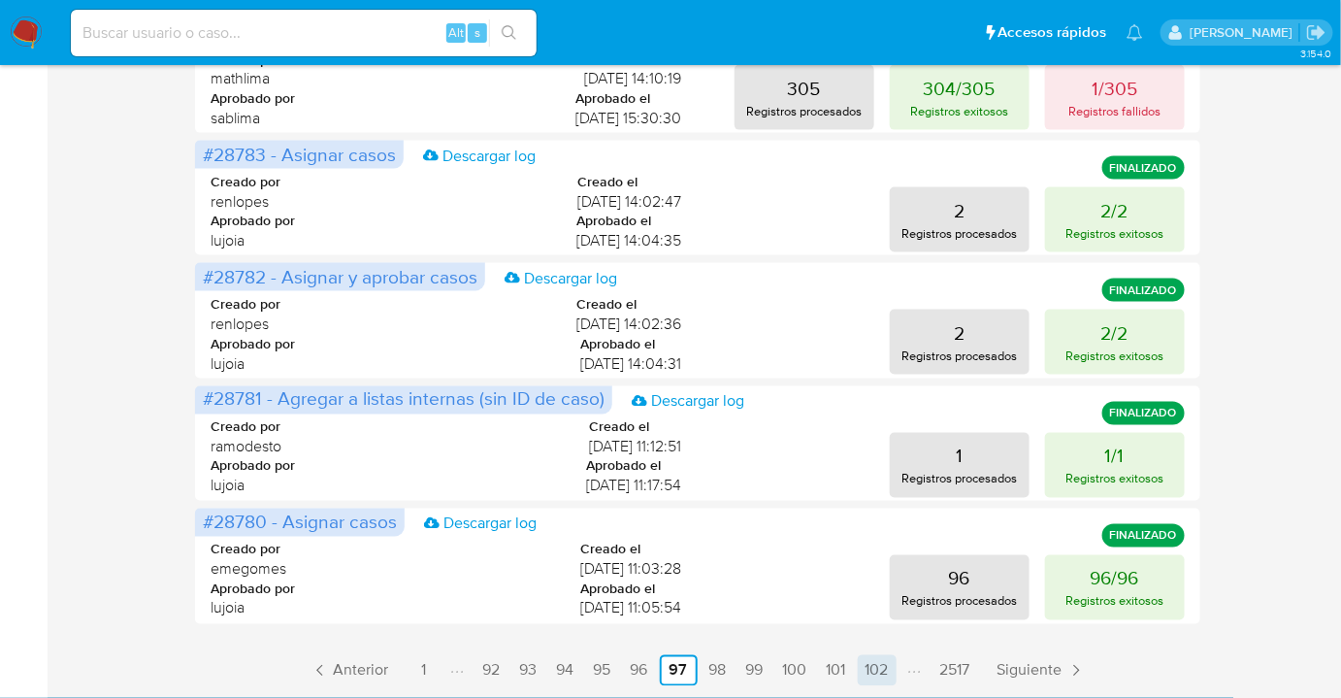
click at [875, 664] on link "102" at bounding box center [877, 670] width 39 height 31
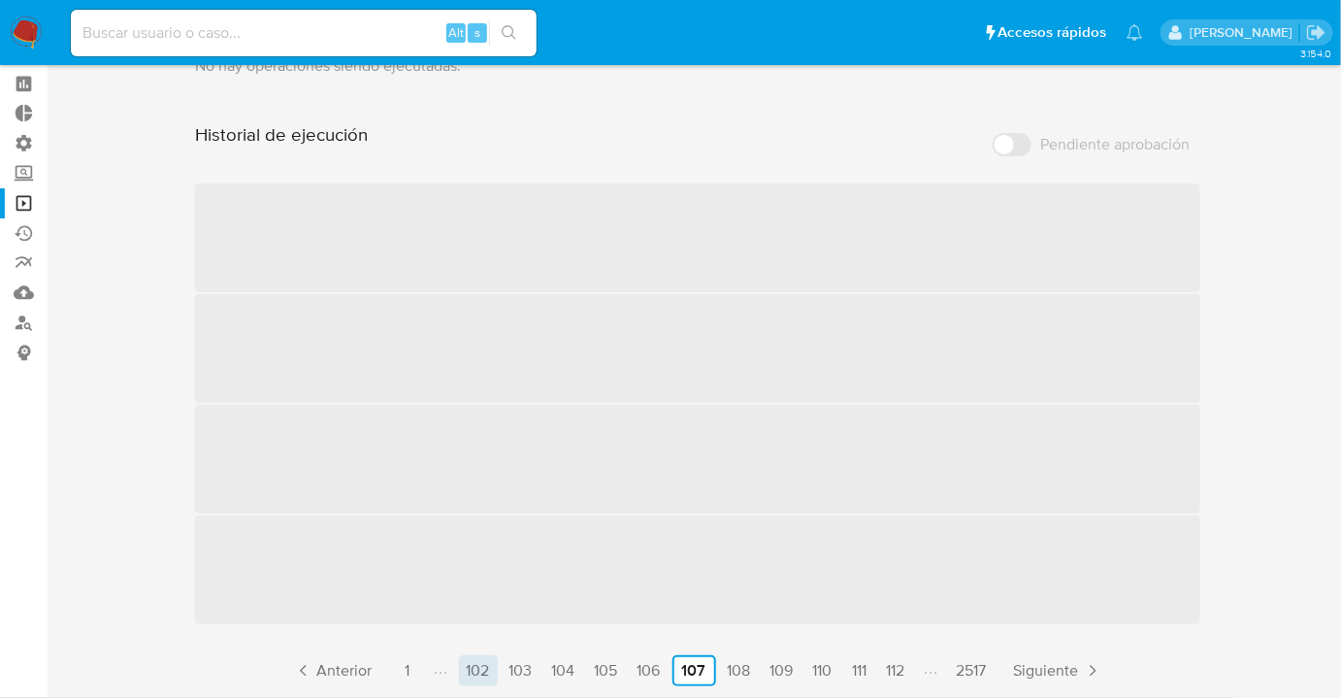
click at [875, 664] on ul "Anterior 1 102 103 104 105 106 107 108 109 110 111 112 2517 [GEOGRAPHIC_DATA]" at bounding box center [697, 670] width 1004 height 31
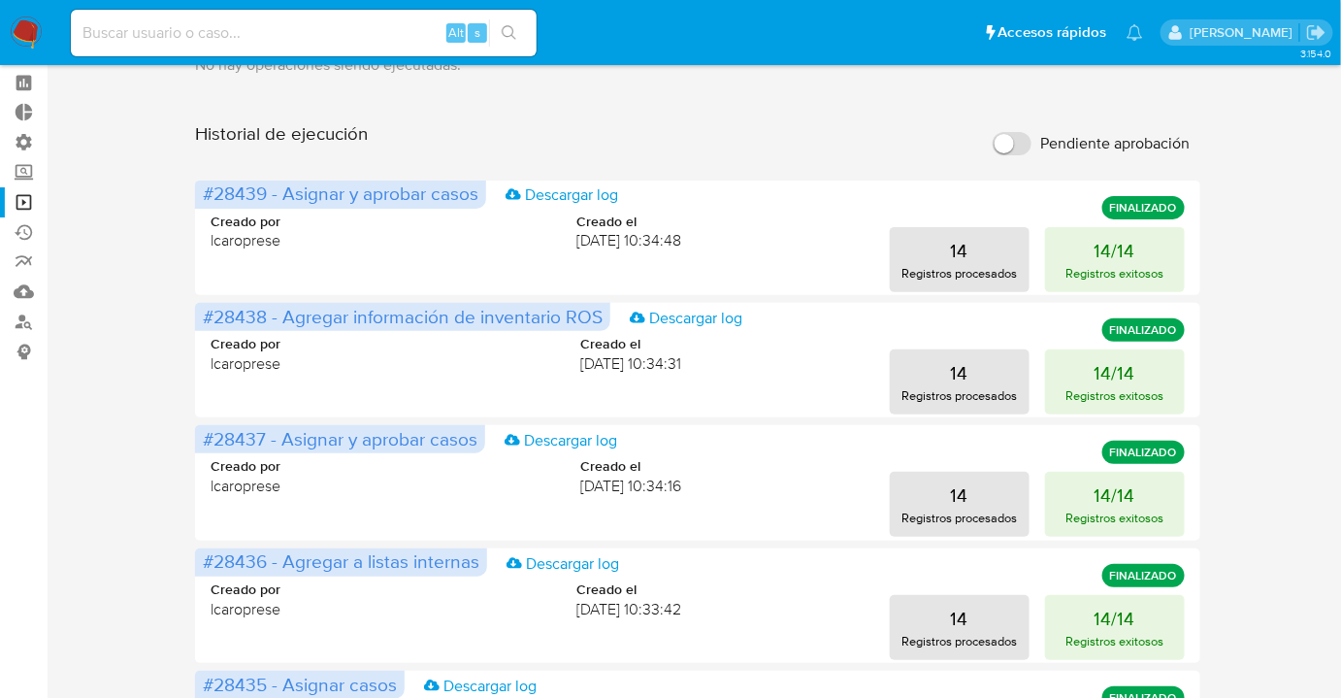
click at [1335, 477] on main "3.154.0" at bounding box center [670, 697] width 1341 height 1550
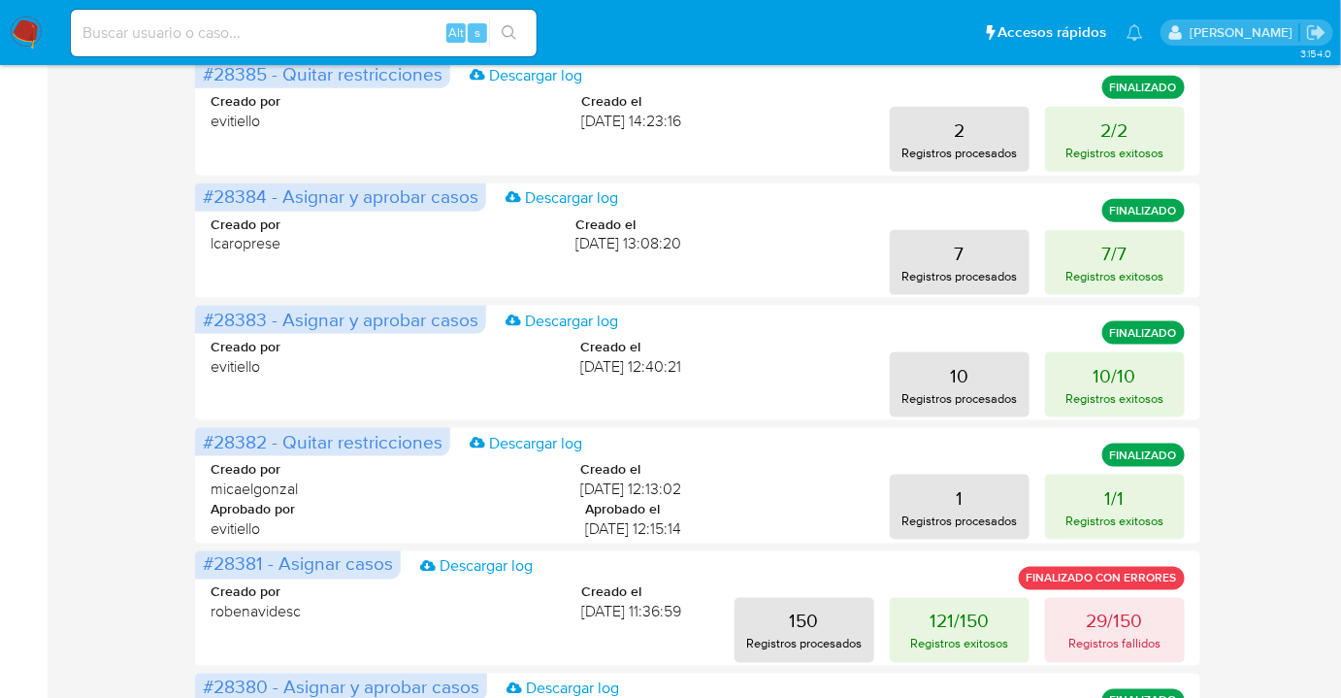
scroll to position [853, 0]
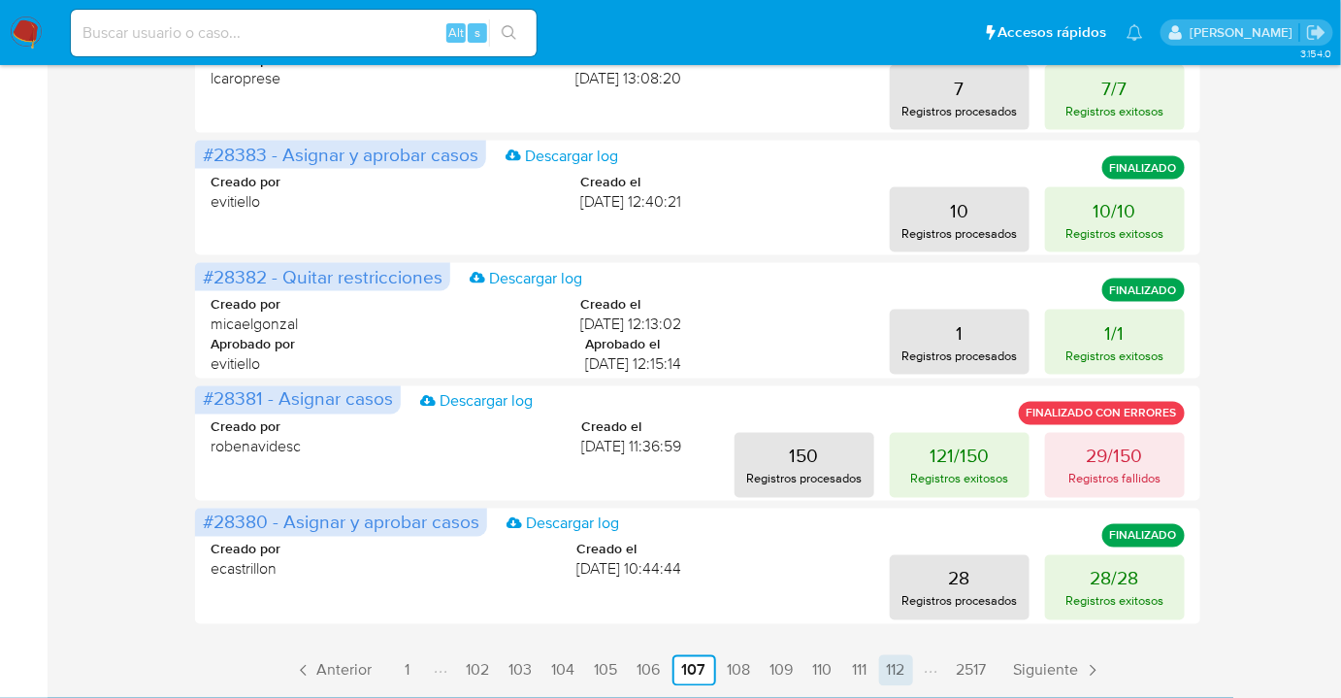
click at [910, 659] on link "112" at bounding box center [896, 670] width 34 height 31
click at [915, 660] on li "Paginación" at bounding box center [931, 670] width 32 height 21
